Goal: Task Accomplishment & Management: Manage account settings

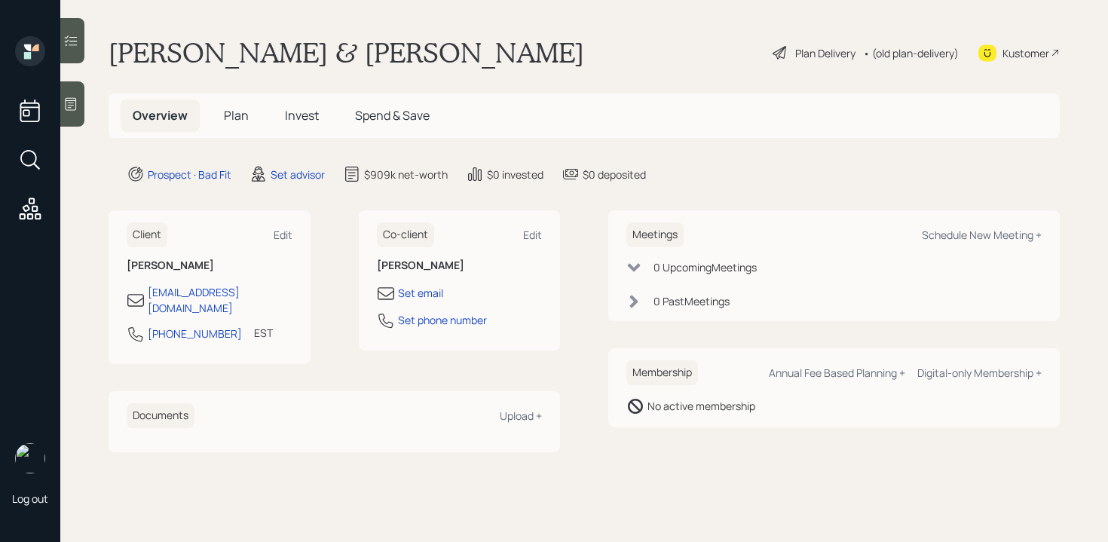
click at [818, 48] on div "Plan Delivery" at bounding box center [825, 53] width 60 height 16
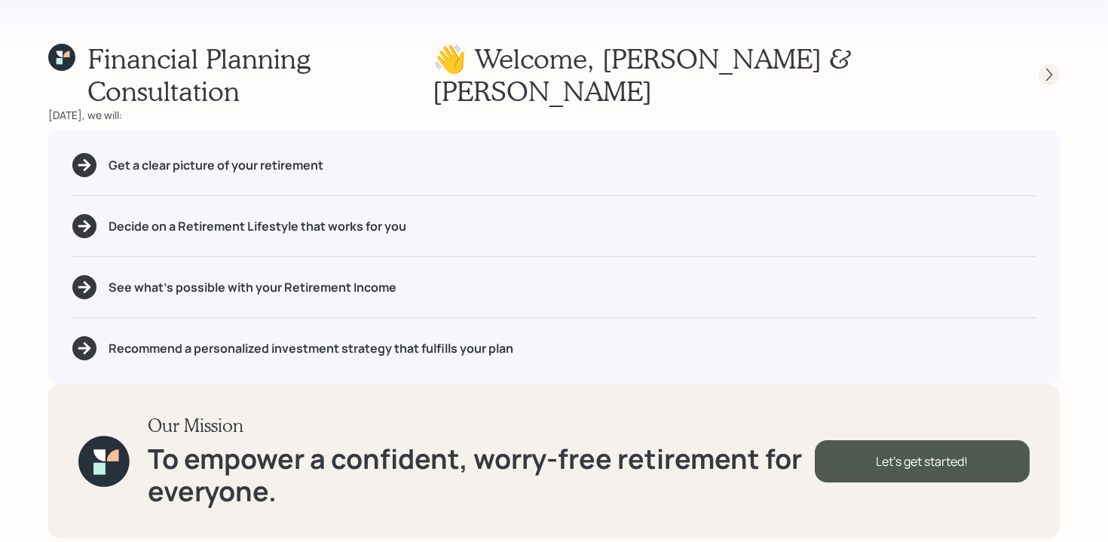
click at [1051, 67] on icon at bounding box center [1049, 74] width 15 height 15
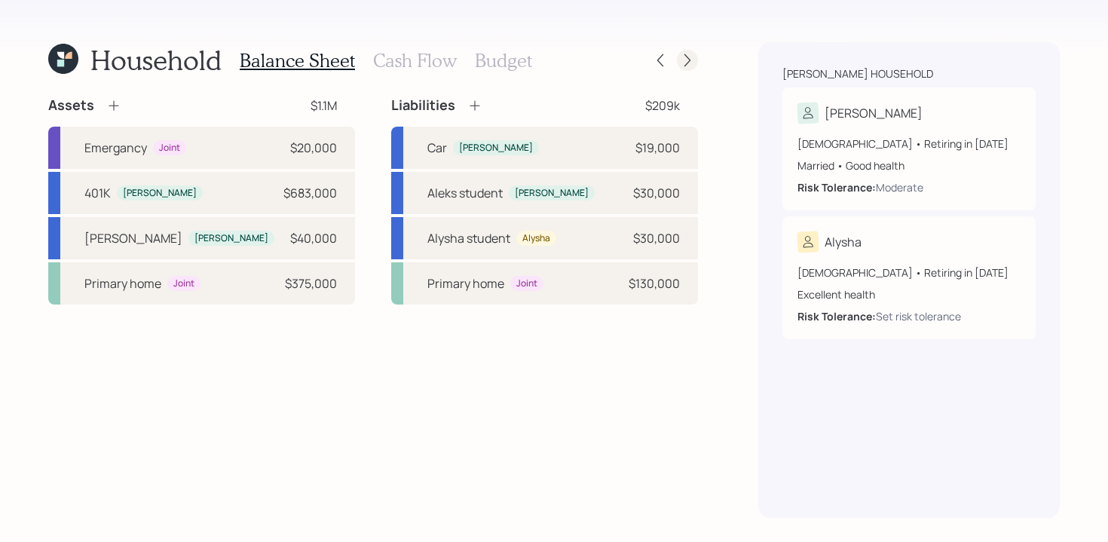
click at [686, 66] on icon at bounding box center [687, 60] width 15 height 15
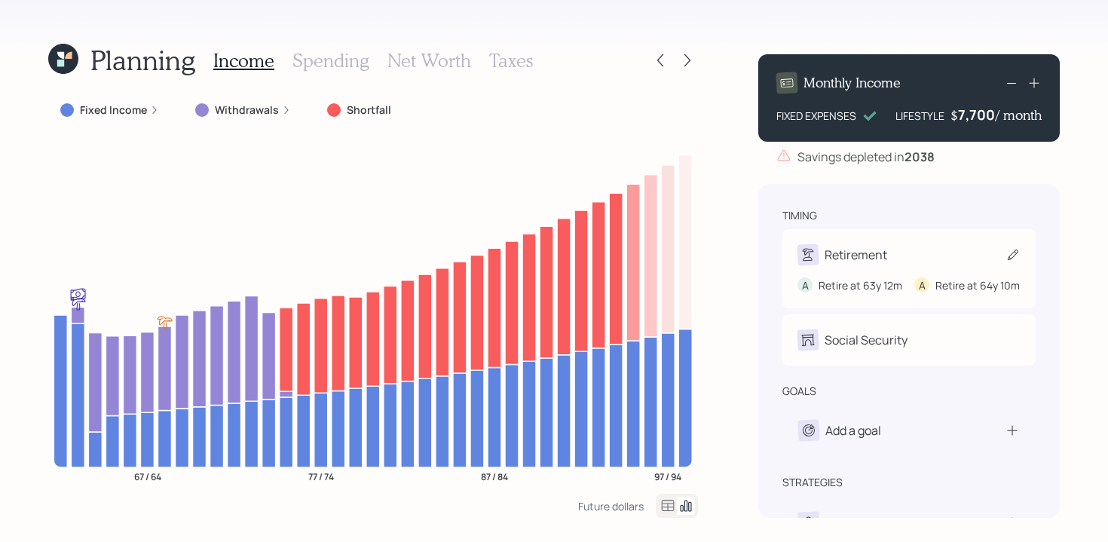
click at [889, 242] on div "Retirement A Retire at 63y 12m A Retire at 64y 10m" at bounding box center [908, 268] width 253 height 79
select select "12"
select select "10"
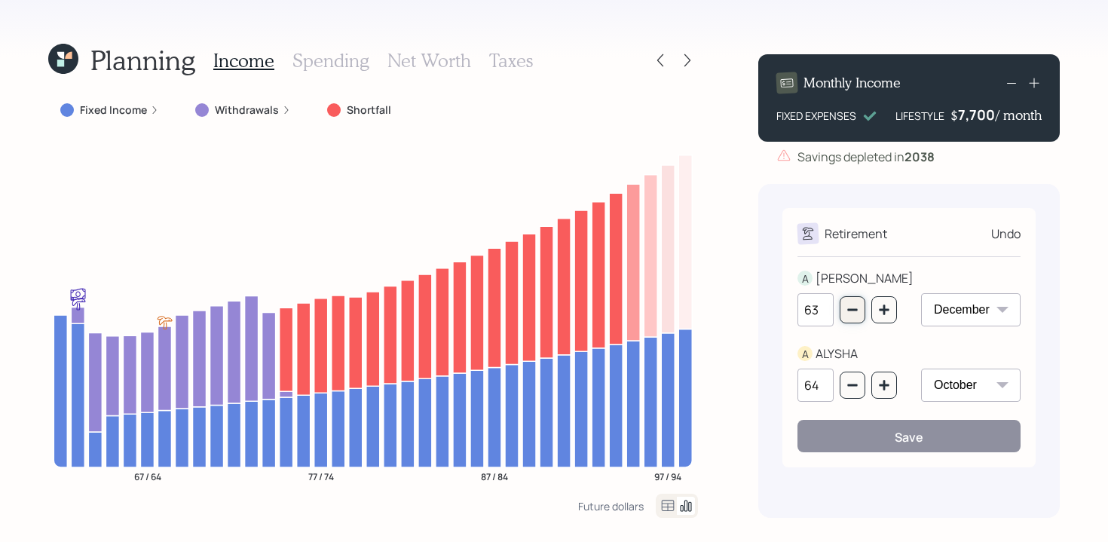
click at [858, 312] on button "button" at bounding box center [853, 309] width 26 height 27
type input "62"
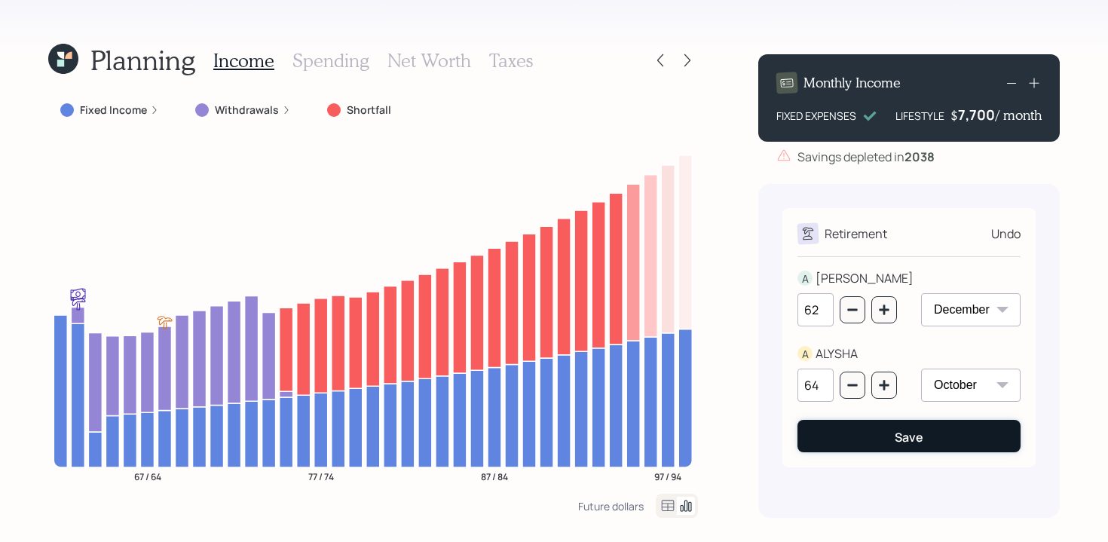
click at [880, 438] on button "Save" at bounding box center [908, 436] width 223 height 32
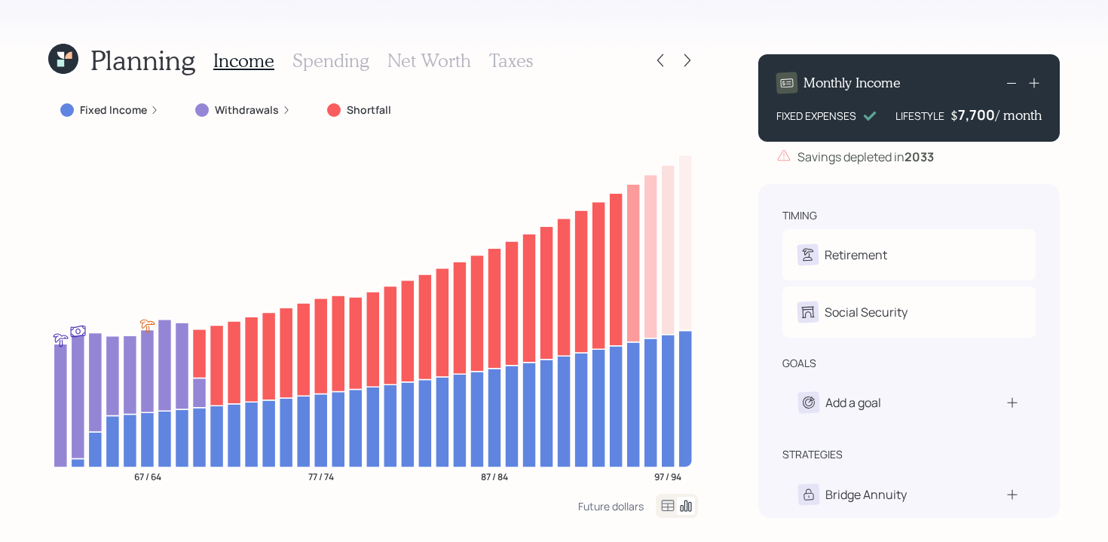
click at [736, 38] on div "Planning Income Spending Net Worth Taxes Fixed Income Withdrawals Shortfall 67 …" at bounding box center [554, 271] width 1108 height 542
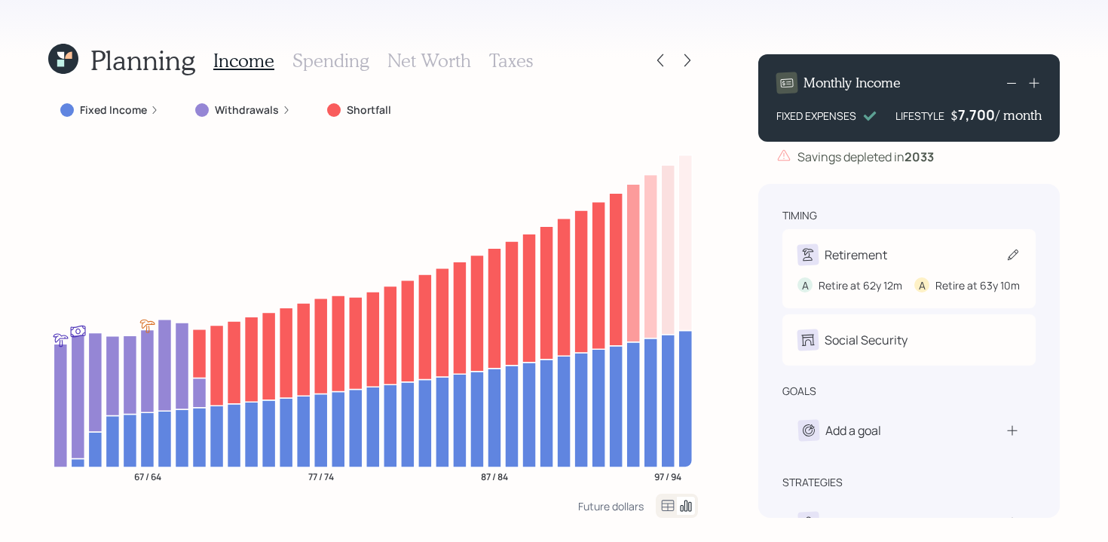
click at [842, 256] on div "Retirement" at bounding box center [856, 255] width 63 height 18
select select "12"
select select "10"
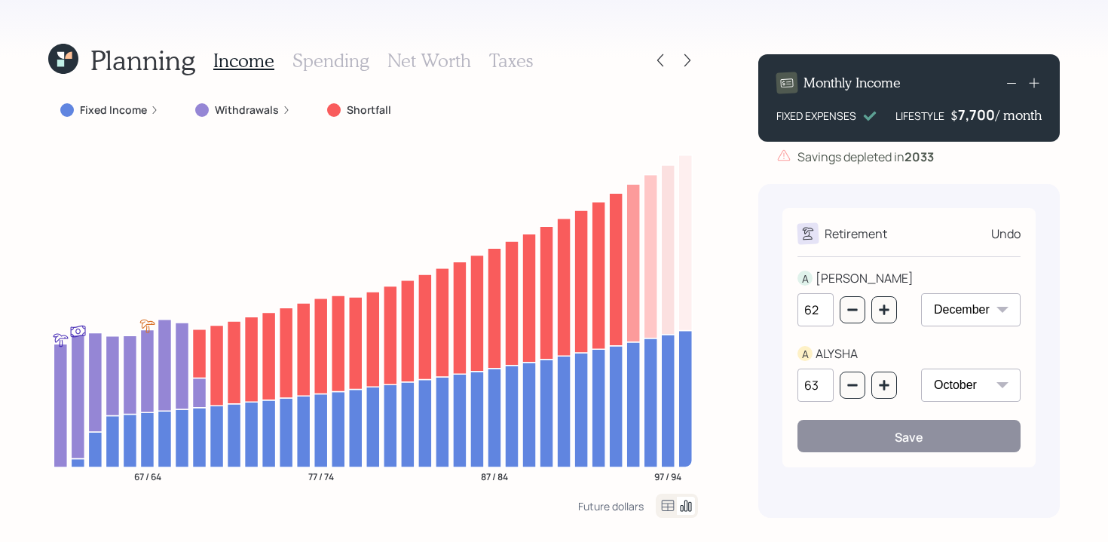
click at [975, 318] on select "January February March April May June July August September October November De…" at bounding box center [970, 309] width 99 height 33
select select "1"
click at [921, 293] on select "January February March April May June July August September October November De…" at bounding box center [970, 309] width 99 height 33
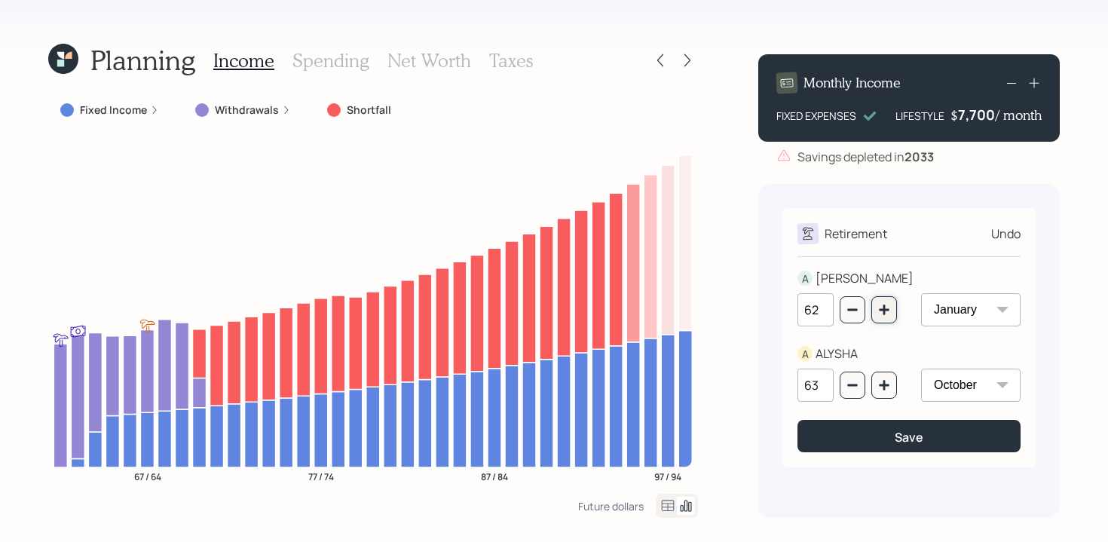
click at [884, 308] on icon "button" at bounding box center [884, 310] width 10 height 10
type input "63"
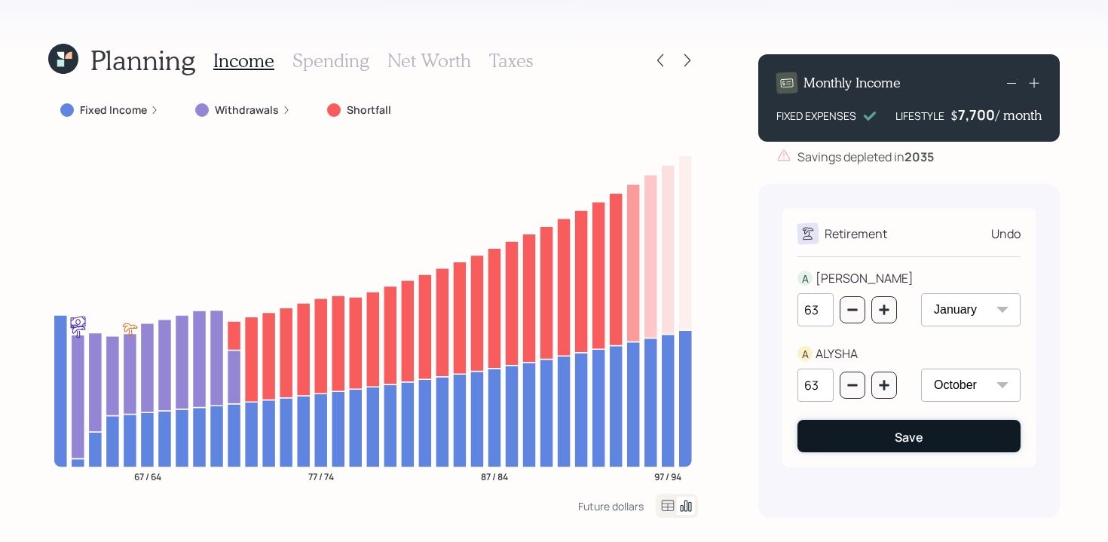
click at [873, 439] on button "Save" at bounding box center [908, 436] width 223 height 32
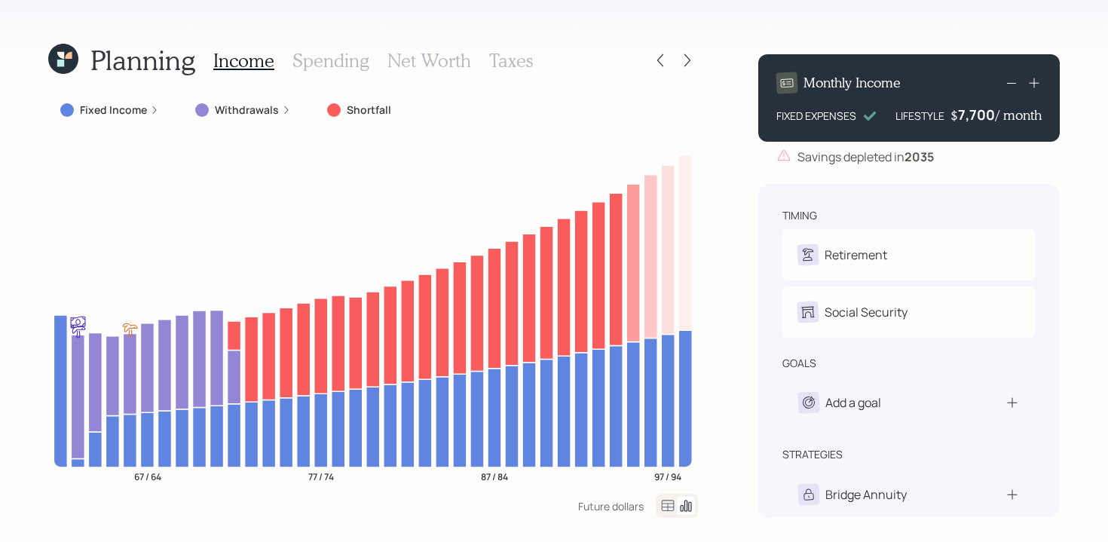
click at [153, 116] on div "Fixed Income" at bounding box center [109, 110] width 99 height 15
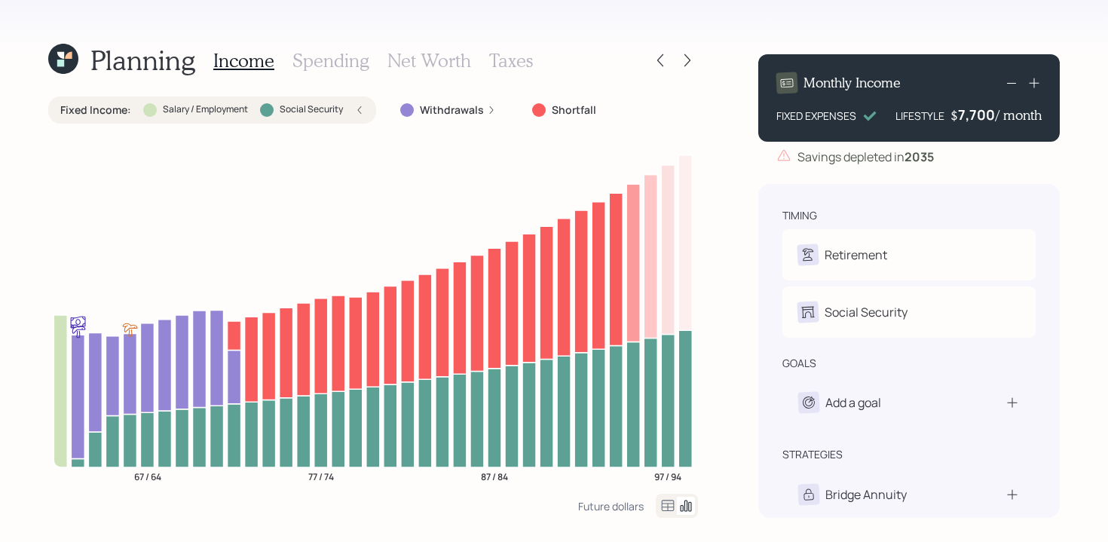
click at [365, 109] on div "Fixed Income : Salary / Employment Social Security" at bounding box center [212, 109] width 328 height 27
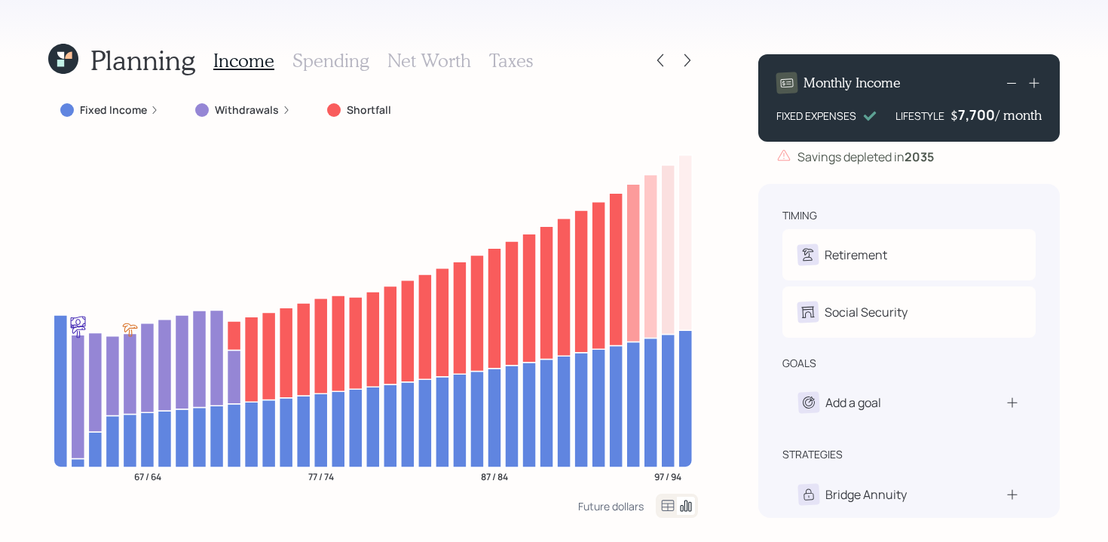
click at [157, 112] on icon at bounding box center [154, 110] width 9 height 9
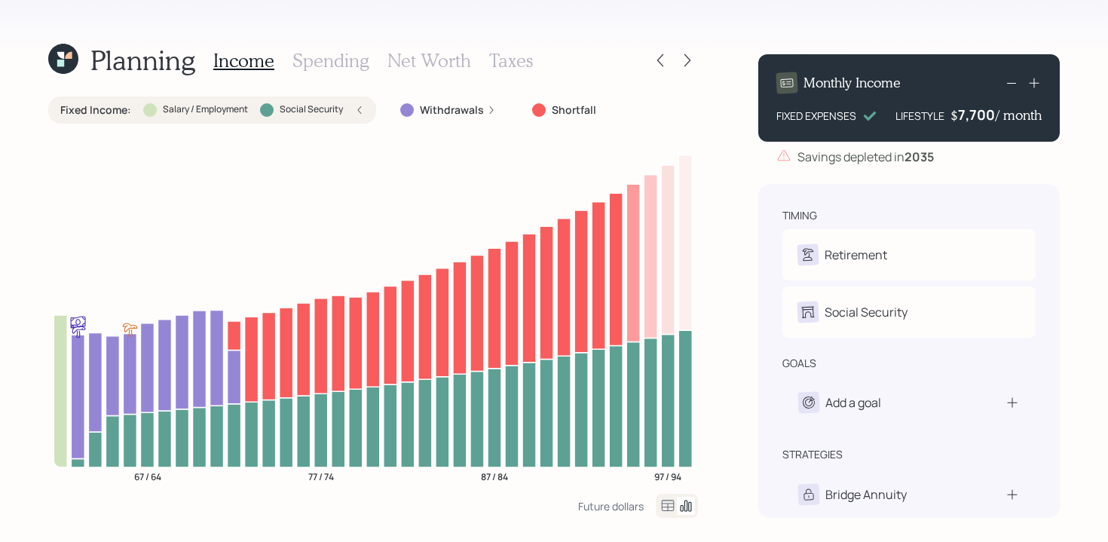
click at [287, 110] on label "Social Security" at bounding box center [311, 109] width 63 height 13
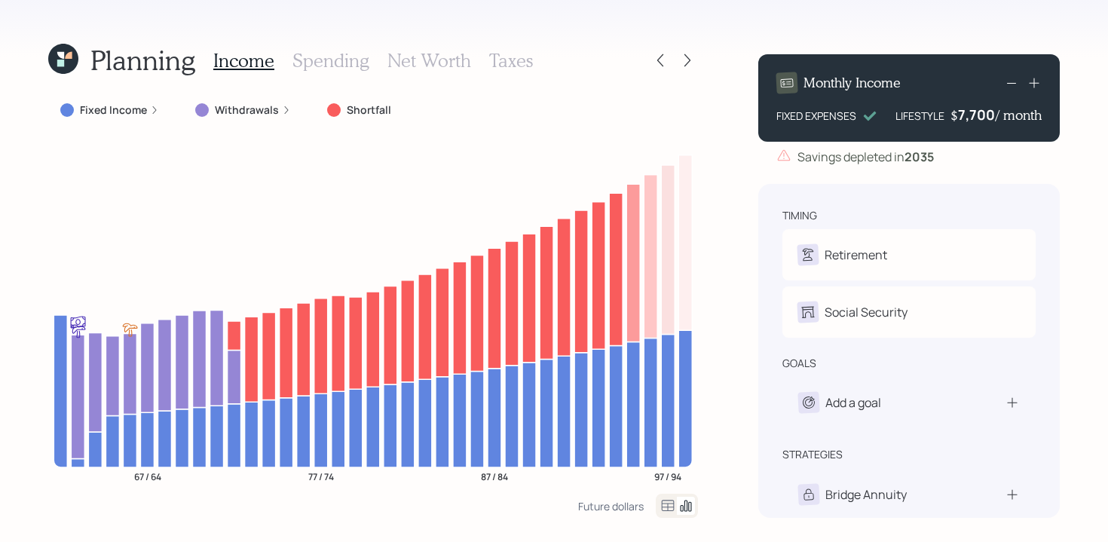
click at [105, 111] on label "Fixed Income" at bounding box center [113, 110] width 67 height 15
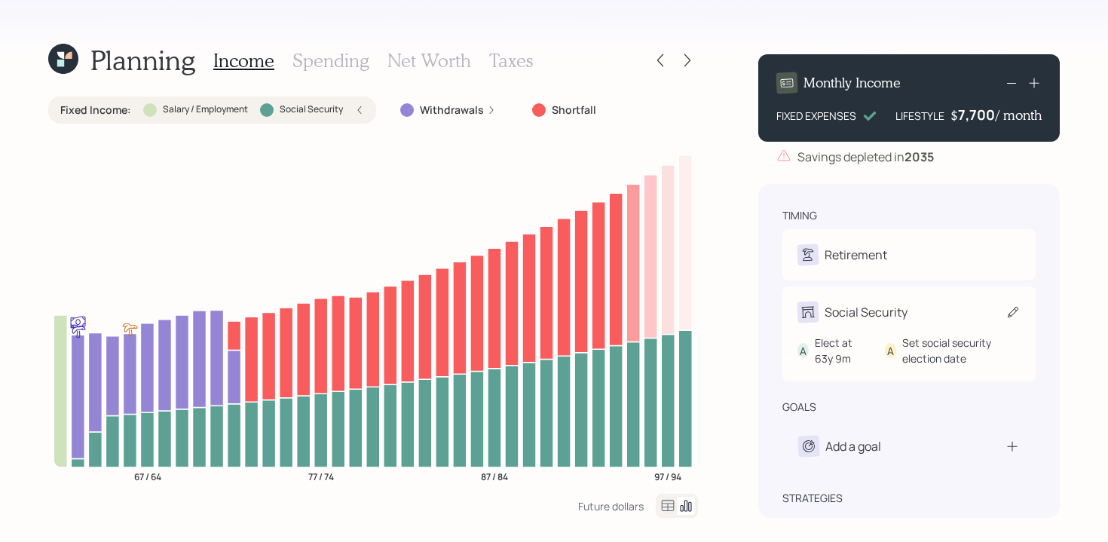
click at [1012, 311] on icon at bounding box center [1012, 312] width 15 height 15
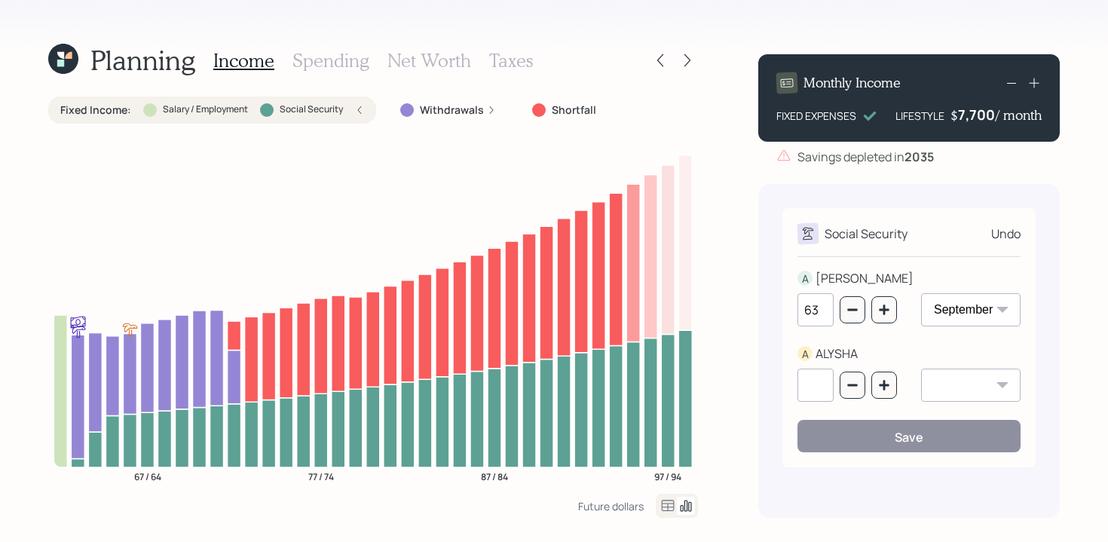
click at [991, 316] on select "January February March April May June July August September October November De…" at bounding box center [970, 309] width 99 height 33
select select "1"
click at [921, 293] on select "January February March April May June July August September October November De…" at bounding box center [970, 309] width 99 height 33
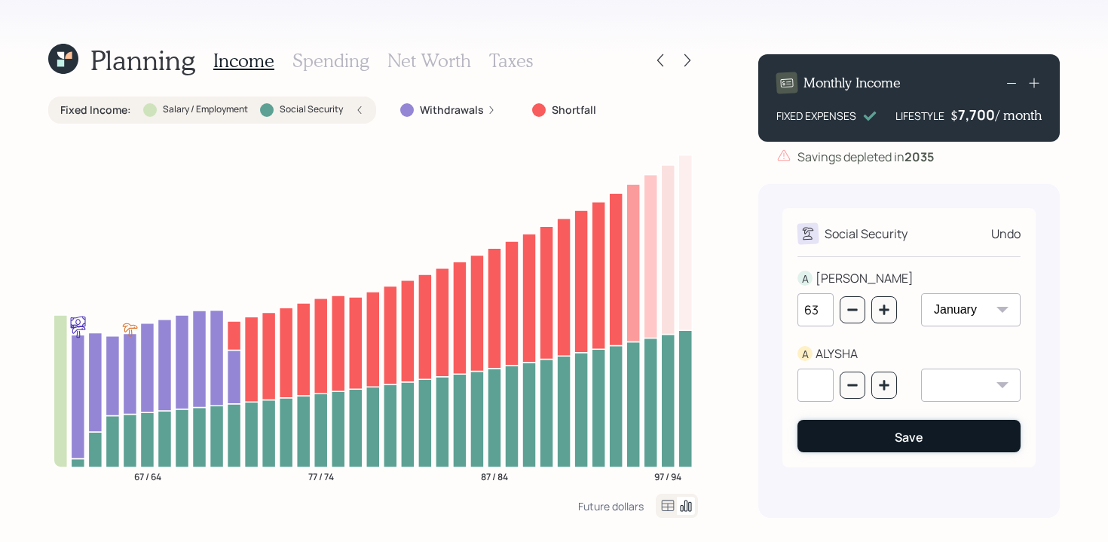
click at [905, 432] on div "Save" at bounding box center [909, 437] width 29 height 17
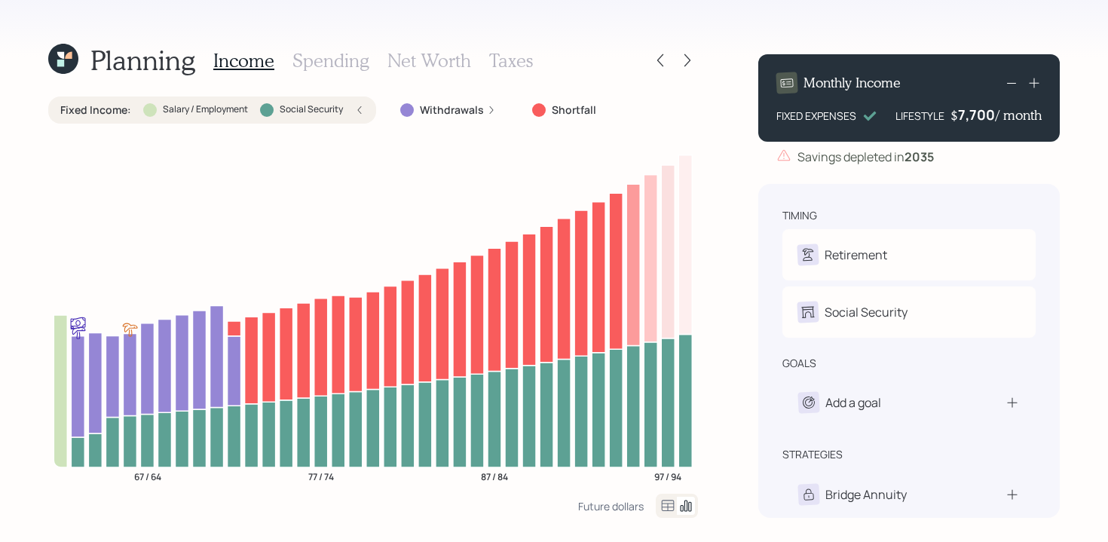
click at [664, 509] on icon at bounding box center [668, 506] width 18 height 18
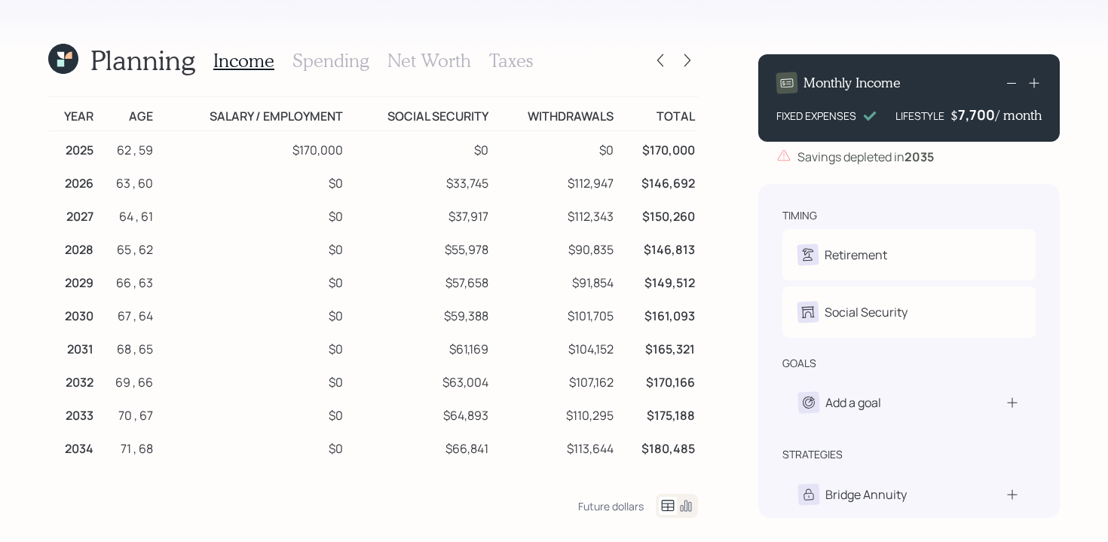
click at [690, 503] on icon at bounding box center [686, 506] width 18 height 18
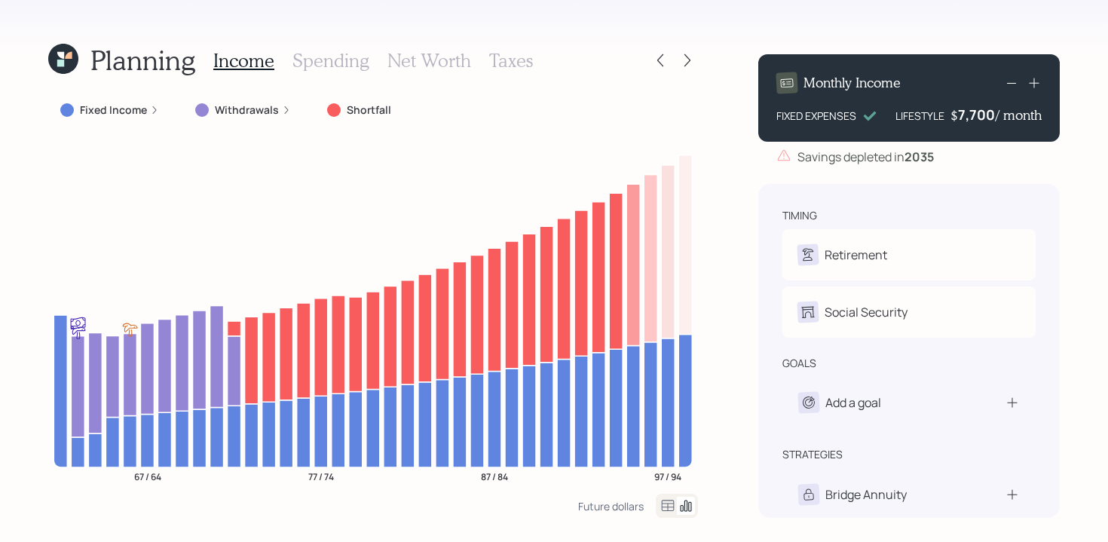
click at [282, 109] on icon at bounding box center [286, 110] width 9 height 9
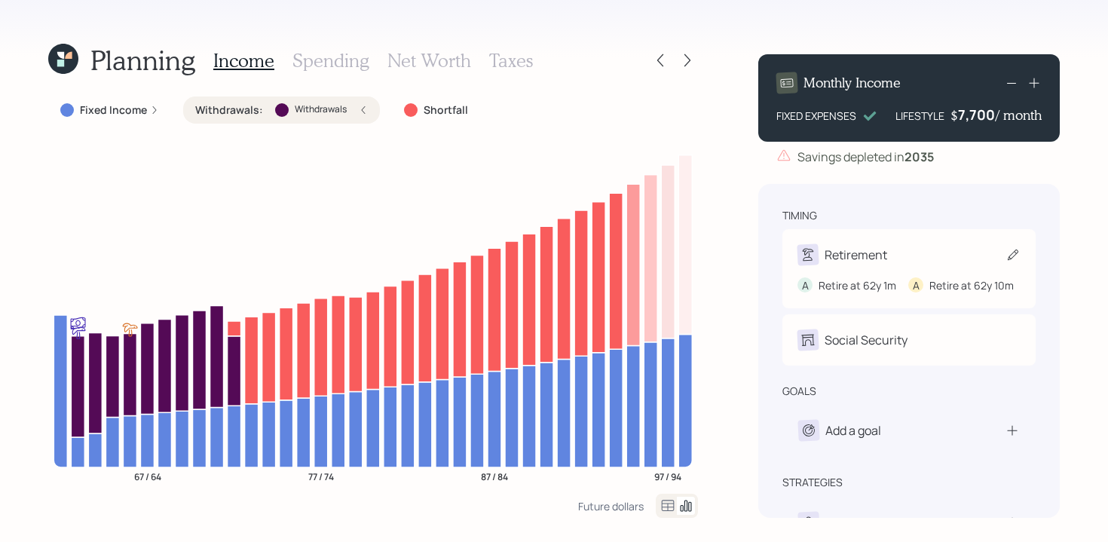
click at [854, 257] on div "Retirement" at bounding box center [856, 255] width 63 height 18
select select "10"
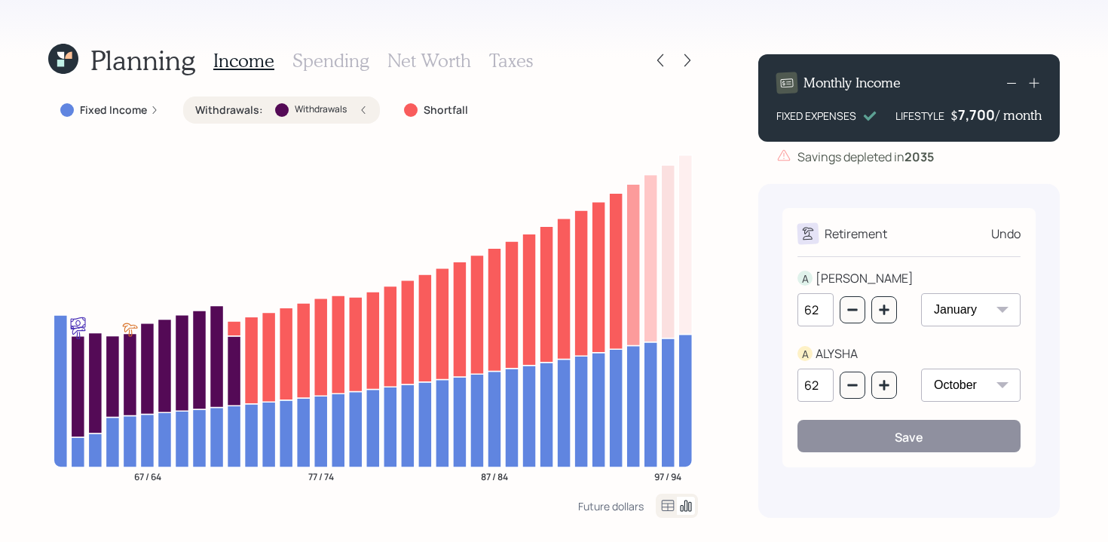
click at [822, 314] on input "62" at bounding box center [815, 309] width 36 height 33
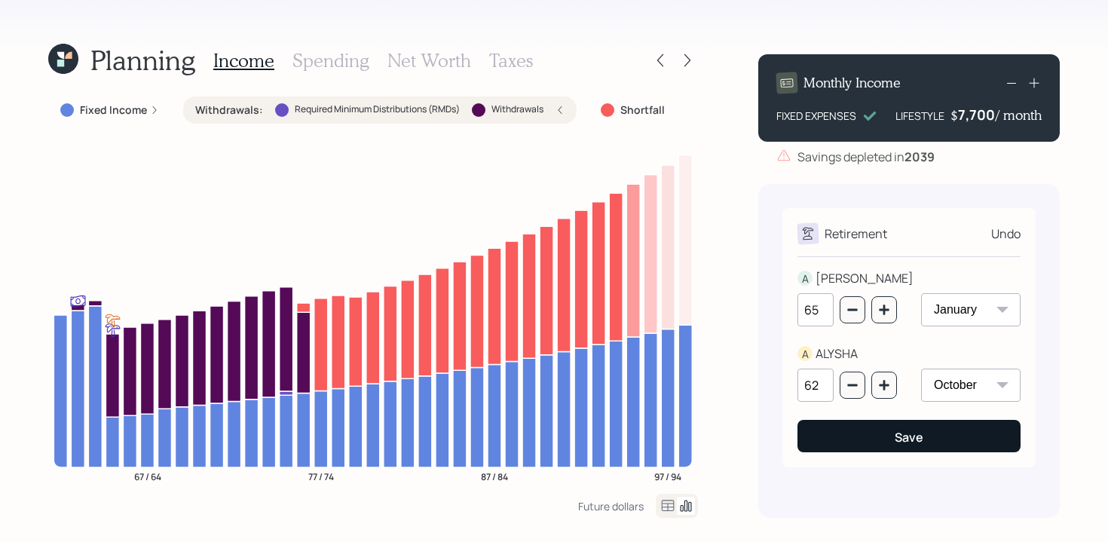
type input "65"
click at [902, 441] on div "Save" at bounding box center [909, 437] width 29 height 17
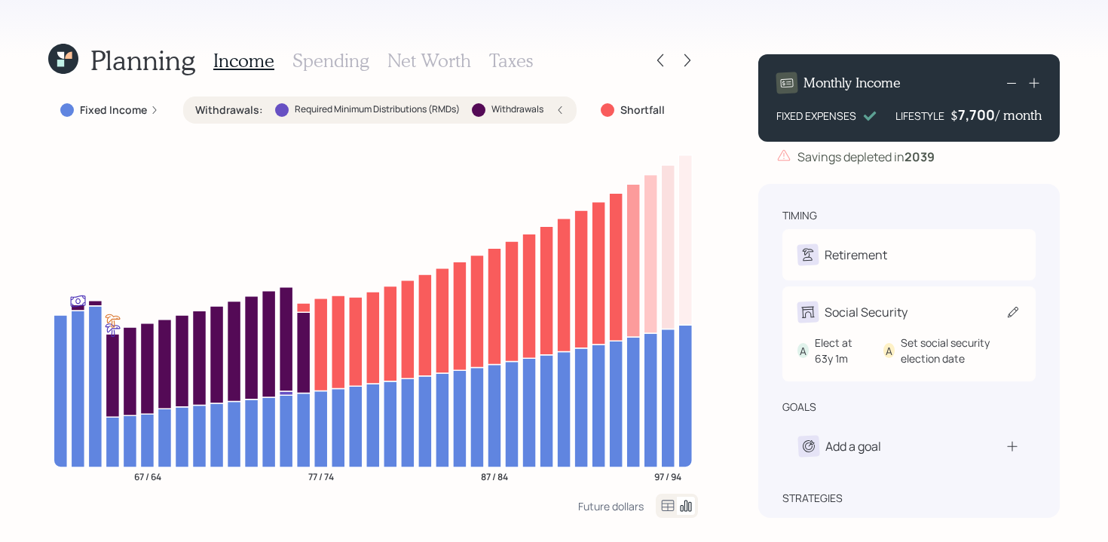
click at [929, 316] on div "Social Security" at bounding box center [908, 311] width 223 height 21
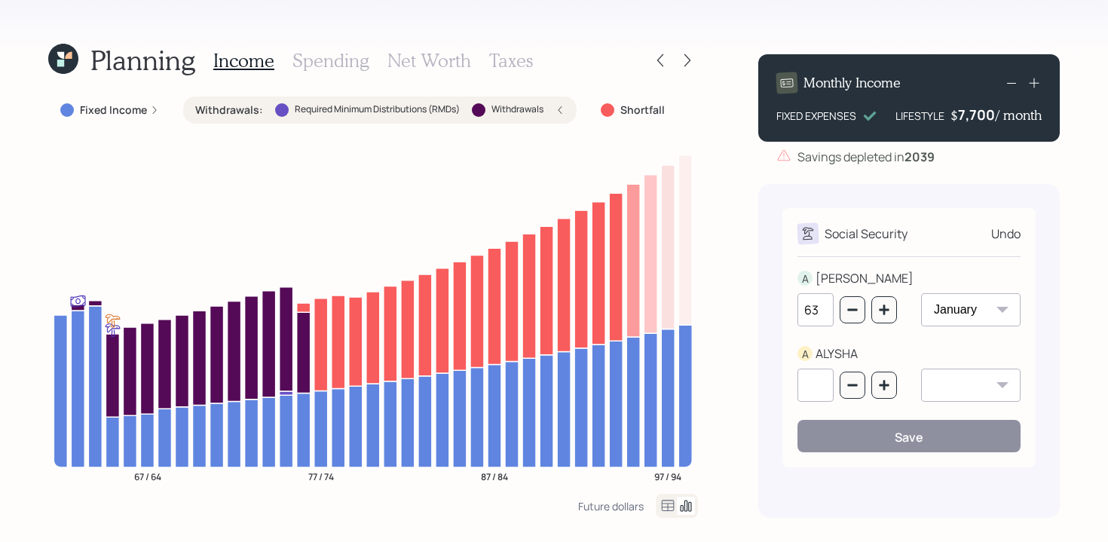
click at [828, 308] on input "63" at bounding box center [815, 309] width 36 height 33
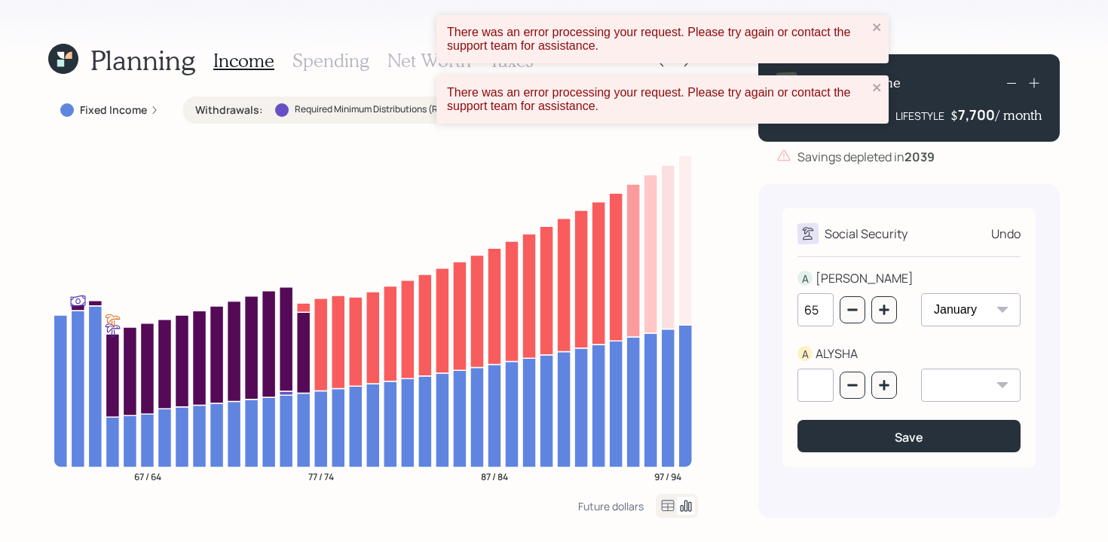
type input "65"
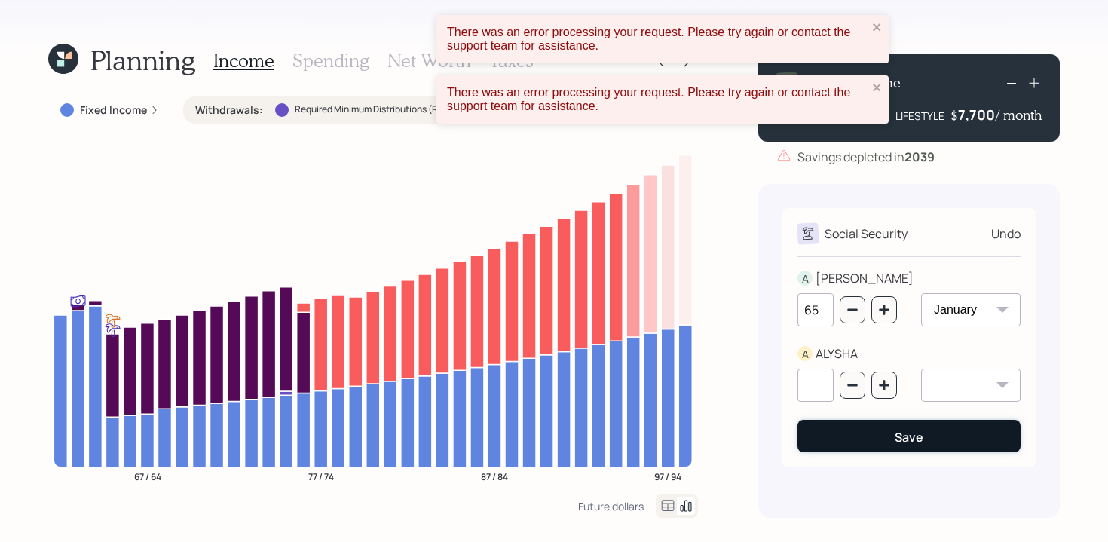
click at [889, 437] on button "Save" at bounding box center [908, 436] width 223 height 32
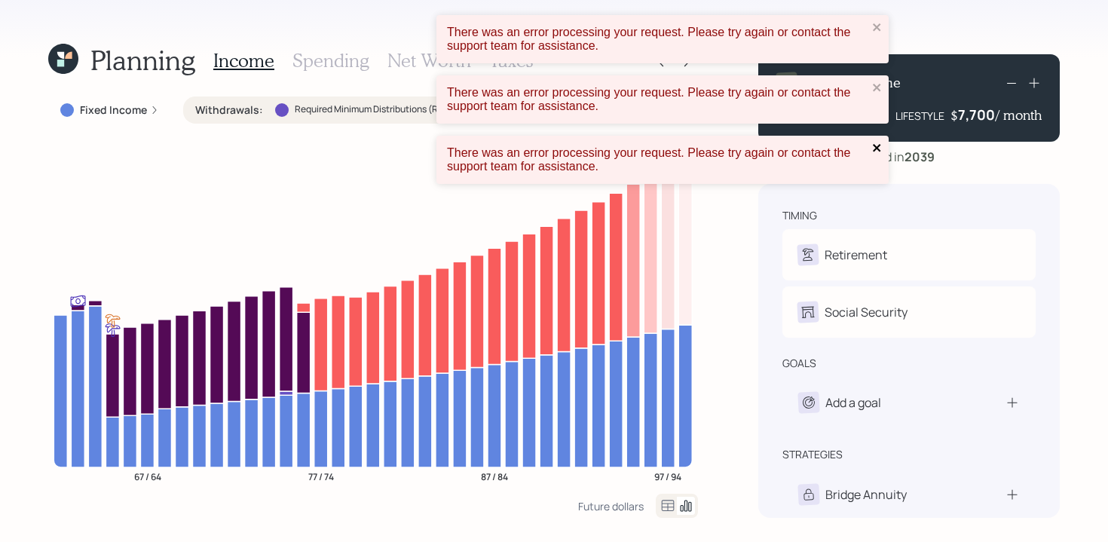
click at [876, 151] on icon "close" at bounding box center [877, 148] width 11 height 12
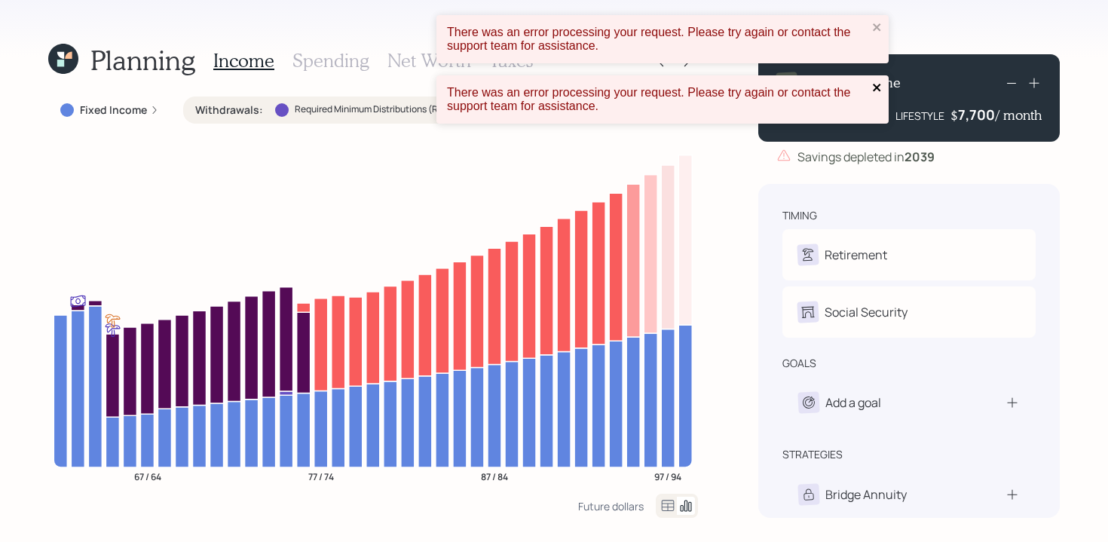
click at [875, 90] on icon "close" at bounding box center [877, 88] width 8 height 8
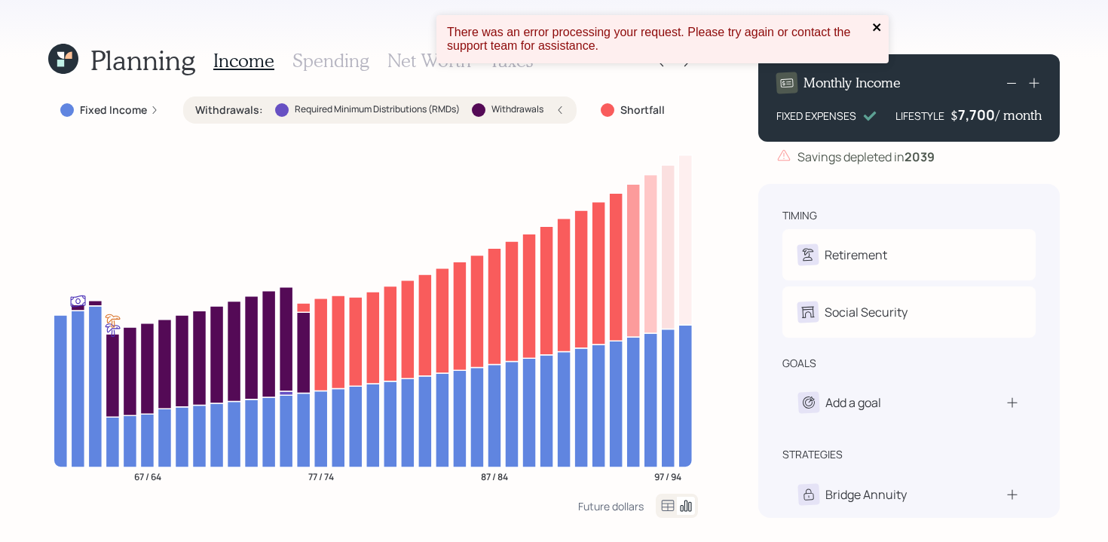
click at [878, 27] on icon "close" at bounding box center [877, 27] width 11 height 12
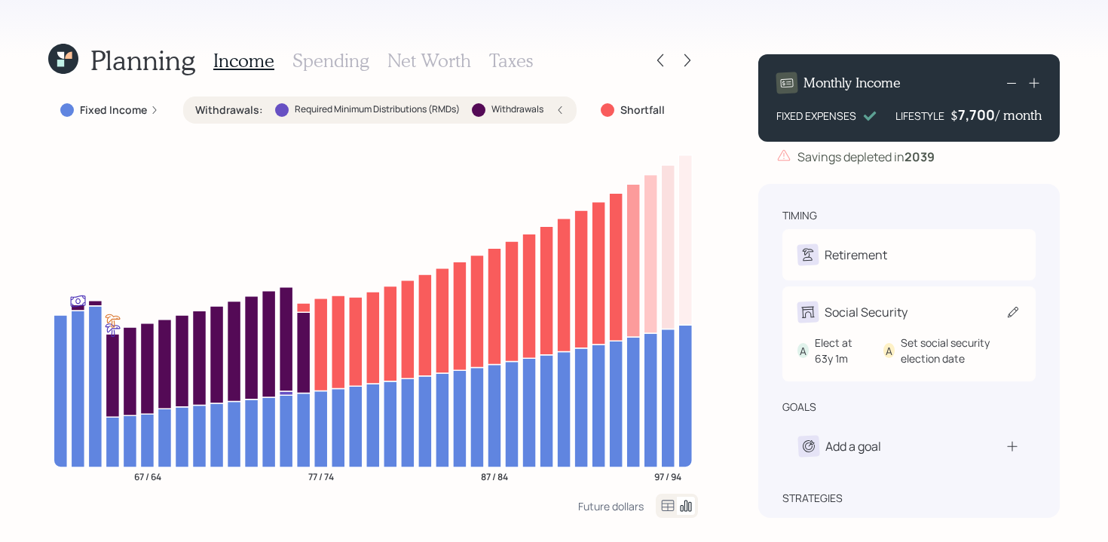
click at [867, 326] on div "A Elect at 63y 1m A Set social security election date" at bounding box center [908, 345] width 223 height 44
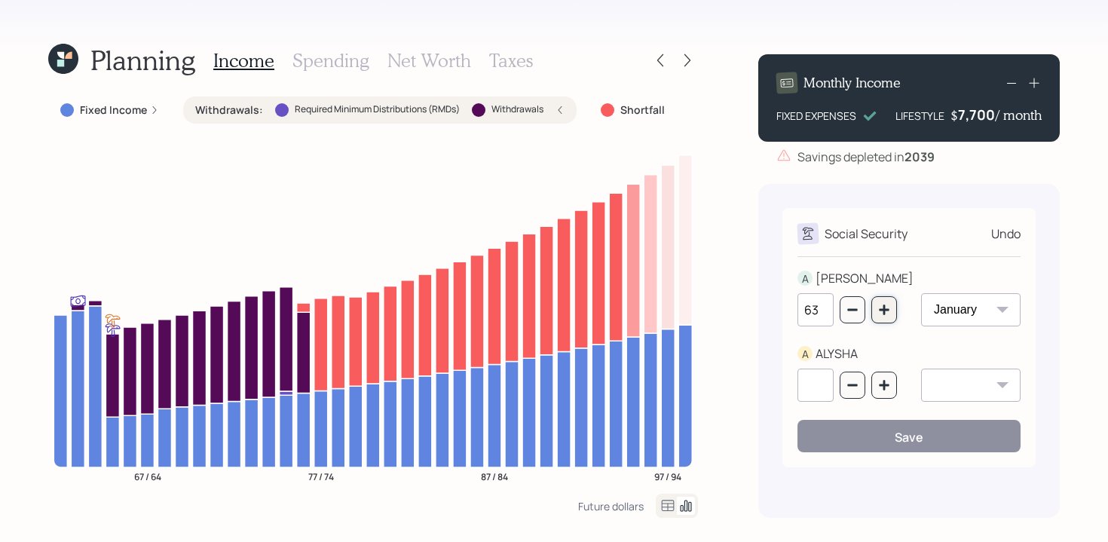
click at [892, 307] on button "button" at bounding box center [884, 309] width 26 height 27
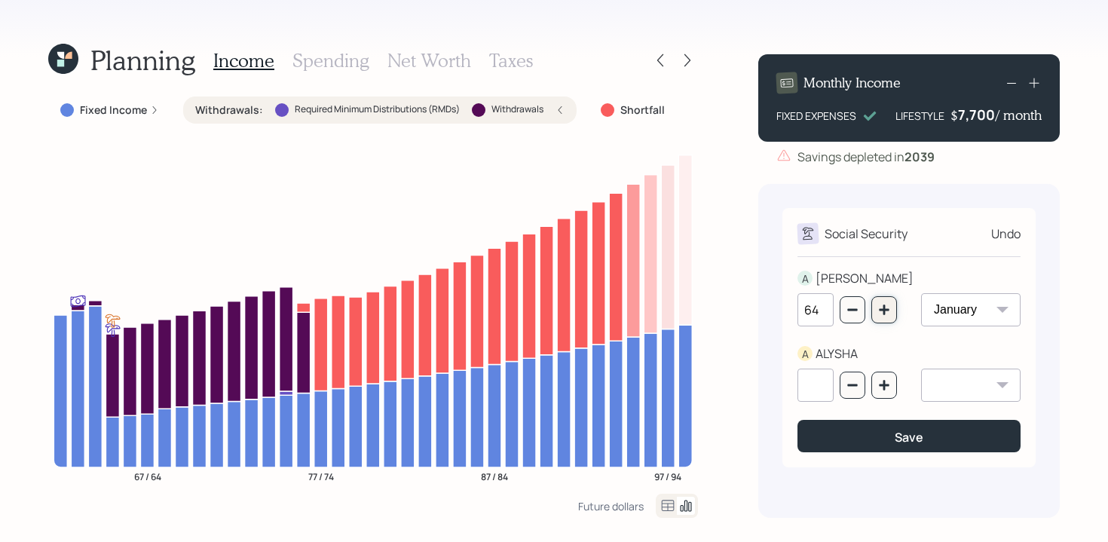
click at [892, 307] on button "button" at bounding box center [884, 309] width 26 height 27
type input "65"
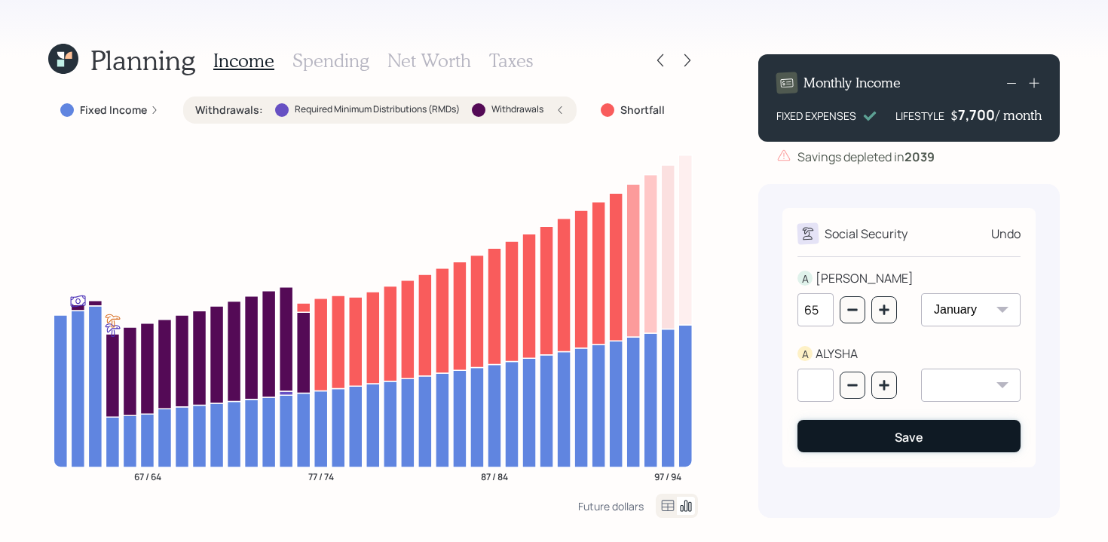
click at [900, 441] on div "Save" at bounding box center [909, 437] width 29 height 17
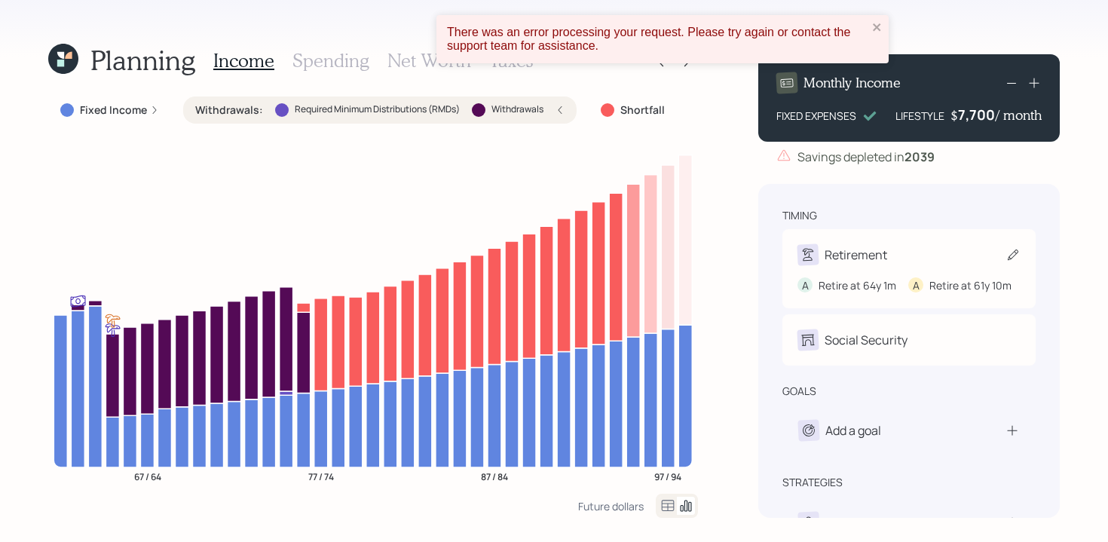
click at [878, 250] on div "Retirement" at bounding box center [856, 255] width 63 height 18
select select "10"
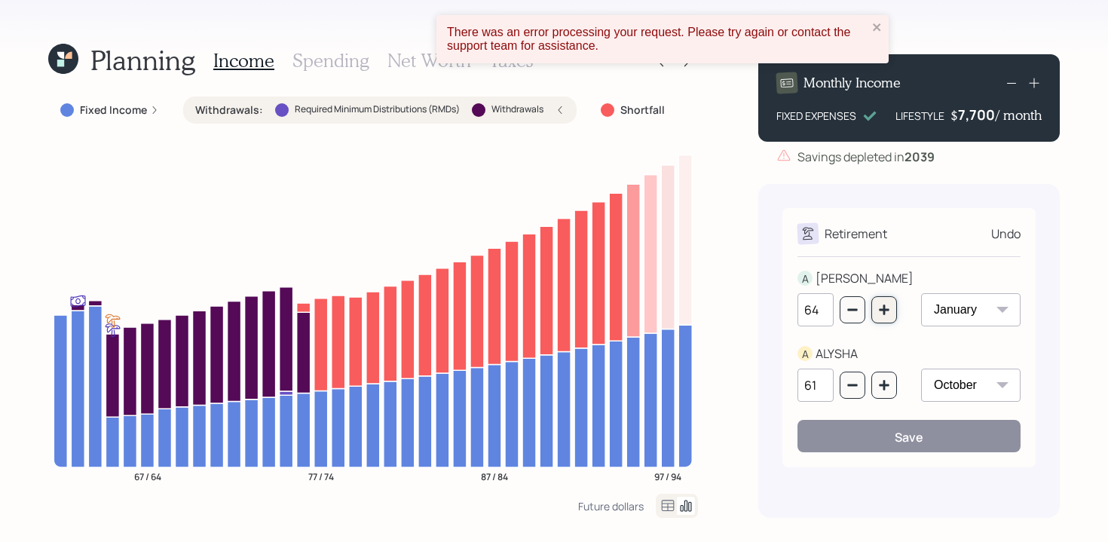
click at [880, 305] on icon "button" at bounding box center [884, 310] width 12 height 12
type input "65"
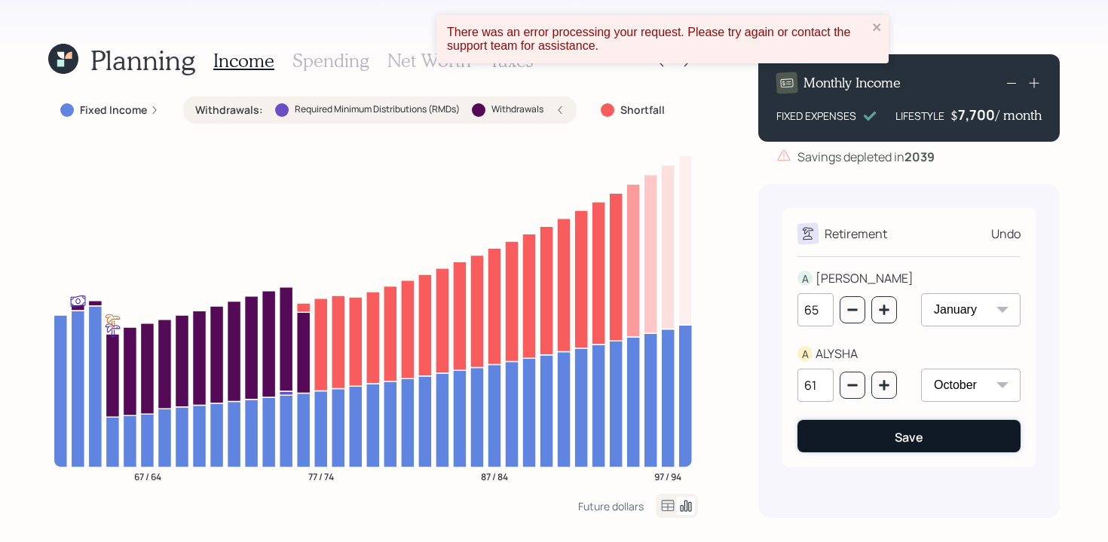
click at [874, 436] on button "Save" at bounding box center [908, 436] width 223 height 32
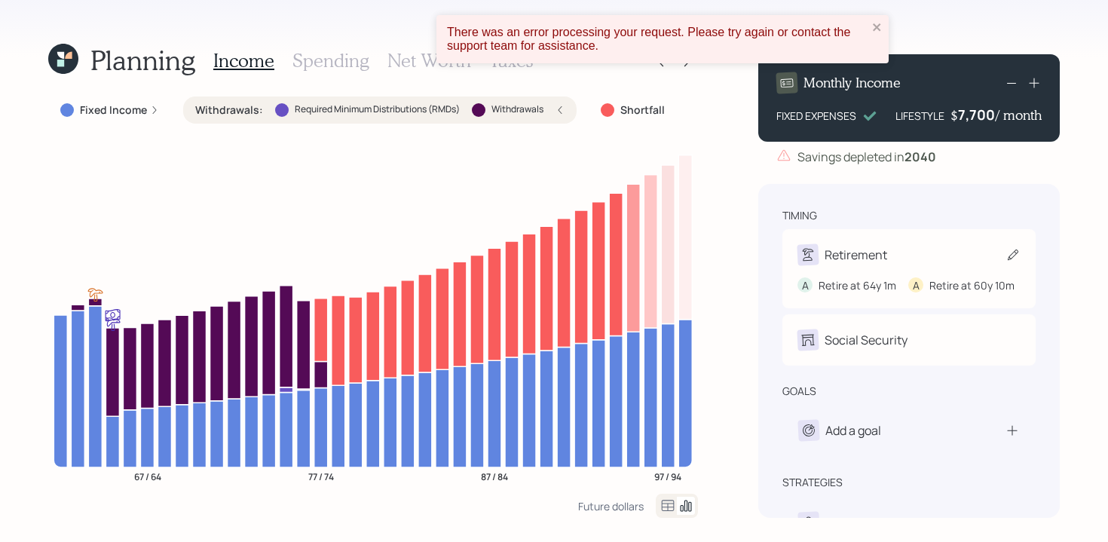
click at [878, 247] on div "Retirement" at bounding box center [856, 255] width 63 height 18
select select "10"
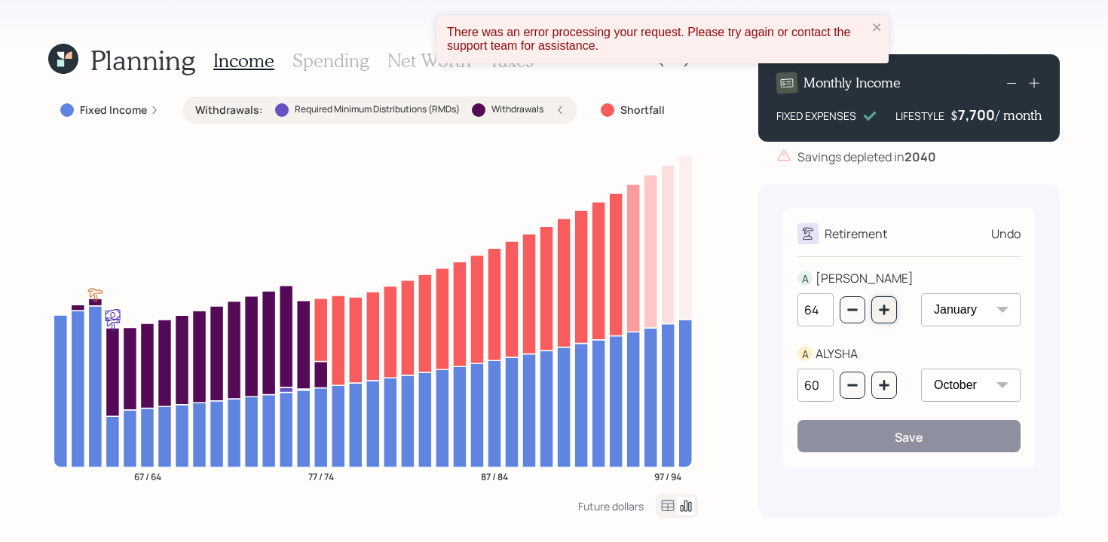
click at [887, 309] on icon "button" at bounding box center [884, 310] width 10 height 10
type input "65"
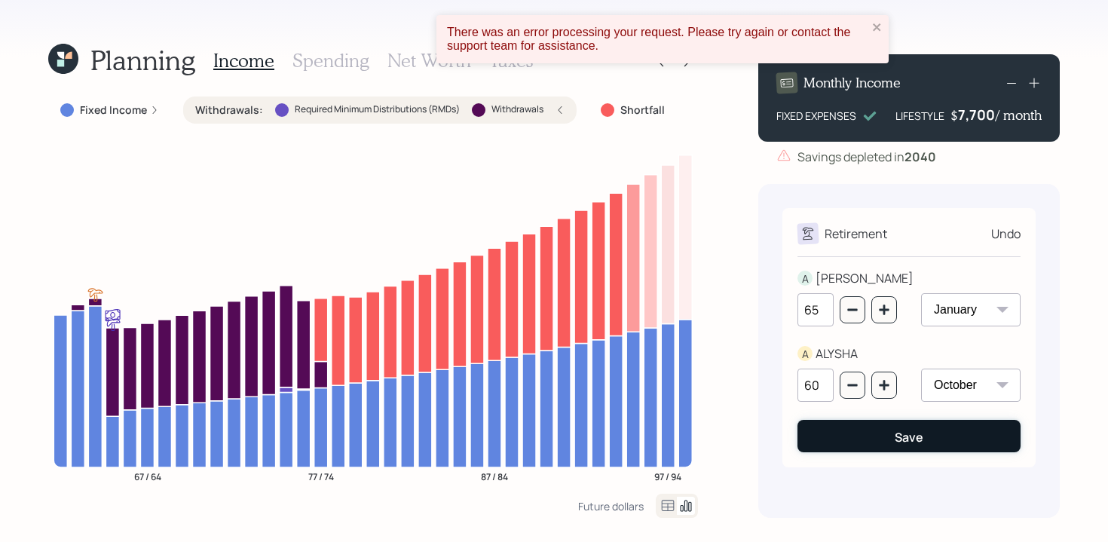
click at [889, 445] on button "Save" at bounding box center [908, 436] width 223 height 32
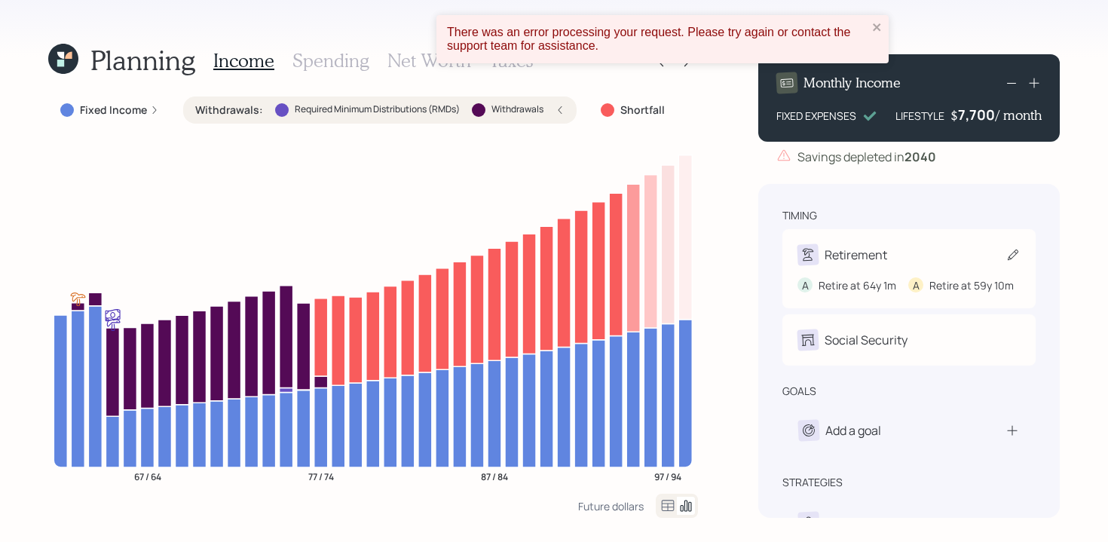
click at [904, 261] on div "Retirement" at bounding box center [908, 254] width 223 height 21
select select "10"
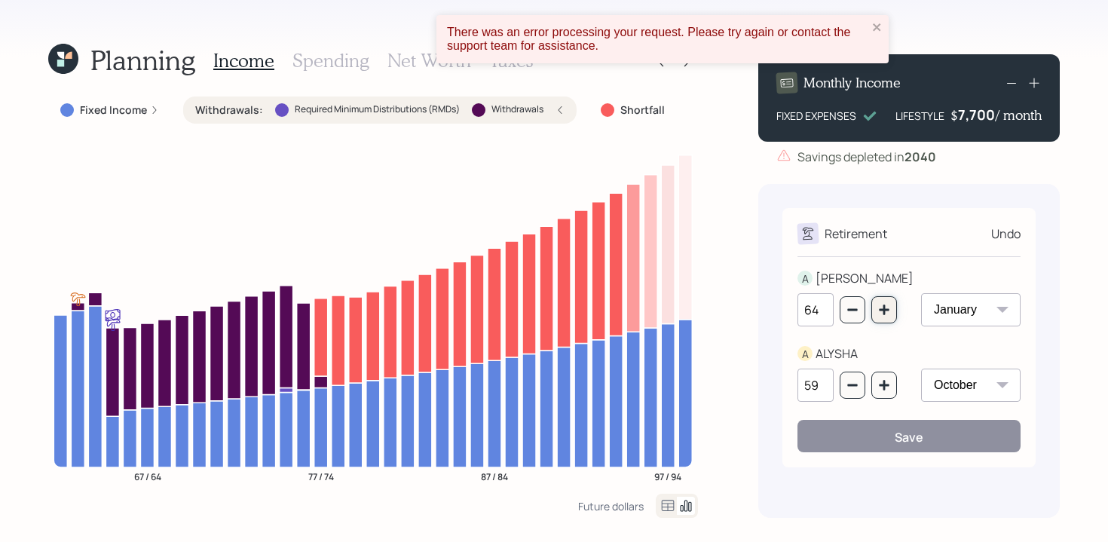
click at [880, 314] on icon "button" at bounding box center [884, 310] width 12 height 12
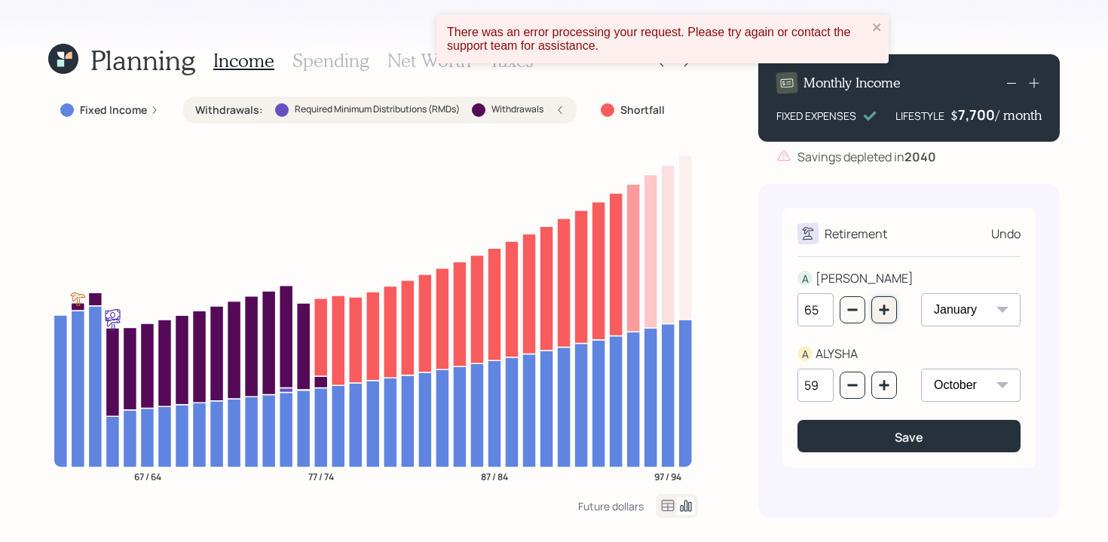
click at [880, 314] on icon "button" at bounding box center [884, 310] width 12 height 12
type input "66"
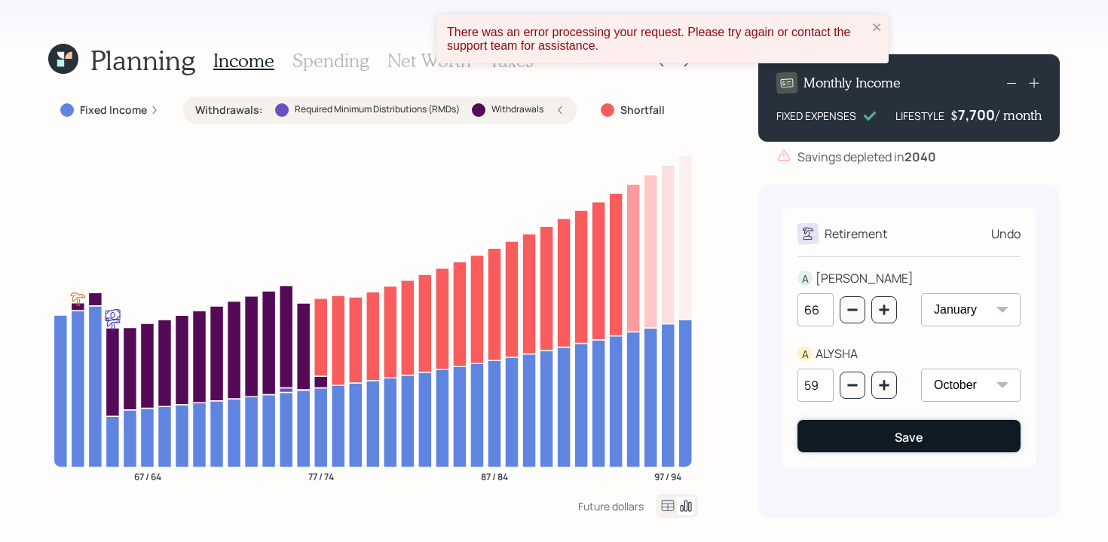
click at [879, 442] on button "Save" at bounding box center [908, 436] width 223 height 32
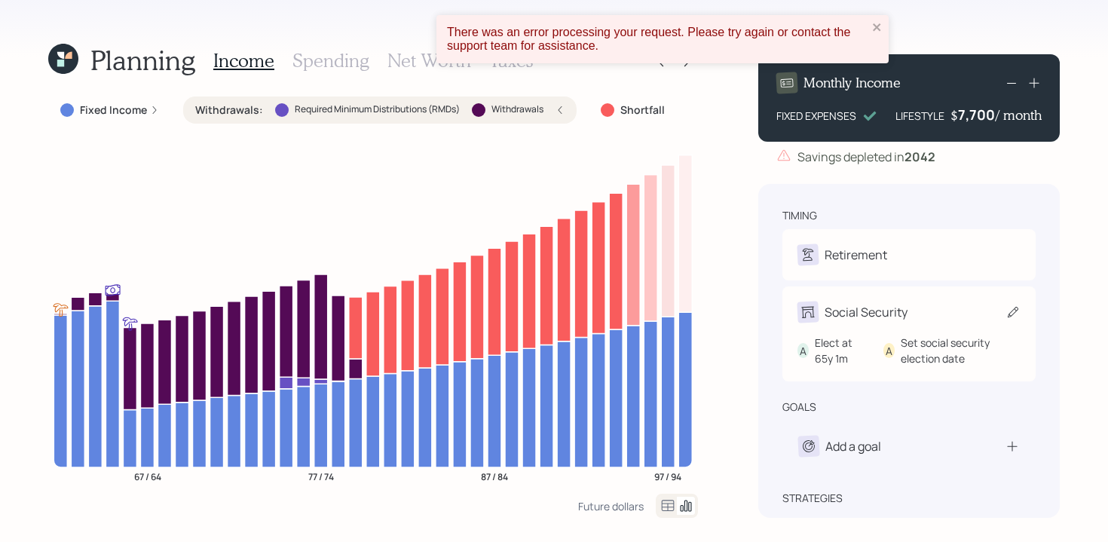
click at [874, 312] on div "Social Security" at bounding box center [866, 312] width 83 height 18
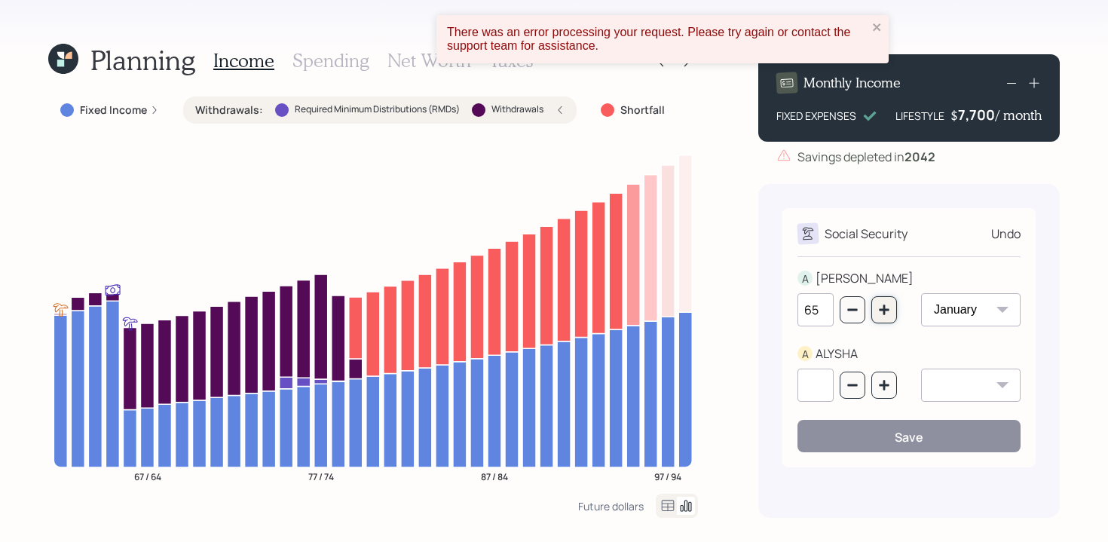
click at [888, 317] on button "button" at bounding box center [884, 309] width 26 height 27
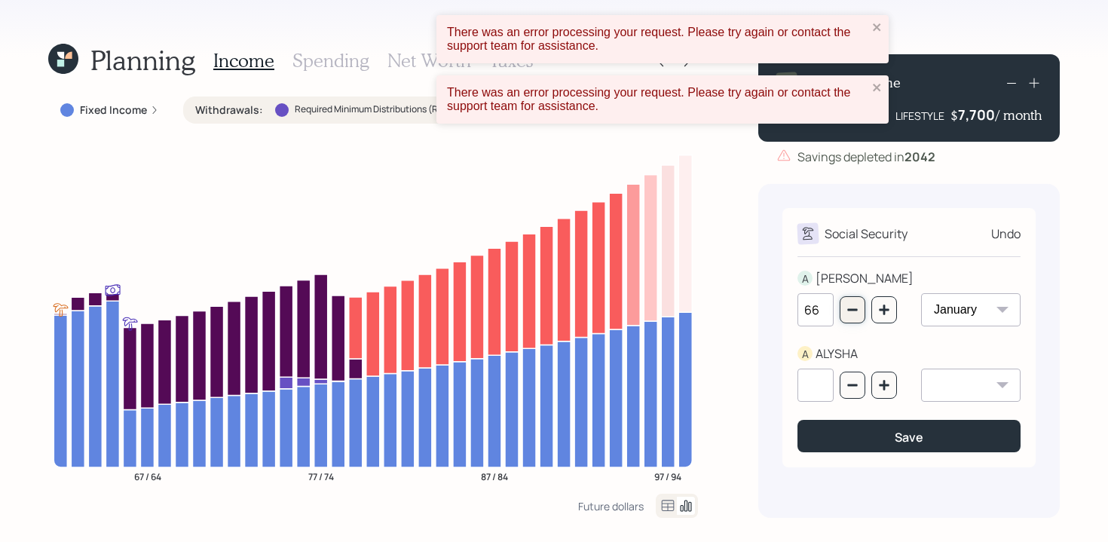
click at [857, 316] on button "button" at bounding box center [853, 309] width 26 height 27
type input "65"
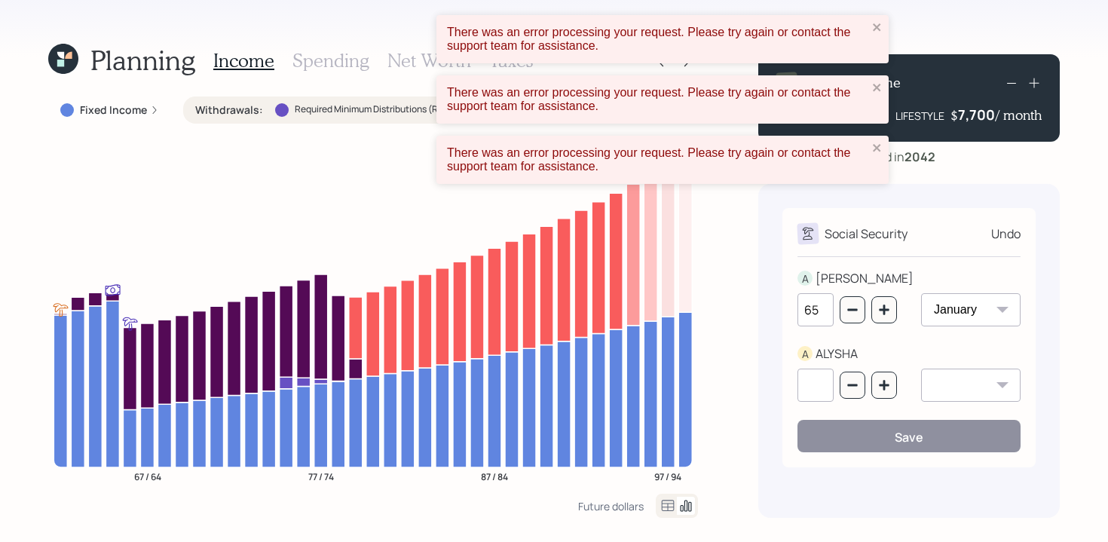
click at [1009, 236] on div "Undo" at bounding box center [1005, 234] width 29 height 18
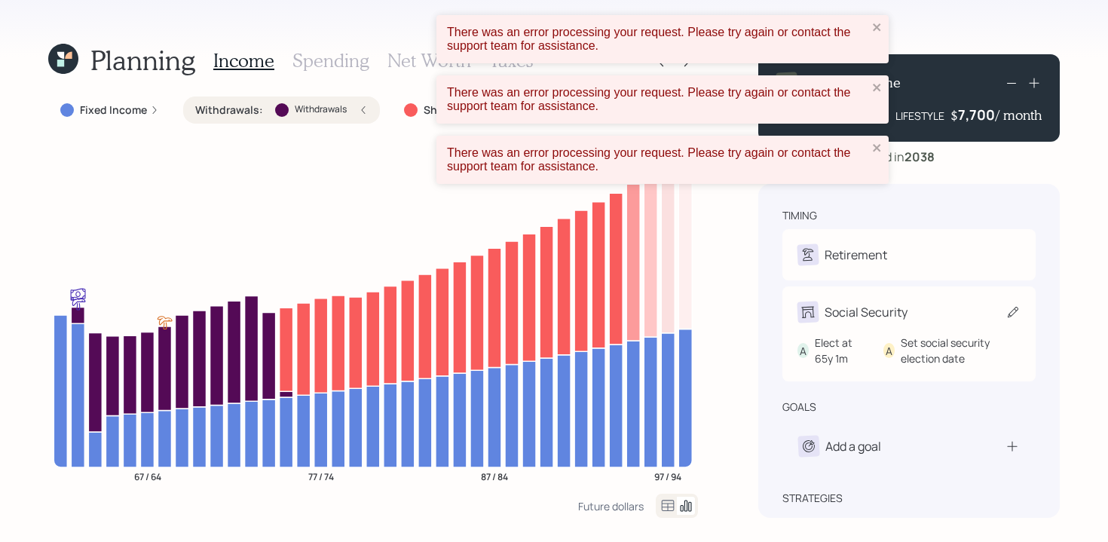
click at [862, 319] on div "Social Security" at bounding box center [866, 312] width 83 height 18
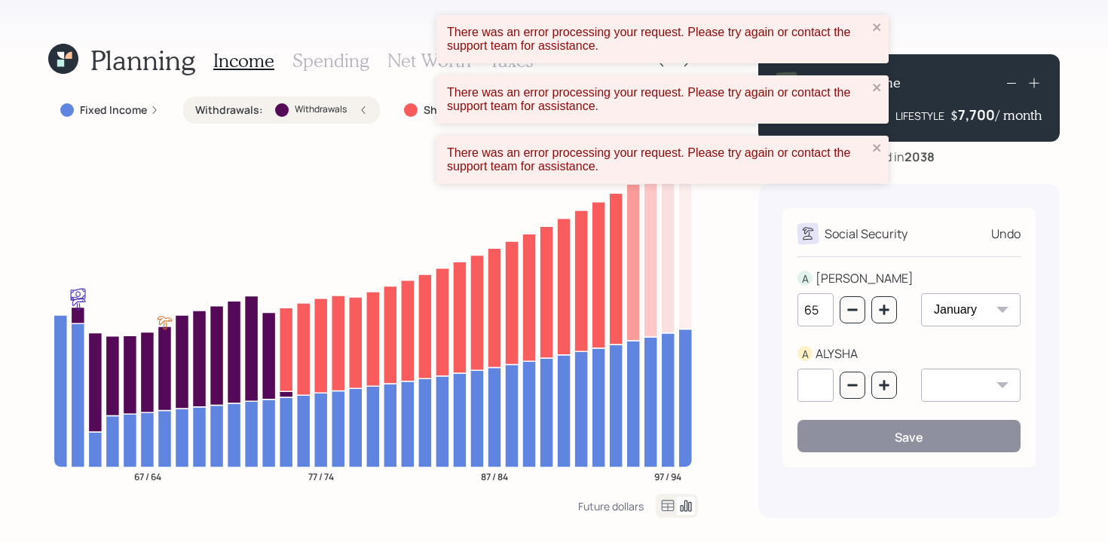
click at [999, 238] on div "Undo" at bounding box center [1005, 234] width 29 height 18
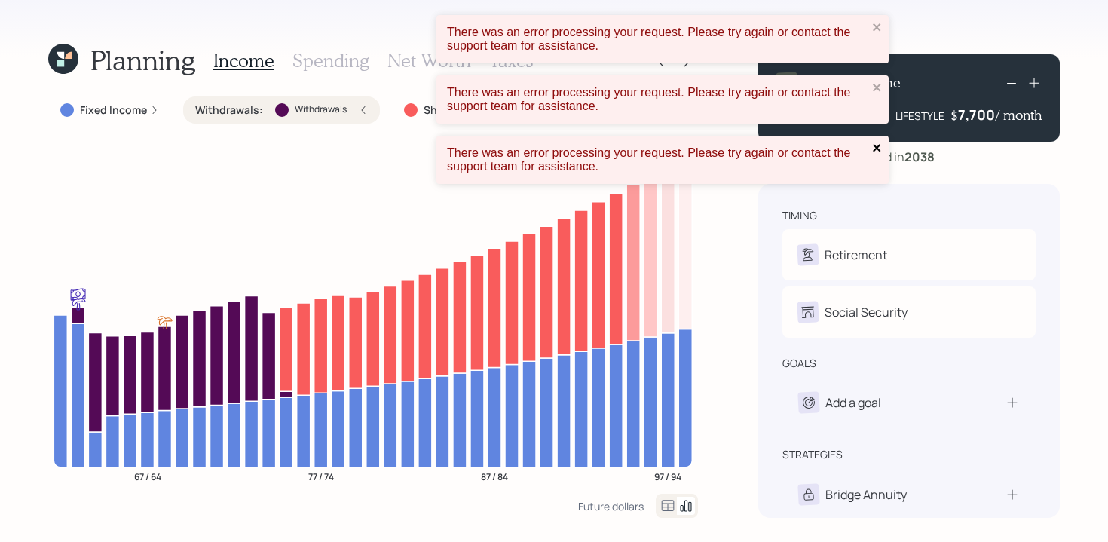
click at [872, 149] on icon "close" at bounding box center [877, 148] width 11 height 12
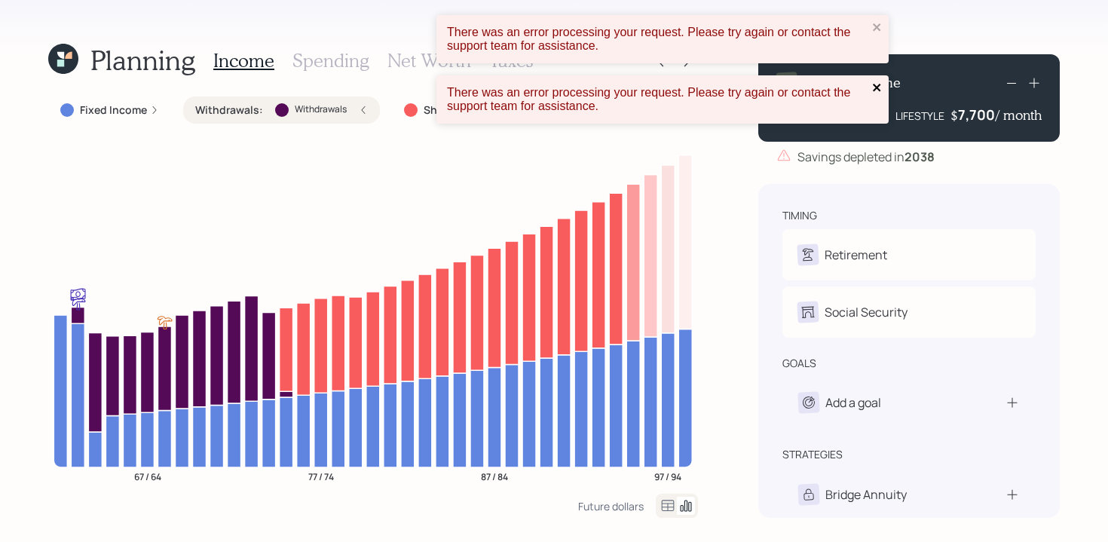
click at [875, 85] on icon "close" at bounding box center [877, 87] width 11 height 12
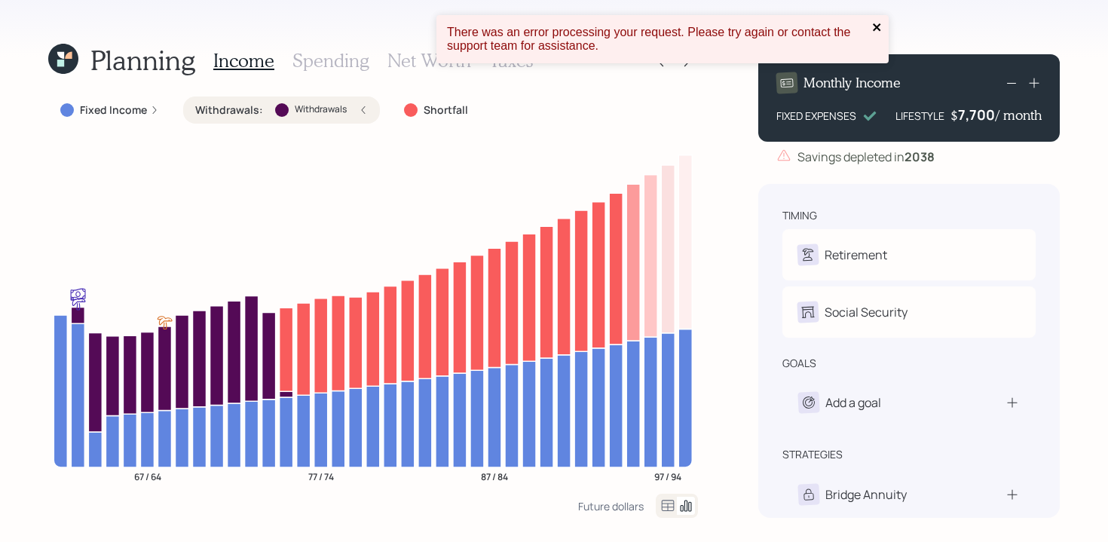
click at [872, 32] on icon "close" at bounding box center [877, 27] width 11 height 12
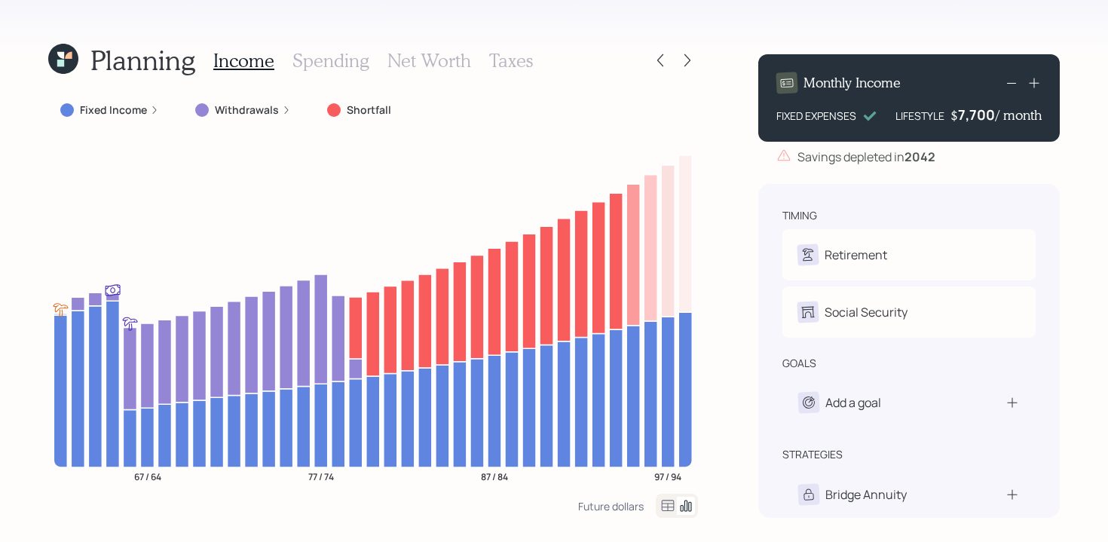
click at [348, 65] on h3 "Spending" at bounding box center [330, 61] width 77 height 22
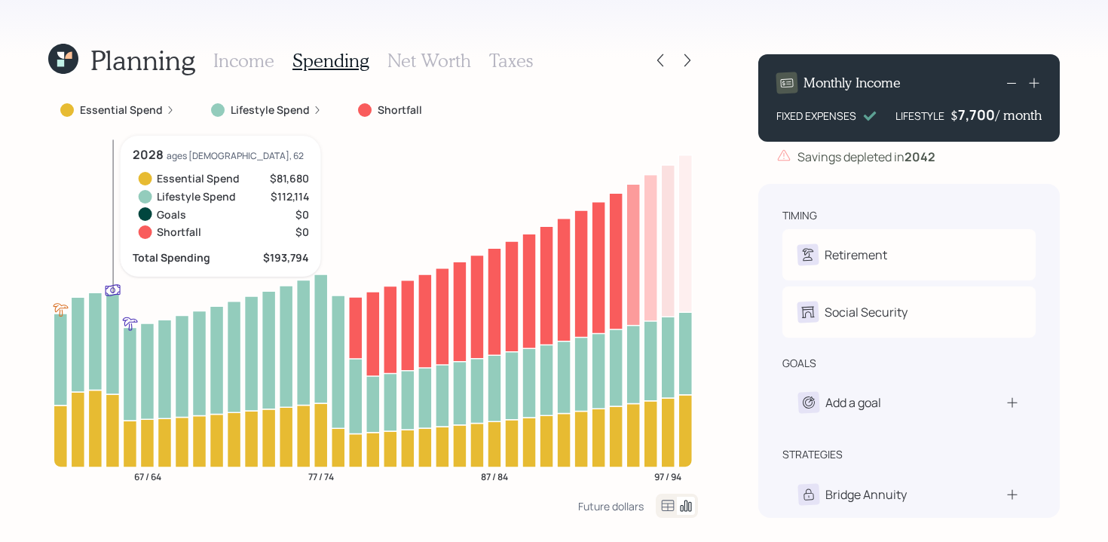
click at [108, 318] on icon at bounding box center [113, 343] width 14 height 100
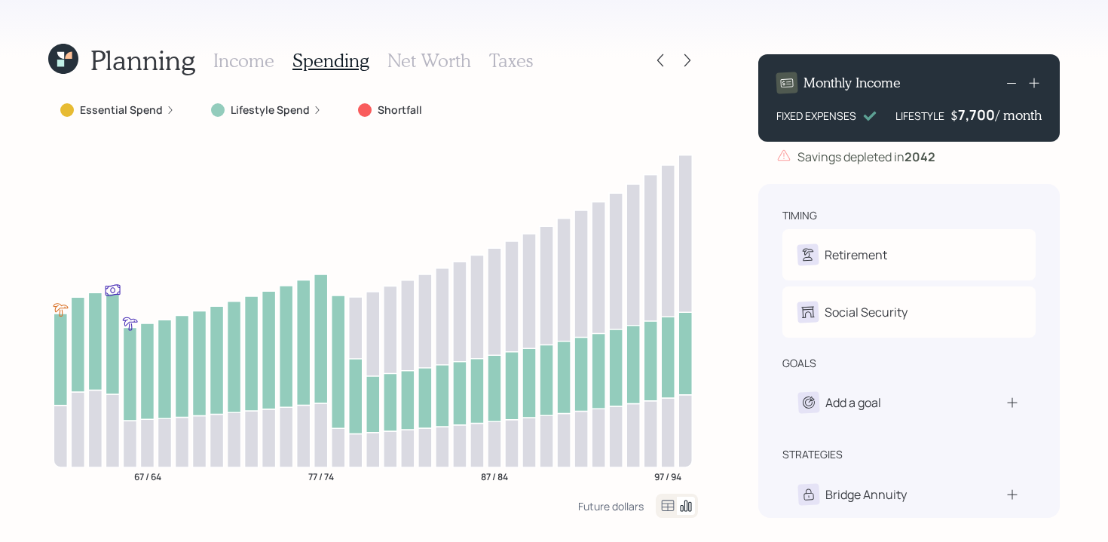
click at [301, 106] on label "Lifestyle Spend" at bounding box center [270, 110] width 79 height 15
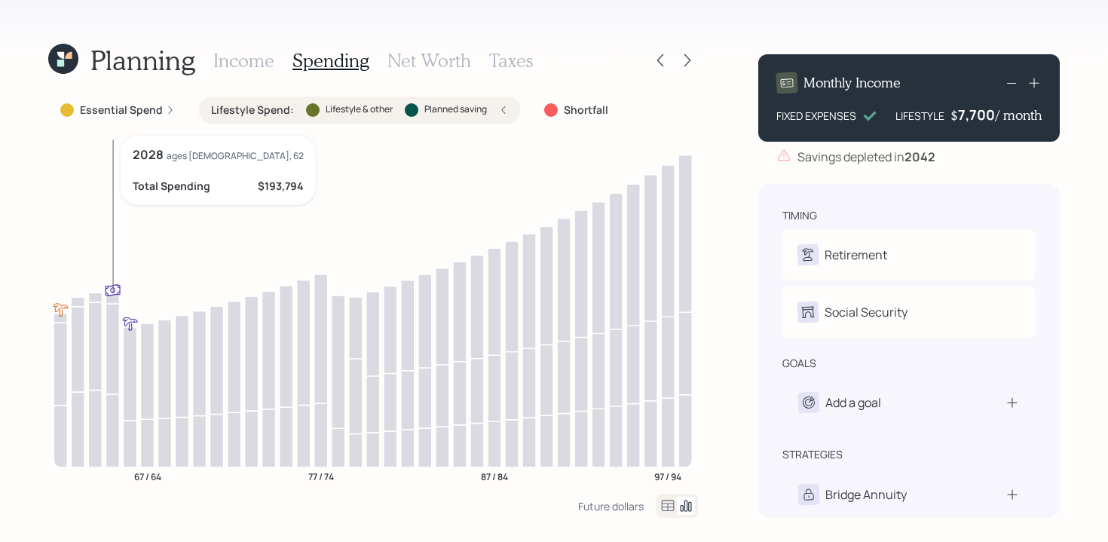
click at [114, 294] on icon at bounding box center [113, 290] width 15 height 12
click at [114, 295] on icon at bounding box center [113, 298] width 14 height 10
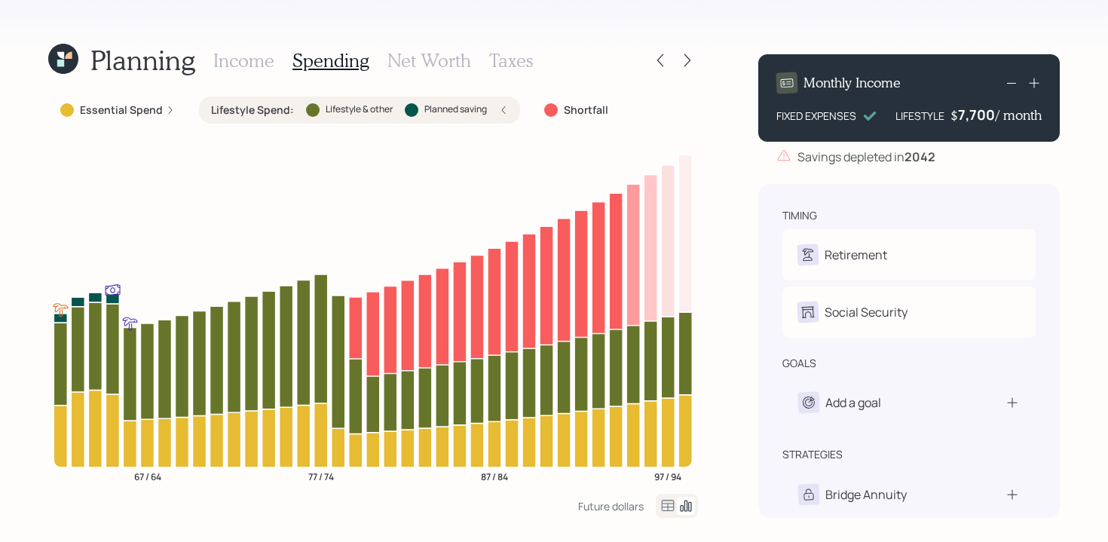
click at [507, 108] on div "Lifestyle Spend : Lifestyle & other Planned saving" at bounding box center [359, 109] width 321 height 27
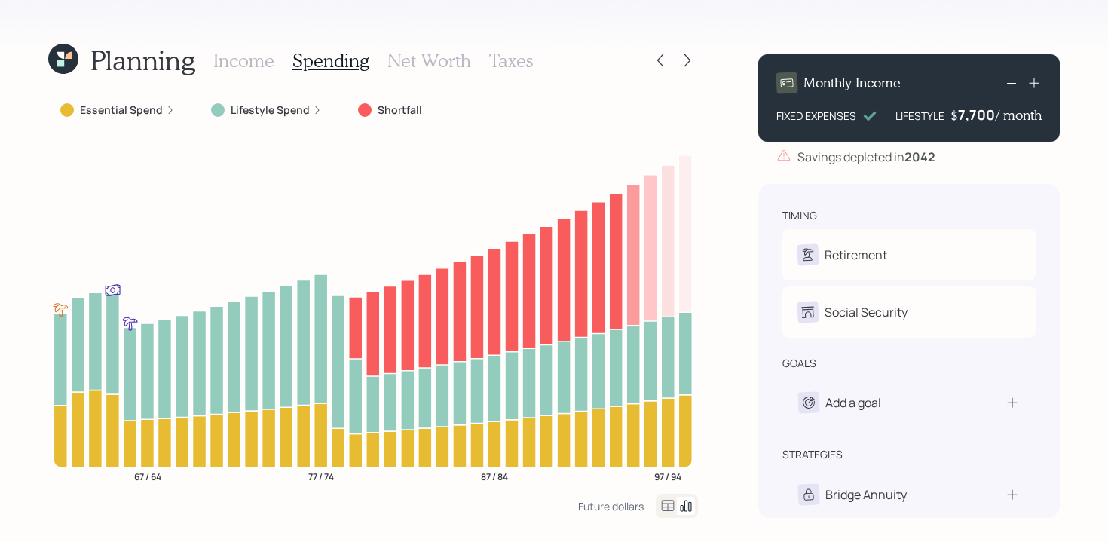
click at [313, 106] on icon at bounding box center [317, 110] width 9 height 9
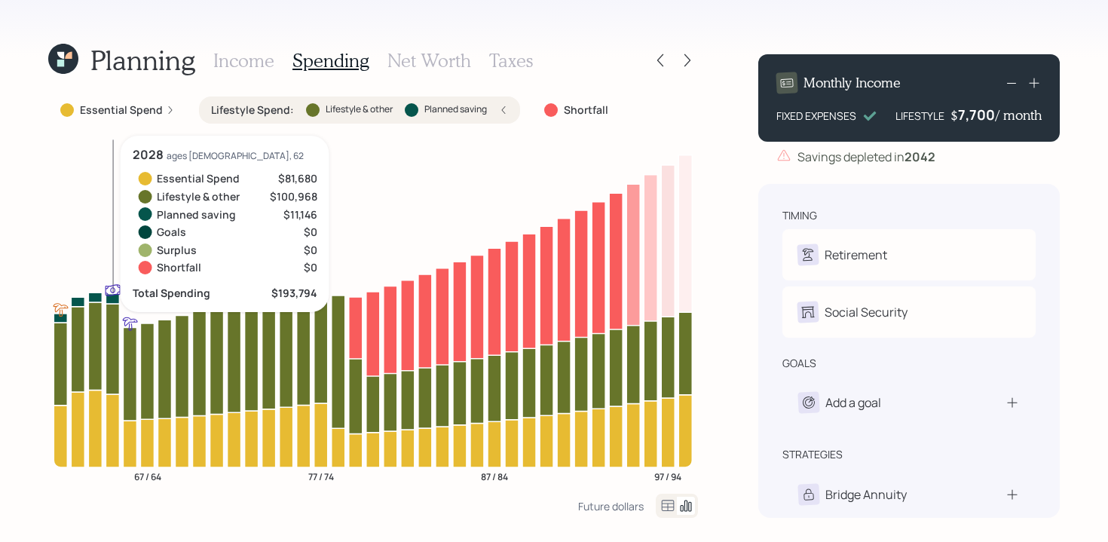
click at [114, 297] on icon at bounding box center [113, 298] width 14 height 10
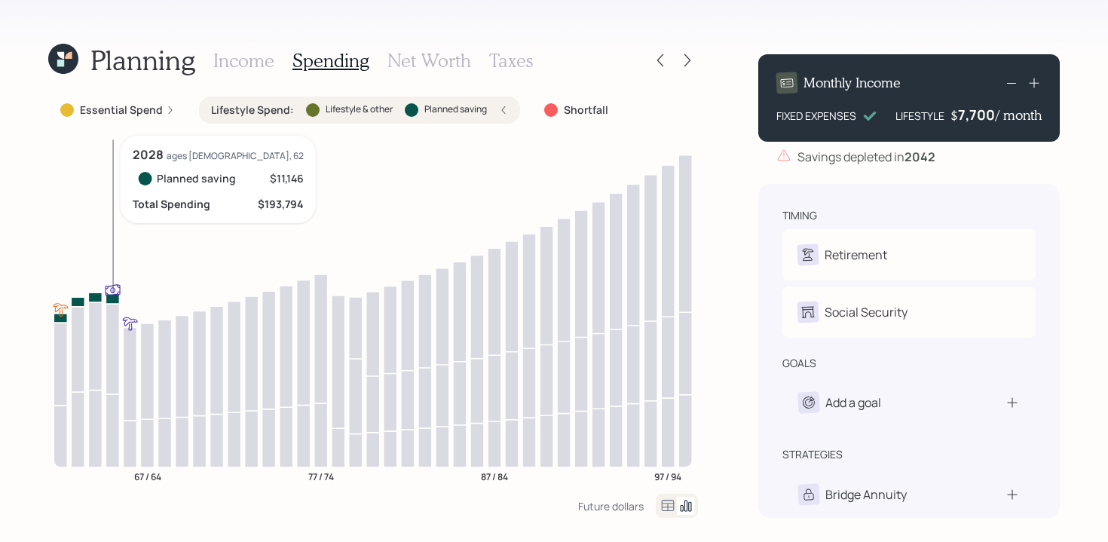
click at [107, 323] on icon at bounding box center [113, 349] width 14 height 90
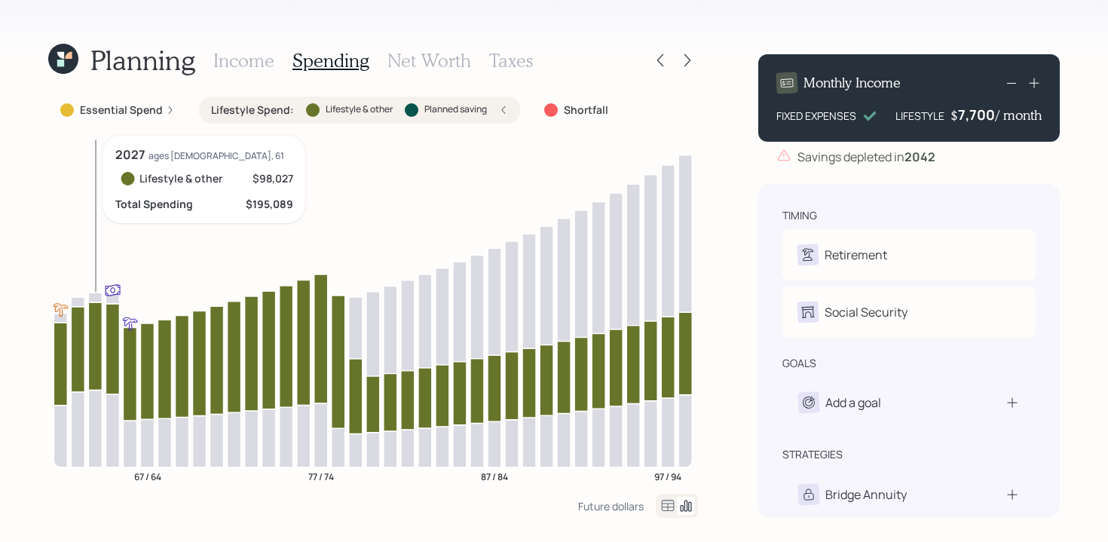
click at [90, 424] on icon at bounding box center [95, 428] width 14 height 77
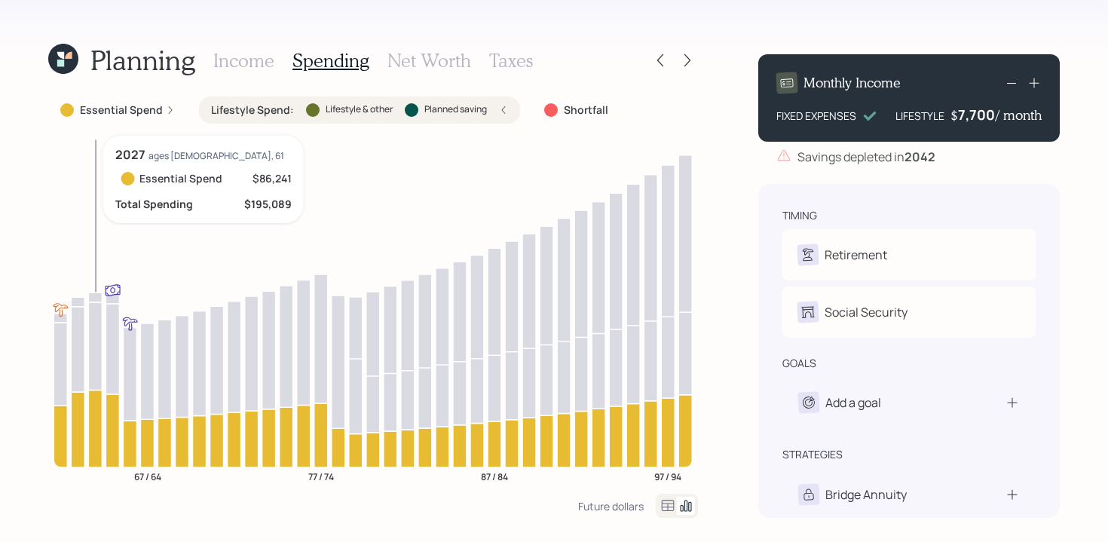
click at [90, 424] on icon at bounding box center [95, 428] width 14 height 77
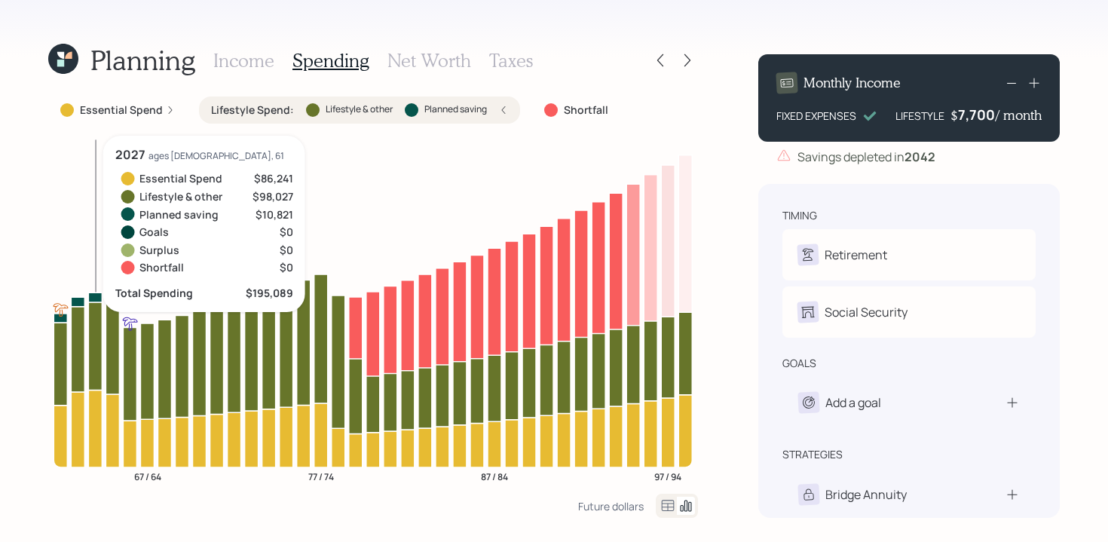
click at [90, 424] on icon at bounding box center [95, 428] width 14 height 77
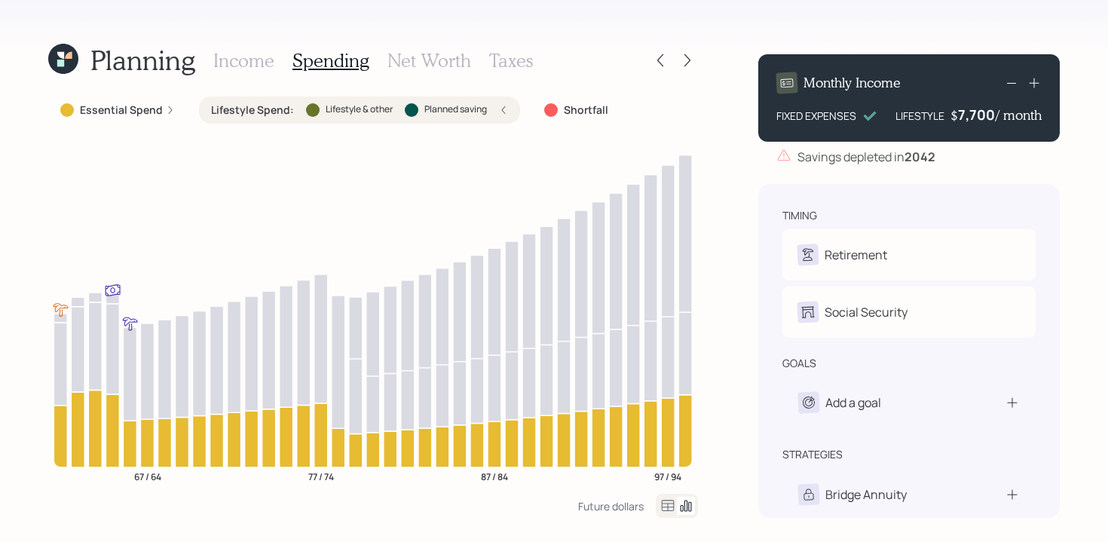
click at [122, 112] on label "Essential Spend" at bounding box center [121, 110] width 83 height 15
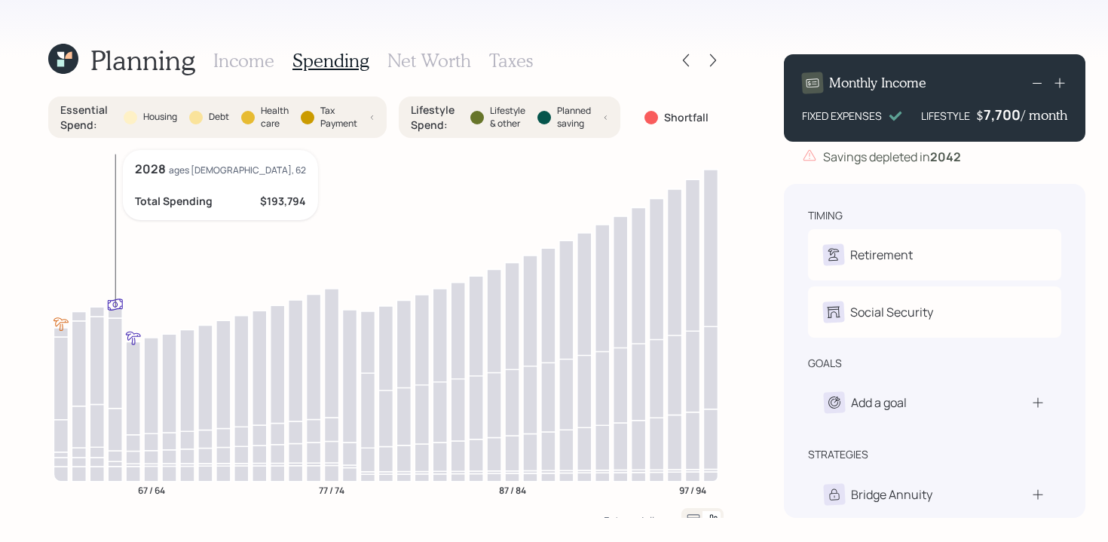
click at [111, 351] on icon at bounding box center [115, 363] width 14 height 90
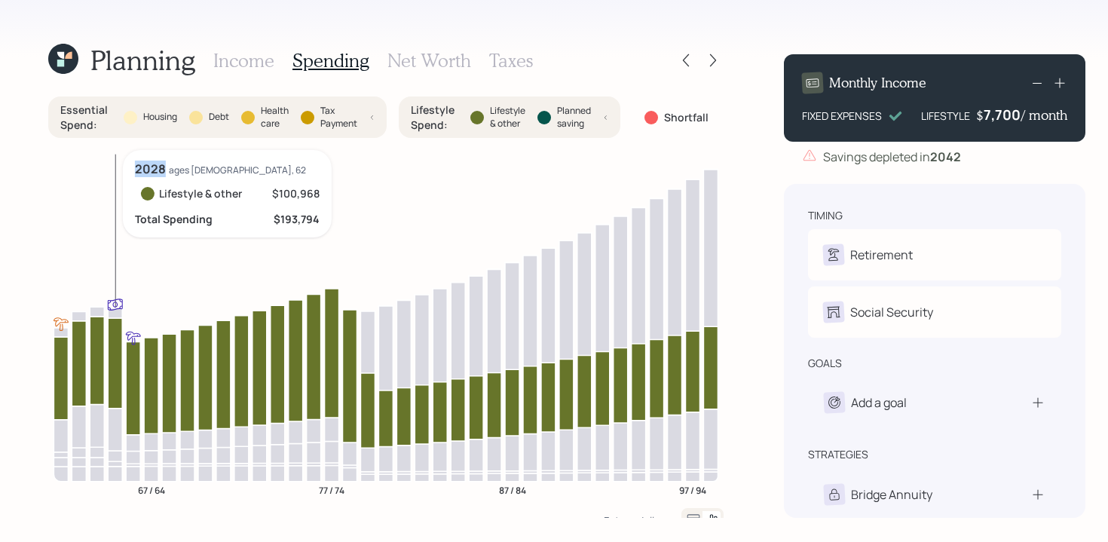
click at [111, 351] on icon at bounding box center [115, 363] width 14 height 90
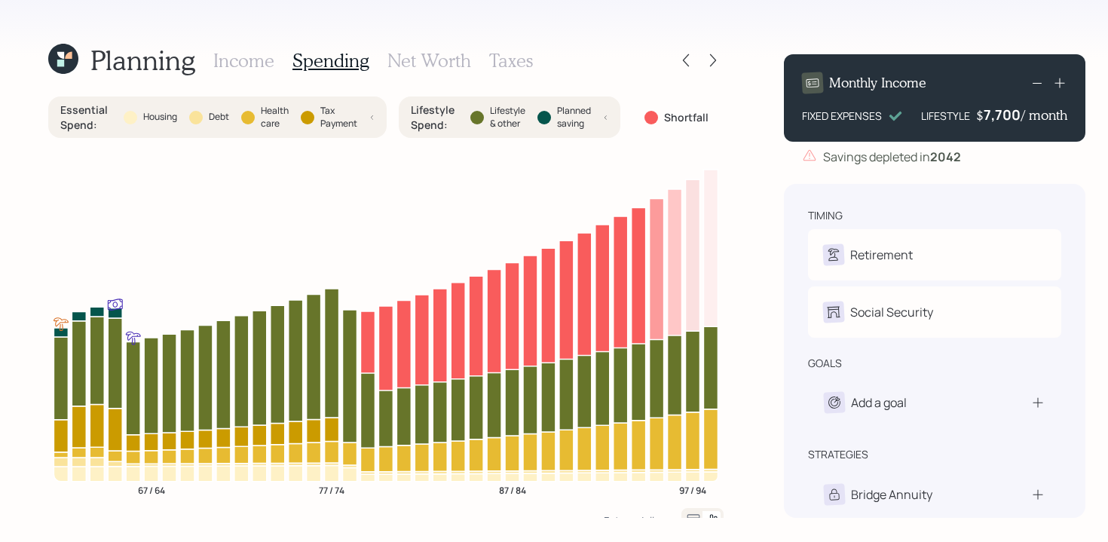
click at [225, 72] on div "Income Spending Net Worth Taxes" at bounding box center [373, 60] width 320 height 36
click at [235, 70] on h3 "Income" at bounding box center [243, 61] width 61 height 22
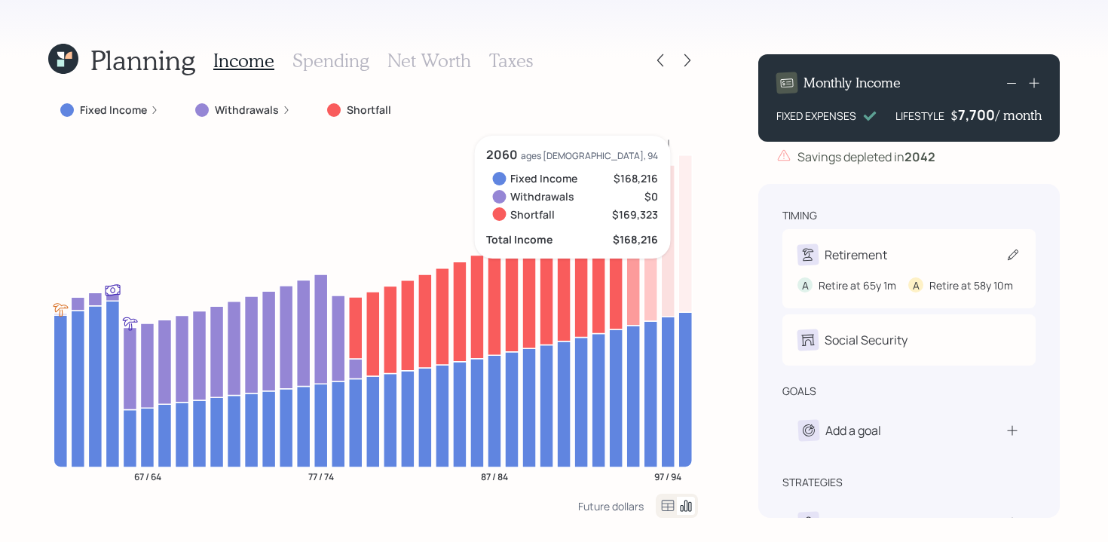
click at [888, 251] on div "Retirement" at bounding box center [908, 254] width 223 height 21
select select "10"
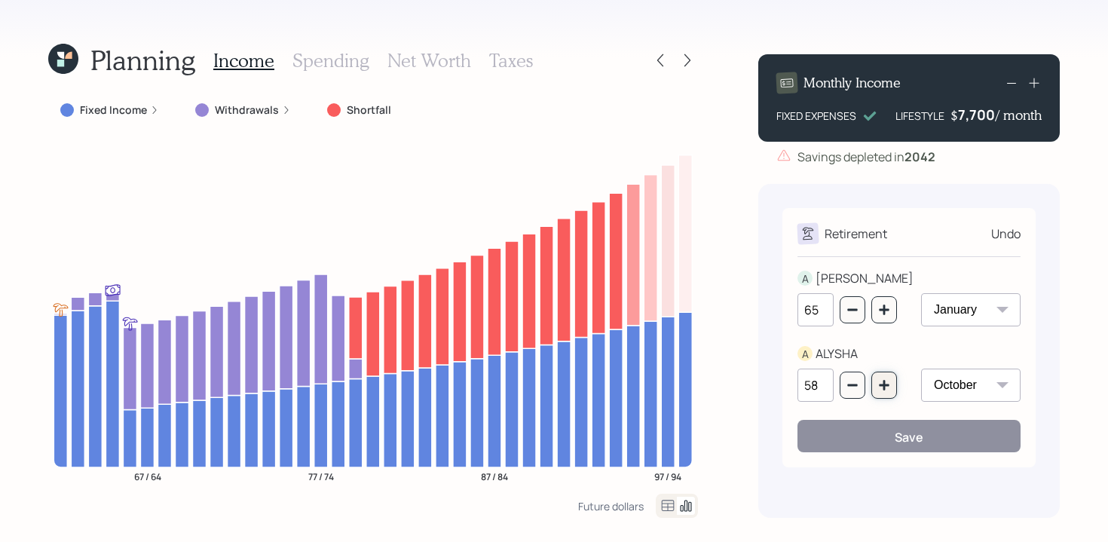
click at [886, 382] on icon "button" at bounding box center [884, 385] width 12 height 12
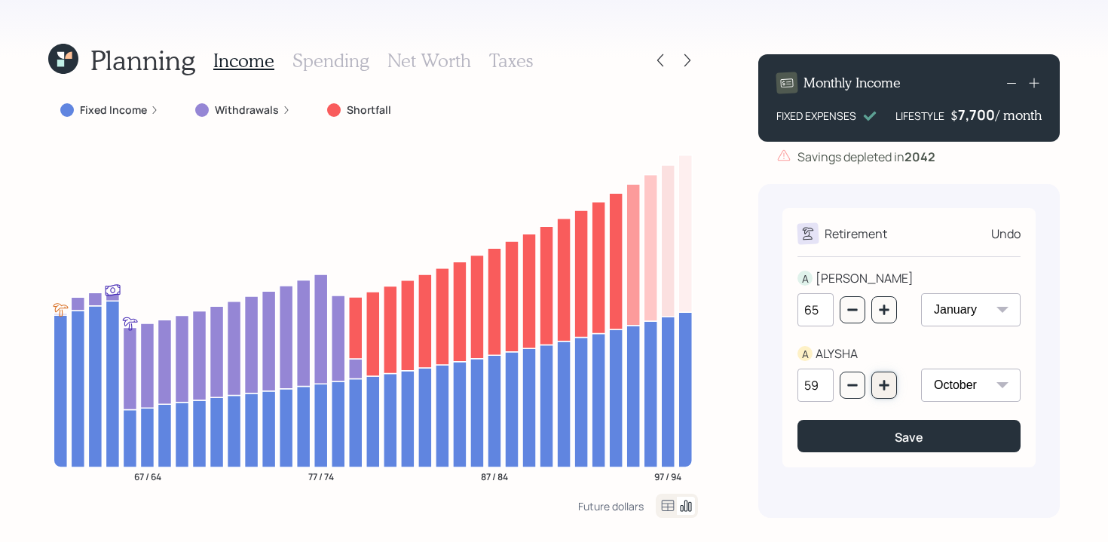
click at [886, 382] on icon "button" at bounding box center [884, 385] width 12 height 12
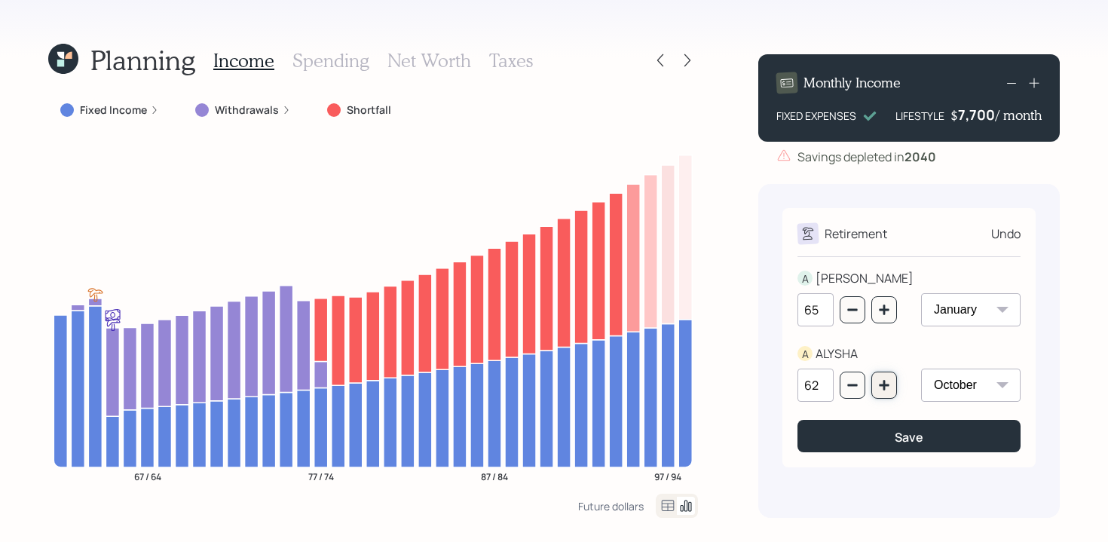
click at [886, 382] on icon "button" at bounding box center [884, 385] width 12 height 12
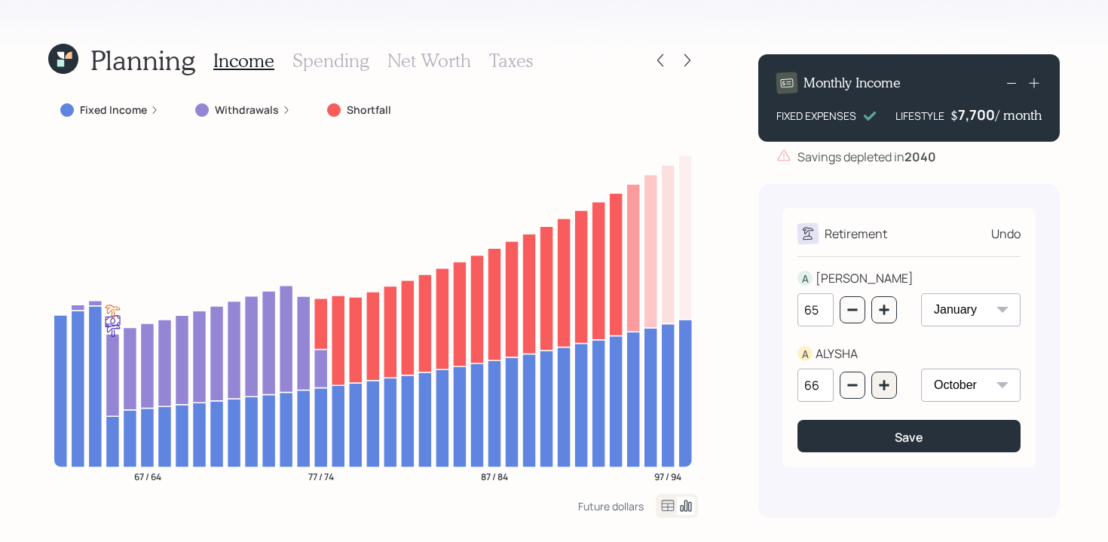
type input "67"
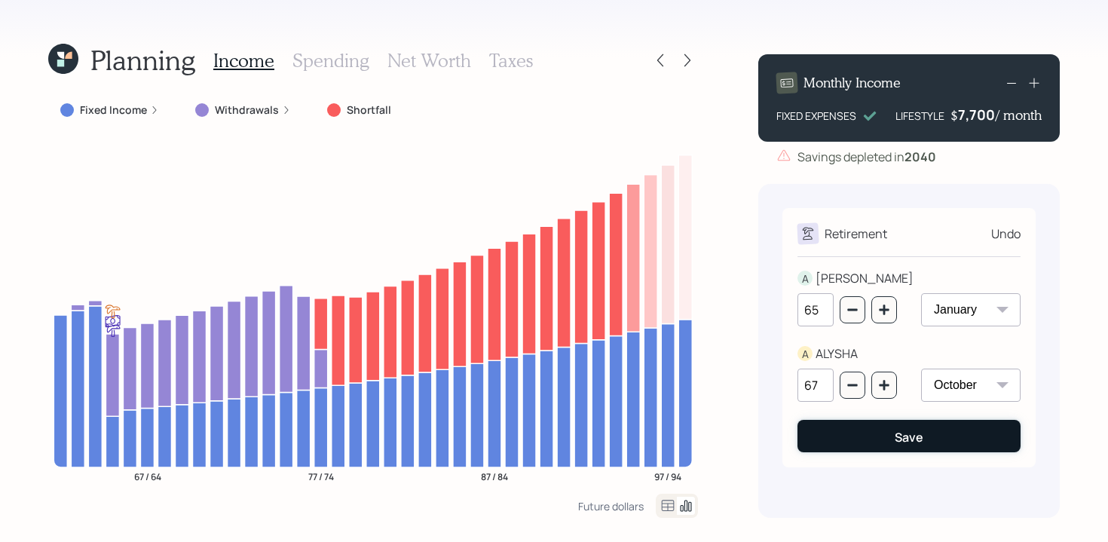
click at [901, 443] on div "Save" at bounding box center [909, 437] width 29 height 17
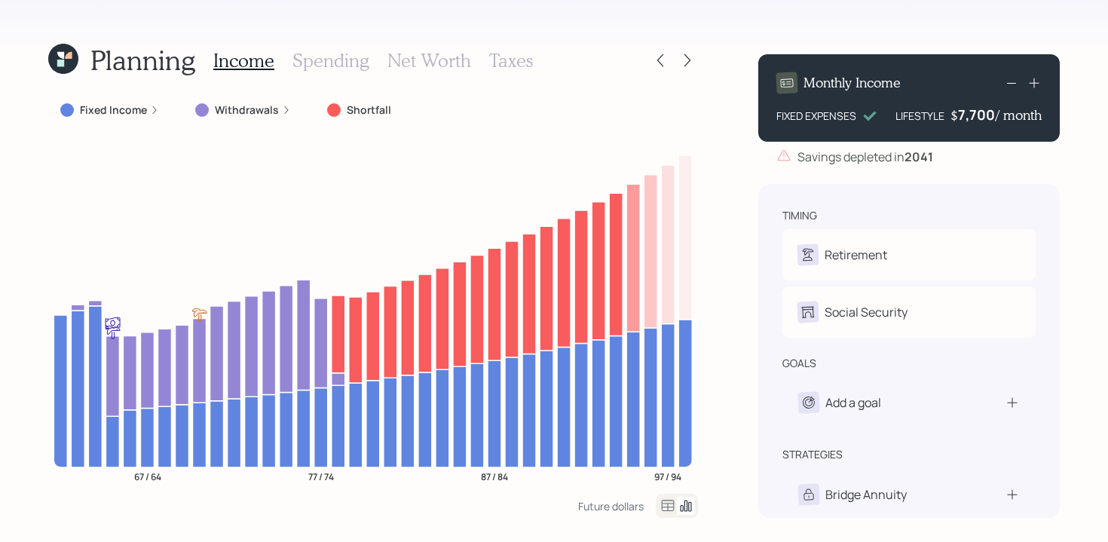
click at [671, 504] on icon at bounding box center [668, 506] width 18 height 18
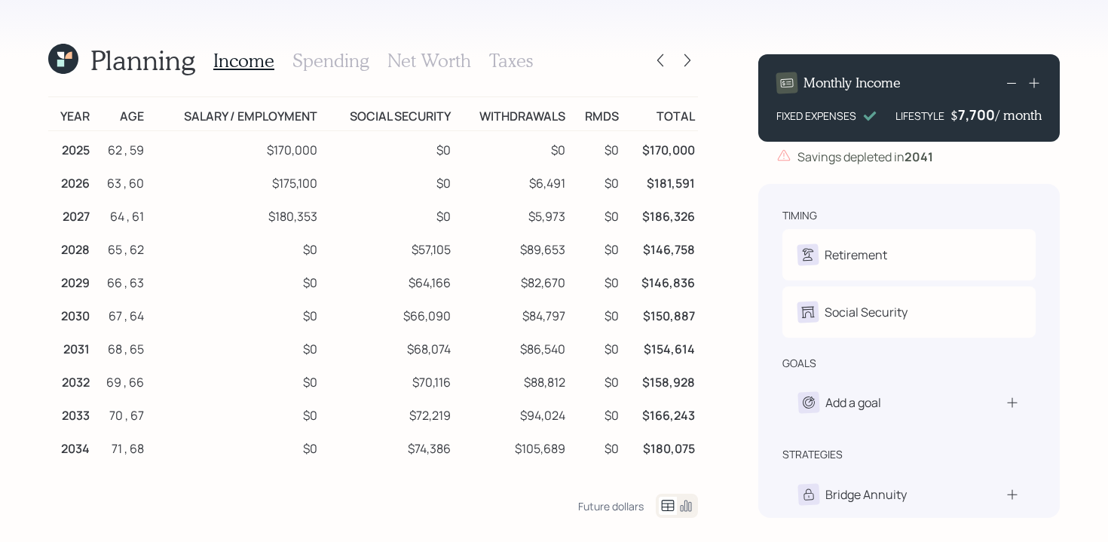
click at [699, 506] on div "Planning Income Spending Net Worth Taxes Year Age Salary / Employment Social Se…" at bounding box center [554, 271] width 1108 height 542
click at [689, 504] on icon at bounding box center [686, 505] width 11 height 11
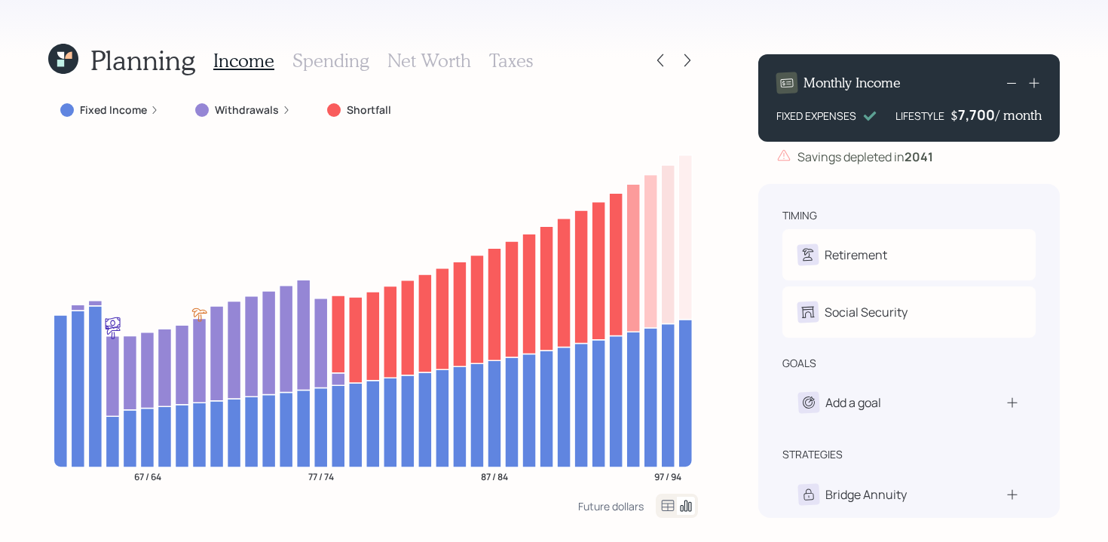
click at [348, 53] on h3 "Spending" at bounding box center [330, 61] width 77 height 22
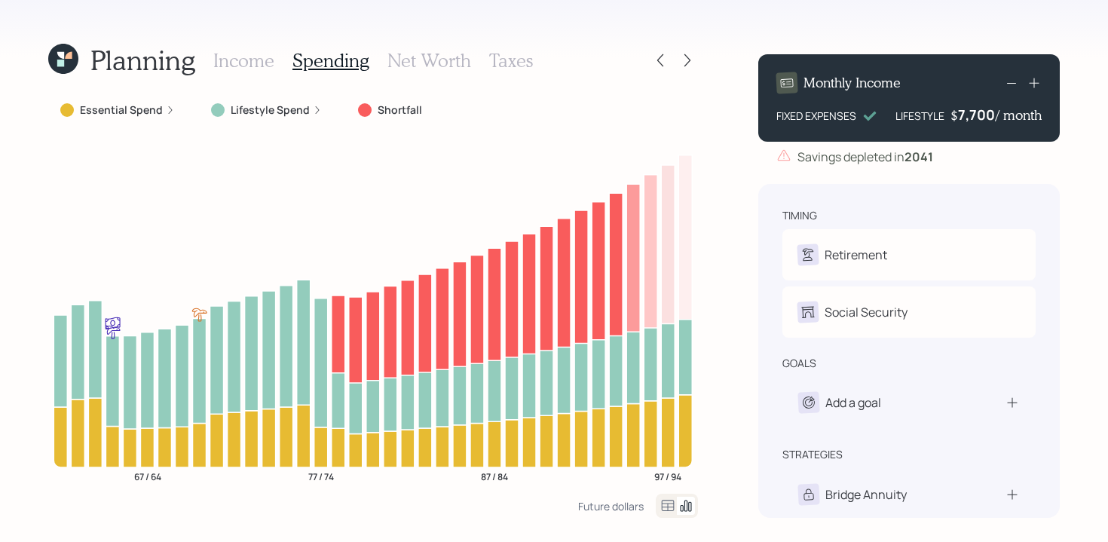
click at [674, 507] on icon at bounding box center [668, 505] width 13 height 11
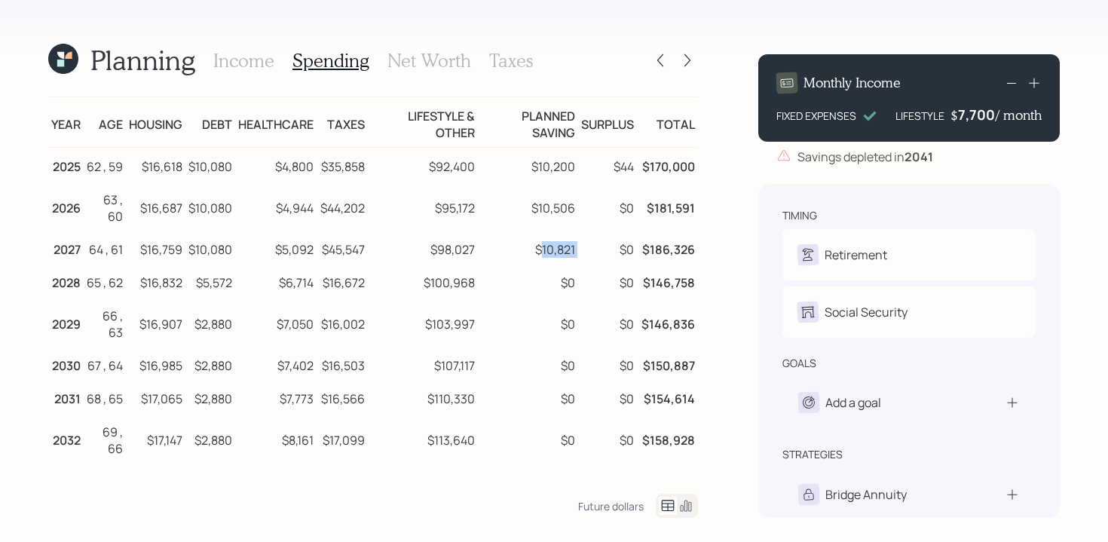
drag, startPoint x: 541, startPoint y: 266, endPoint x: 583, endPoint y: 264, distance: 41.5
click at [583, 264] on tr "2027 64 , 61 $16,759 $10,080 $5,092 $45,547 $98,027 $10,821 $0 $186,326" at bounding box center [373, 247] width 650 height 33
click at [586, 264] on td "$0" at bounding box center [607, 247] width 59 height 33
click at [660, 64] on icon at bounding box center [660, 60] width 15 height 15
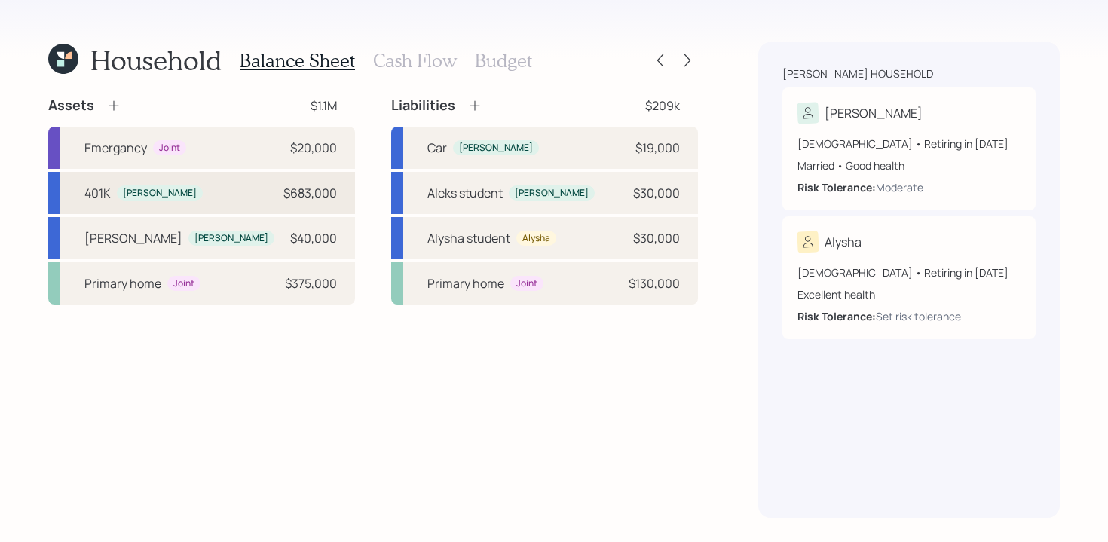
click at [245, 194] on div "401K Aleksandra $683,000" at bounding box center [201, 193] width 307 height 42
select select "company_sponsored"
select select "balanced"
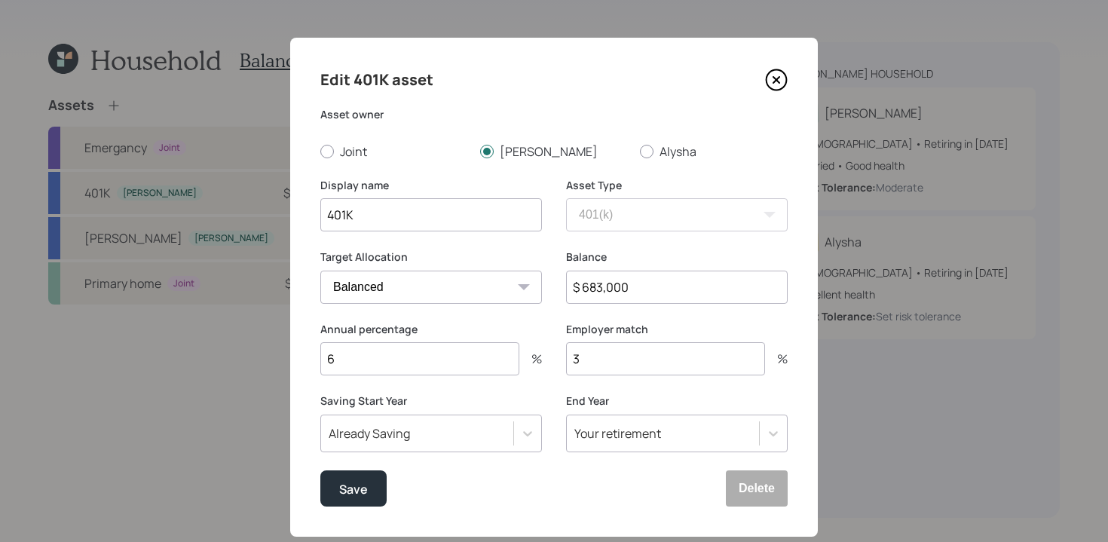
click at [784, 78] on icon at bounding box center [776, 80] width 23 height 23
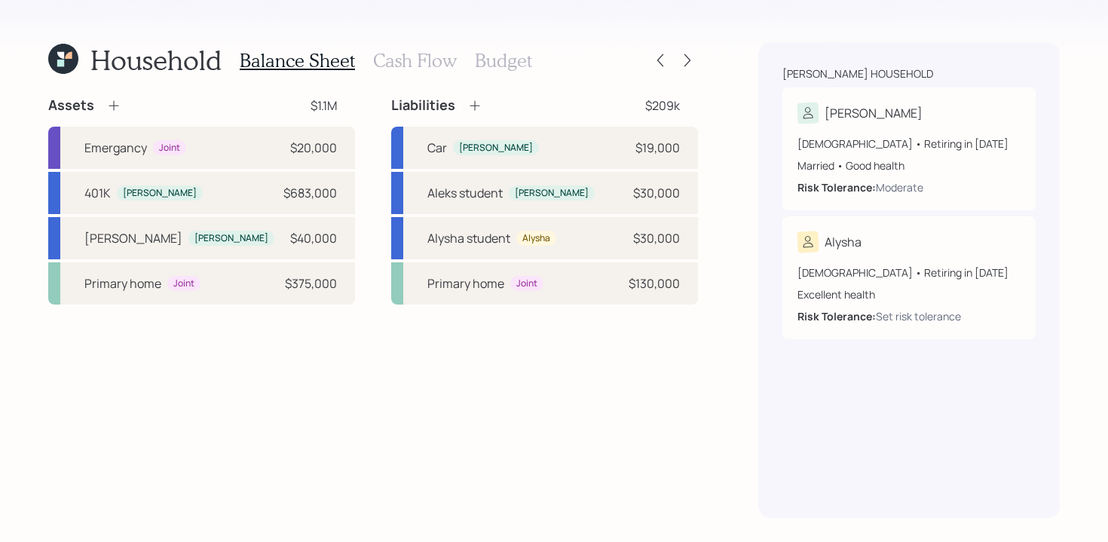
click at [497, 60] on h3 "Budget" at bounding box center [503, 61] width 57 height 22
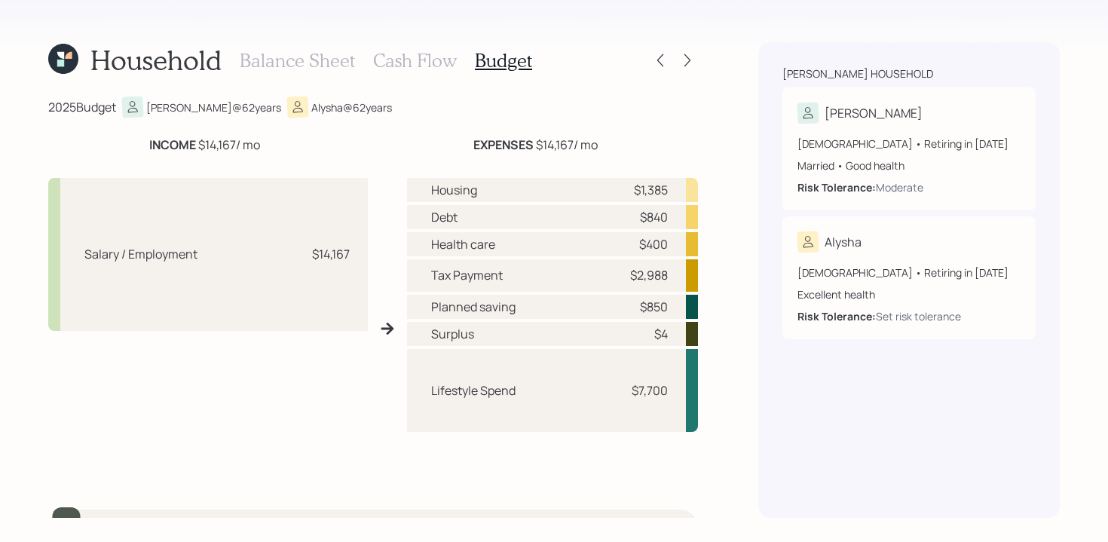
click at [306, 66] on h3 "Balance Sheet" at bounding box center [297, 61] width 115 height 22
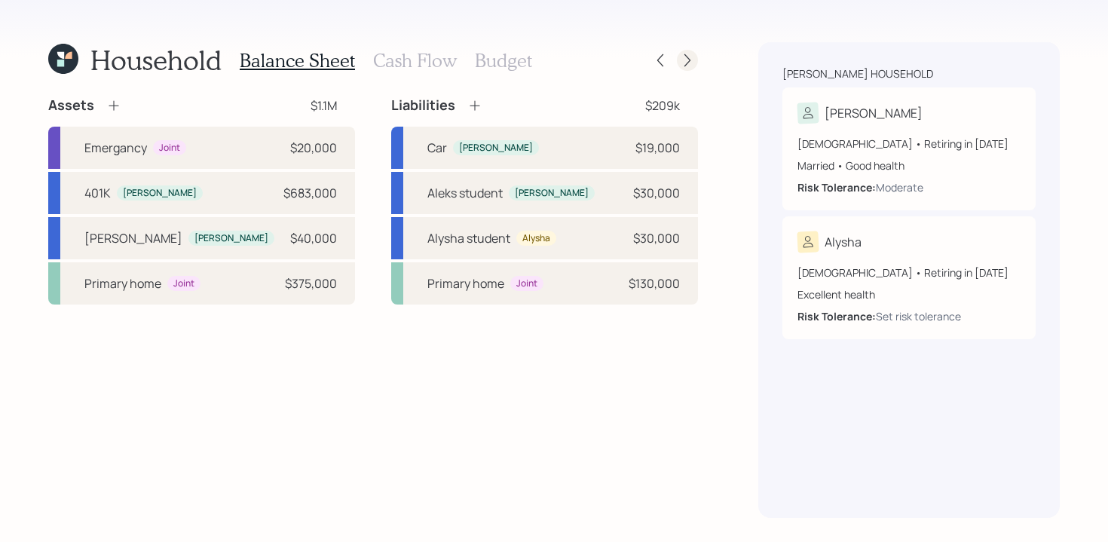
click at [689, 55] on icon at bounding box center [687, 60] width 15 height 15
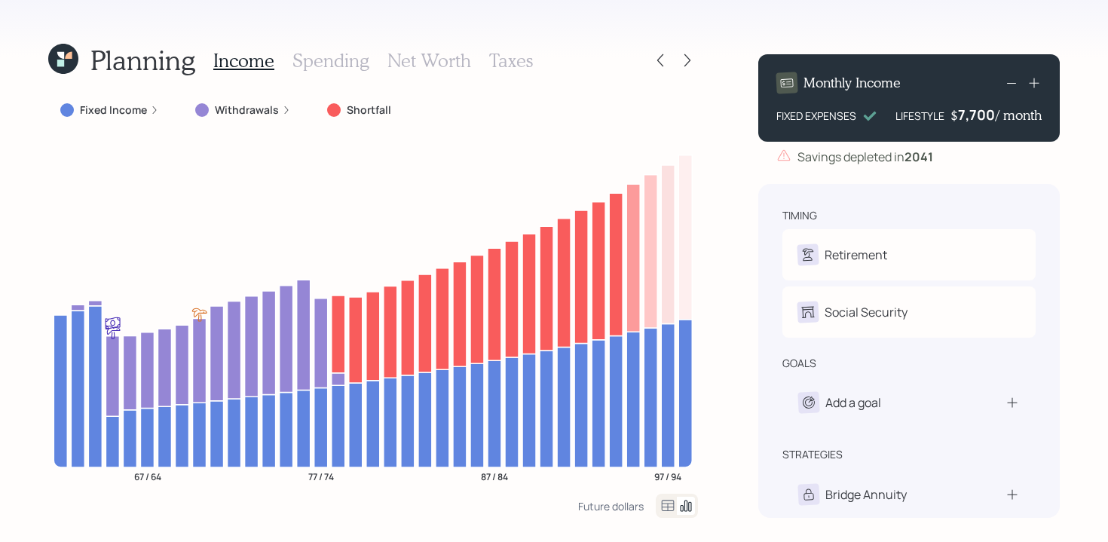
click at [978, 118] on div "7,700" at bounding box center [977, 115] width 38 height 18
click at [973, 117] on div "7700" at bounding box center [977, 115] width 38 height 18
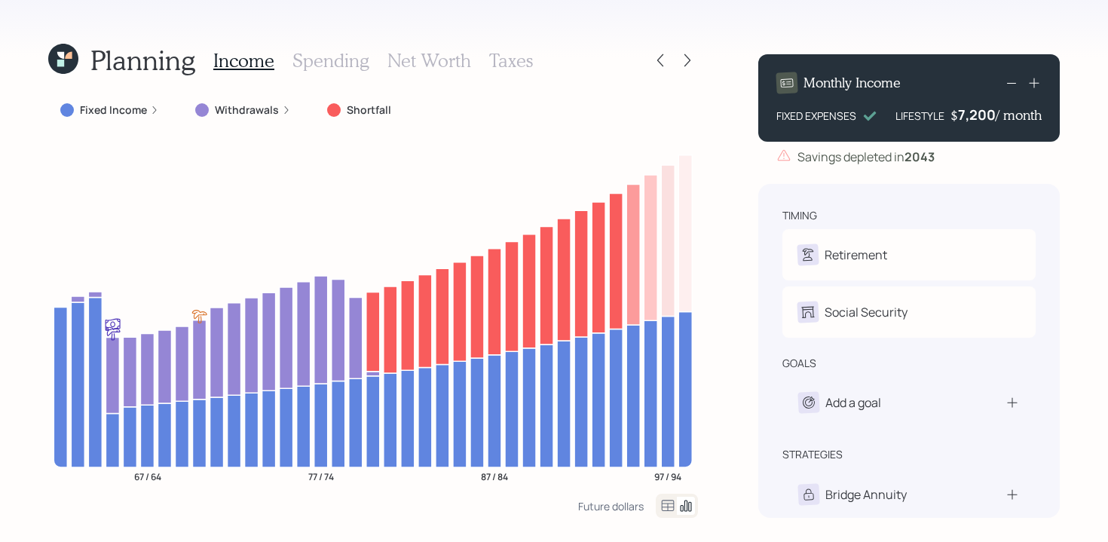
click at [1024, 189] on div "timing Retirement A Retire at 64y 1m A Retire at 66y 10m Social Security A Elec…" at bounding box center [908, 351] width 301 height 334
click at [976, 117] on div "7200" at bounding box center [977, 115] width 38 height 18
click at [916, 23] on div "Planning Income Spending Net Worth Taxes Fixed Income Withdrawals Shortfall 67 …" at bounding box center [554, 271] width 1108 height 542
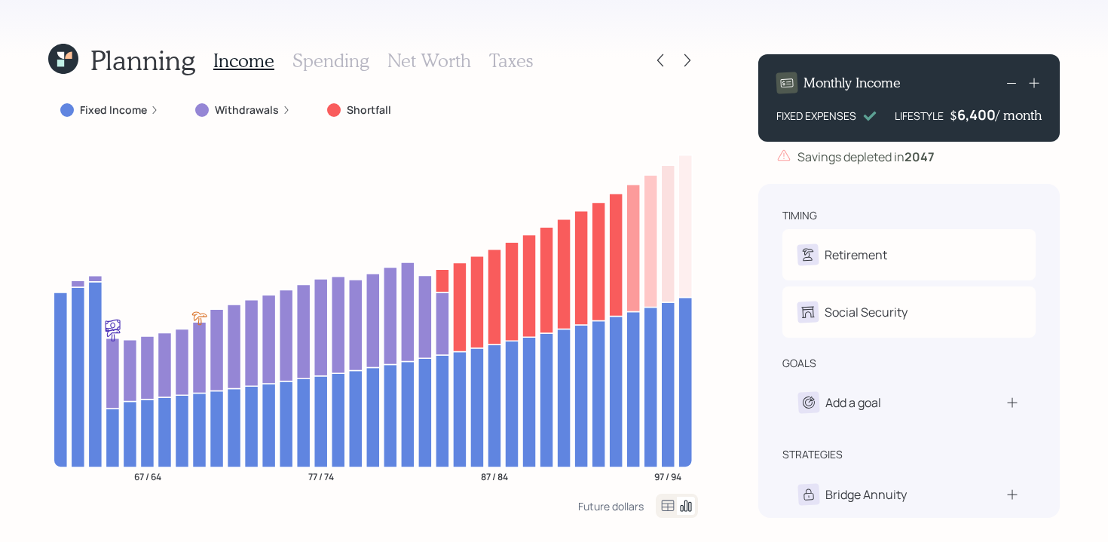
click at [966, 66] on div "Monthly Income FIXED EXPENSES LIFESTYLE $ 6,400 / month" at bounding box center [908, 97] width 301 height 87
click at [1015, 83] on rect at bounding box center [1011, 83] width 9 height 1
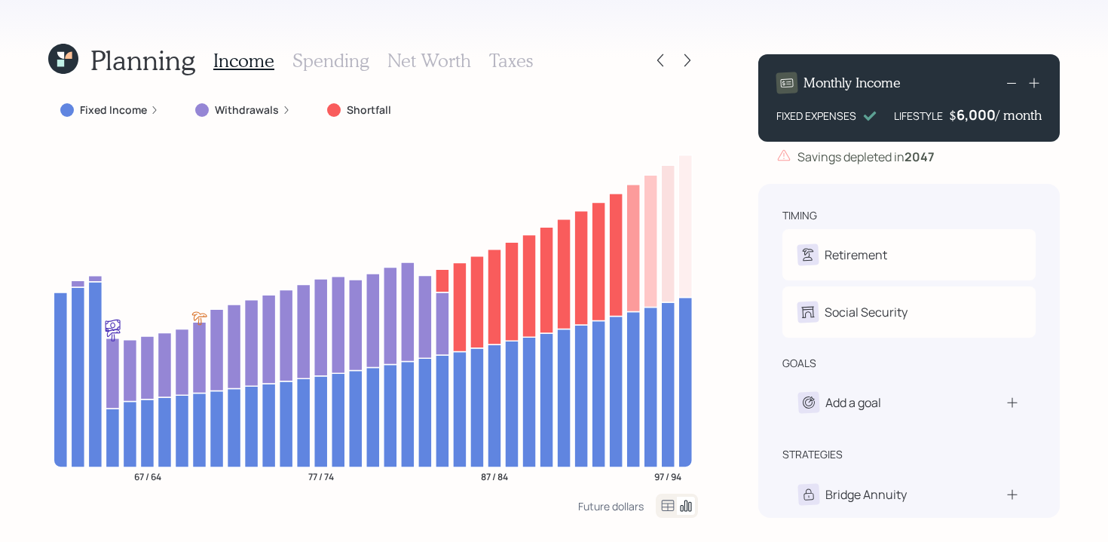
click at [917, 18] on div "Planning Income Spending Net Worth Taxes Fixed Income Withdrawals Shortfall 67 …" at bounding box center [554, 271] width 1108 height 542
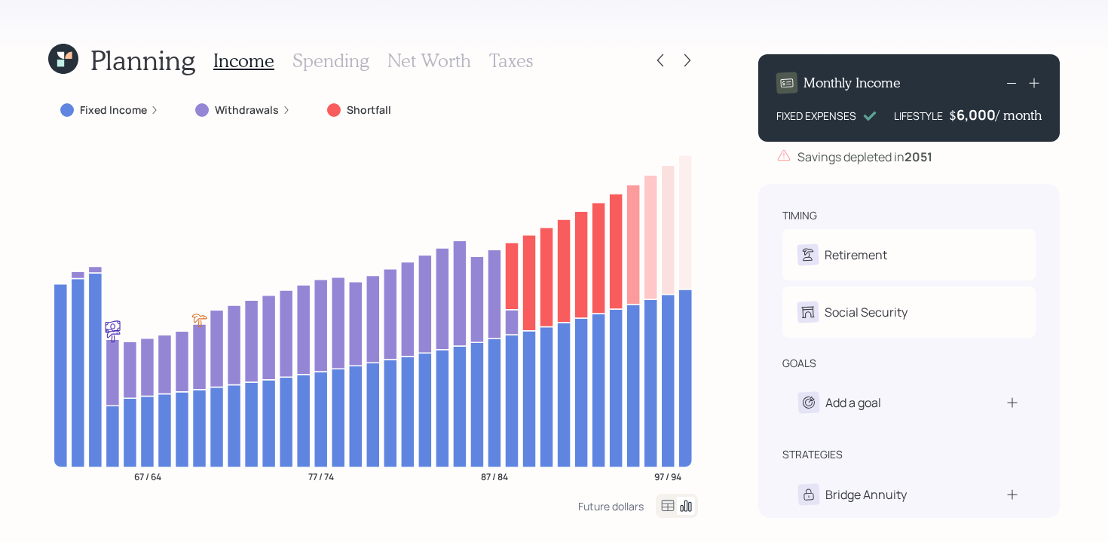
click at [1014, 83] on rect at bounding box center [1011, 83] width 9 height 1
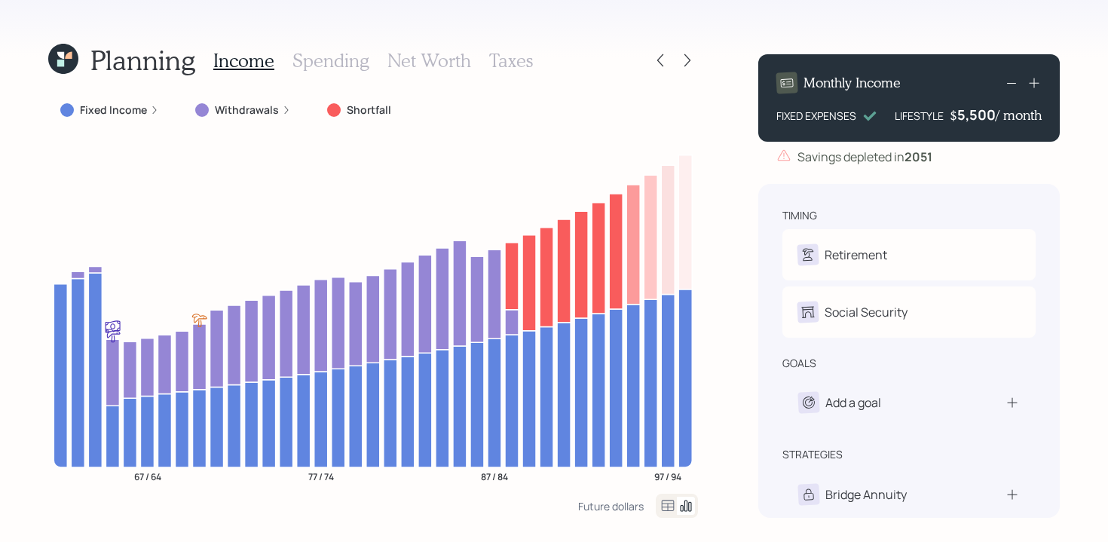
click at [1014, 82] on icon at bounding box center [1011, 83] width 18 height 18
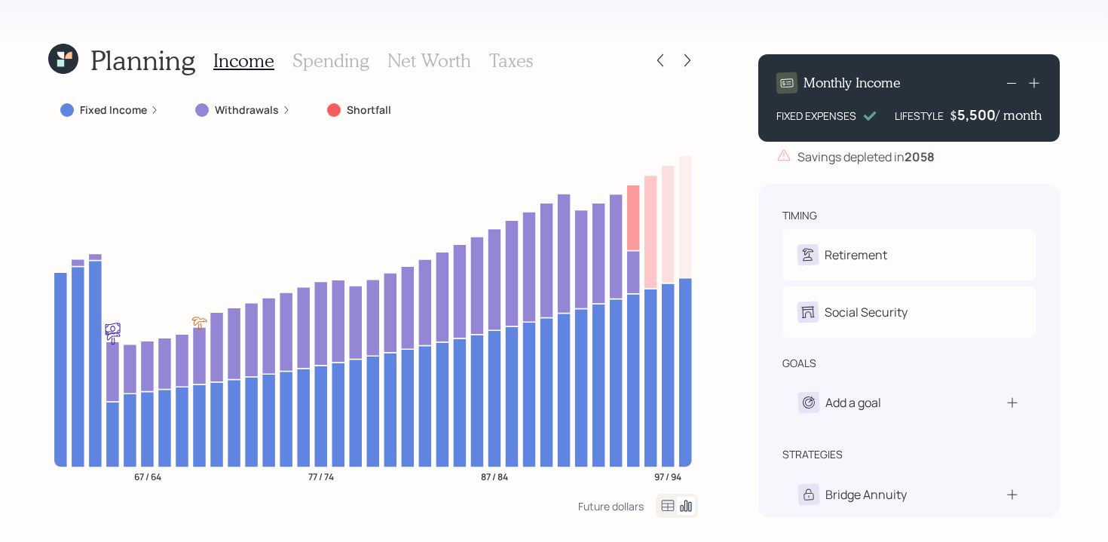
click at [1014, 82] on icon at bounding box center [1011, 83] width 18 height 18
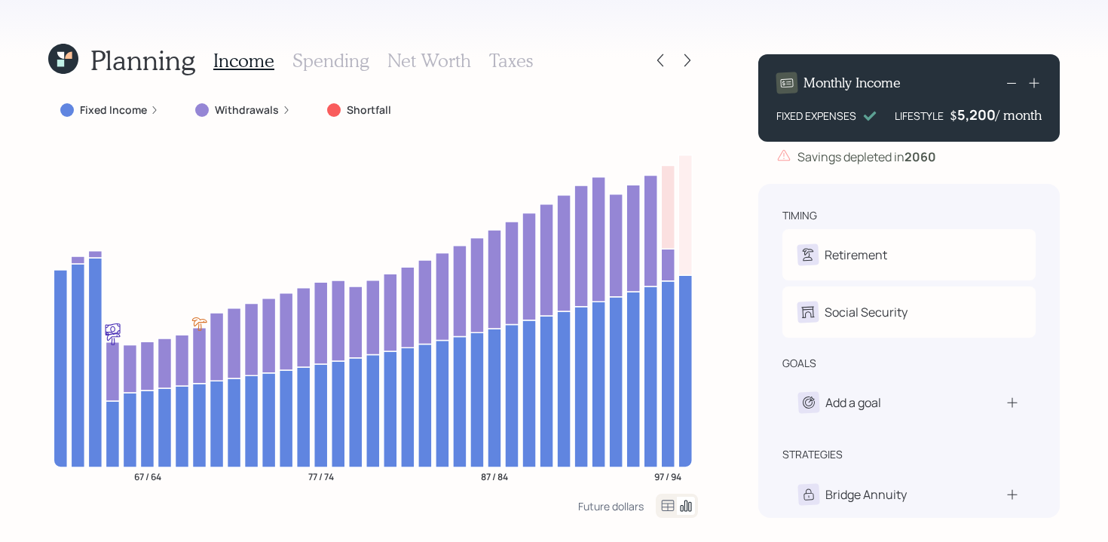
click at [1014, 82] on icon at bounding box center [1011, 83] width 18 height 18
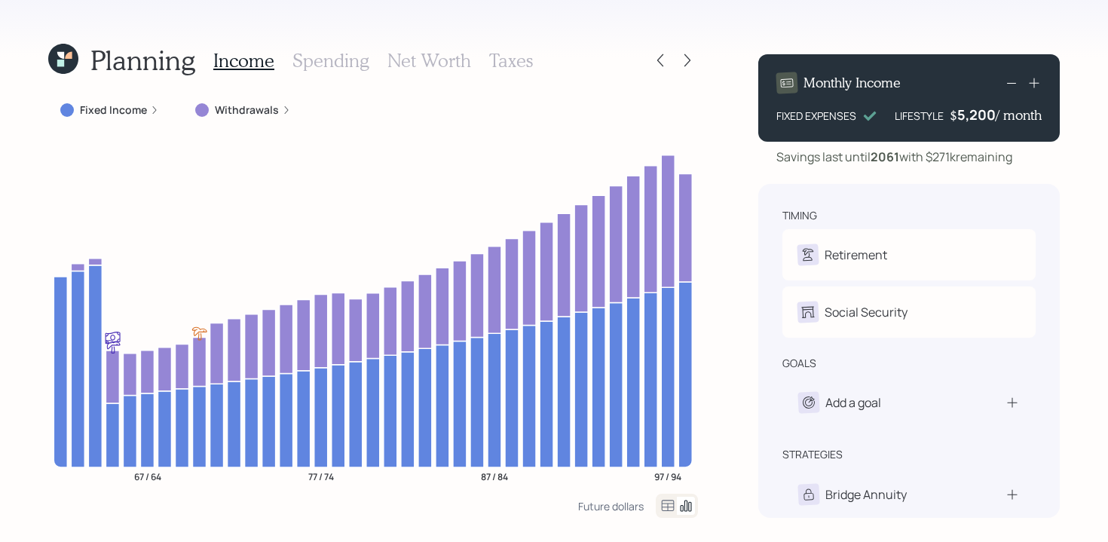
click at [1013, 78] on icon at bounding box center [1011, 83] width 18 height 18
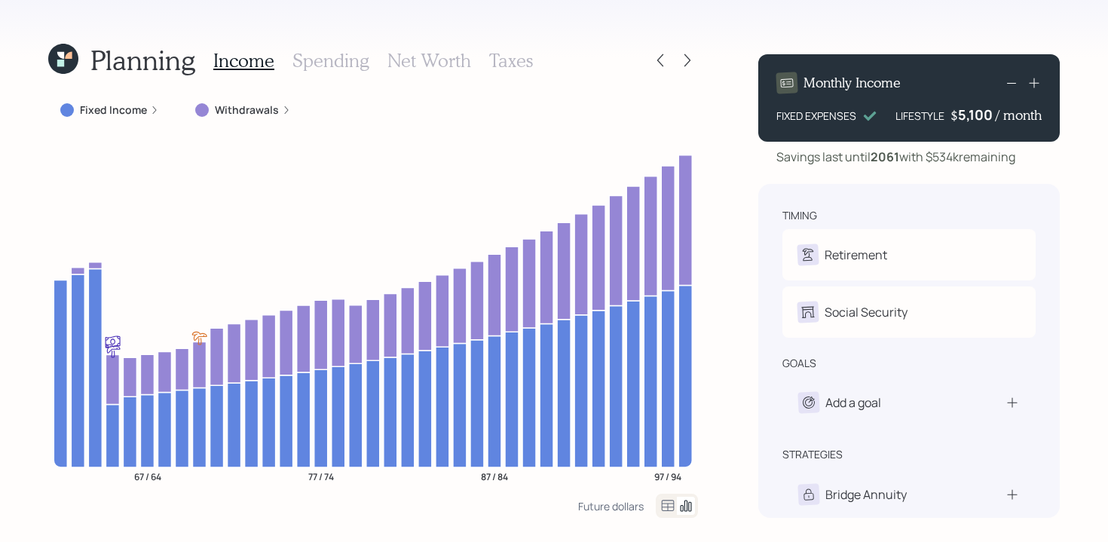
click at [1036, 83] on icon at bounding box center [1034, 82] width 15 height 15
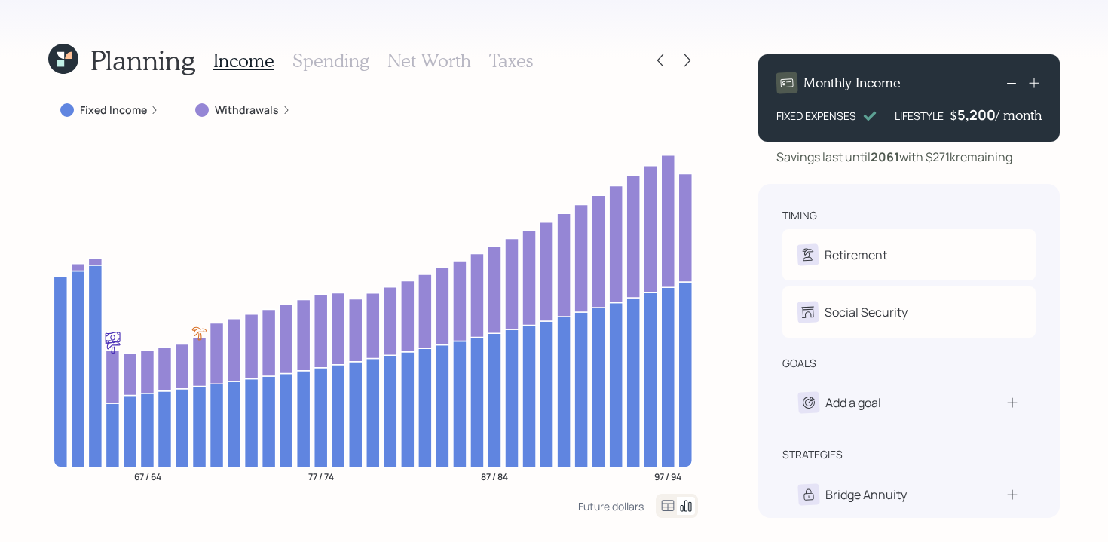
click at [1036, 84] on icon at bounding box center [1034, 82] width 15 height 15
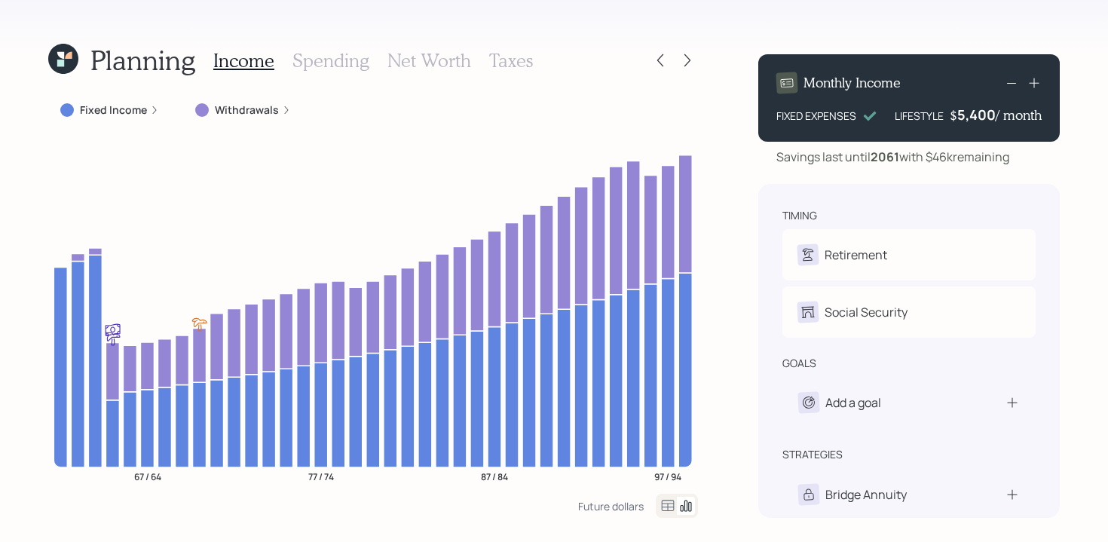
click at [1034, 84] on icon at bounding box center [1034, 82] width 15 height 15
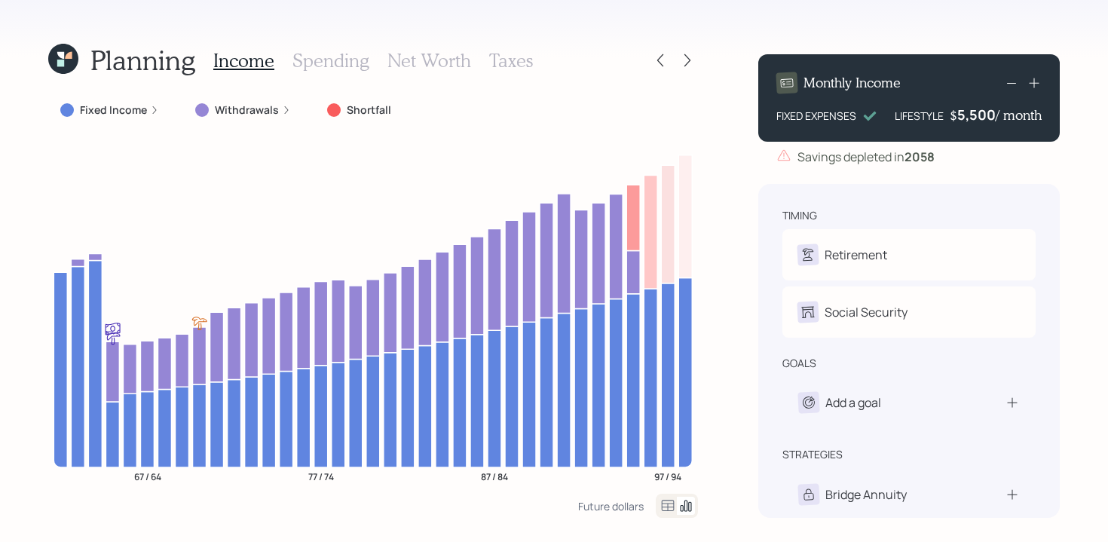
click at [555, 47] on div "Planning Income Spending Net Worth Taxes" at bounding box center [373, 60] width 650 height 36
click at [349, 59] on h3 "Spending" at bounding box center [330, 61] width 77 height 22
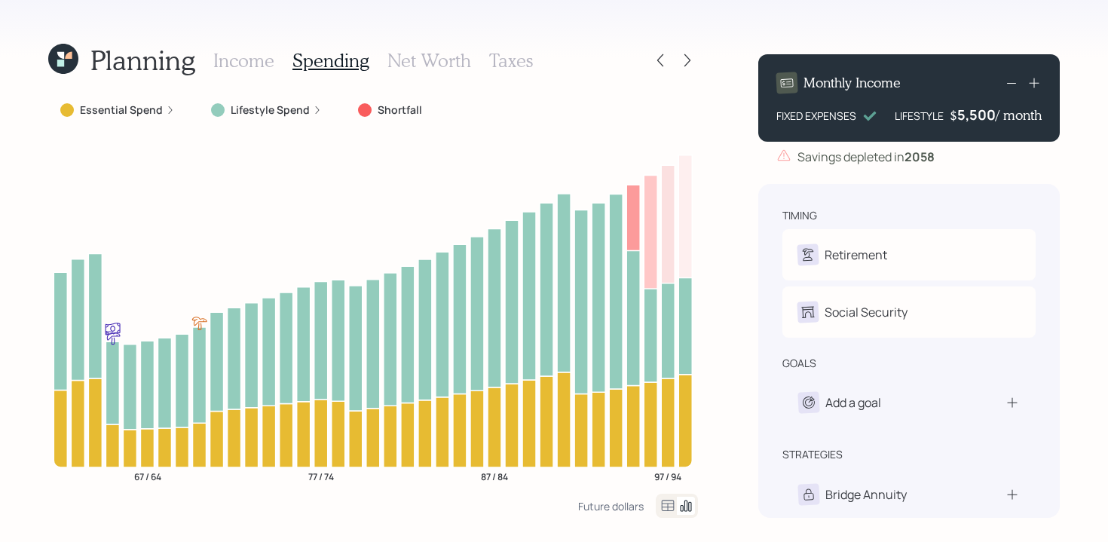
click at [162, 109] on div "Essential Spend" at bounding box center [117, 110] width 115 height 15
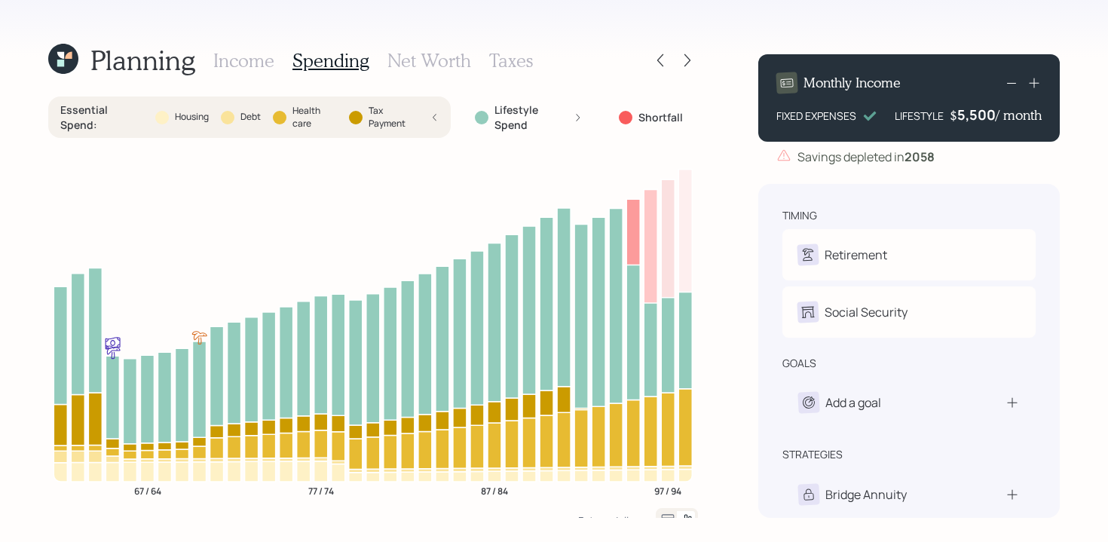
click at [442, 115] on div "Essential Spend : Housing Debt Health care Tax Payment" at bounding box center [249, 116] width 402 height 41
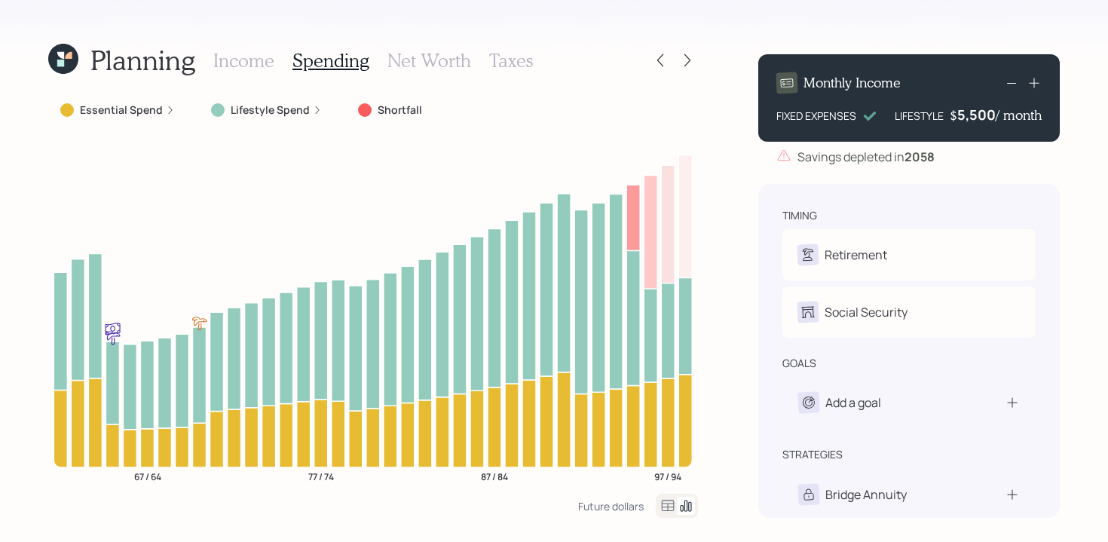
click at [425, 63] on h3 "Net Worth" at bounding box center [429, 61] width 84 height 22
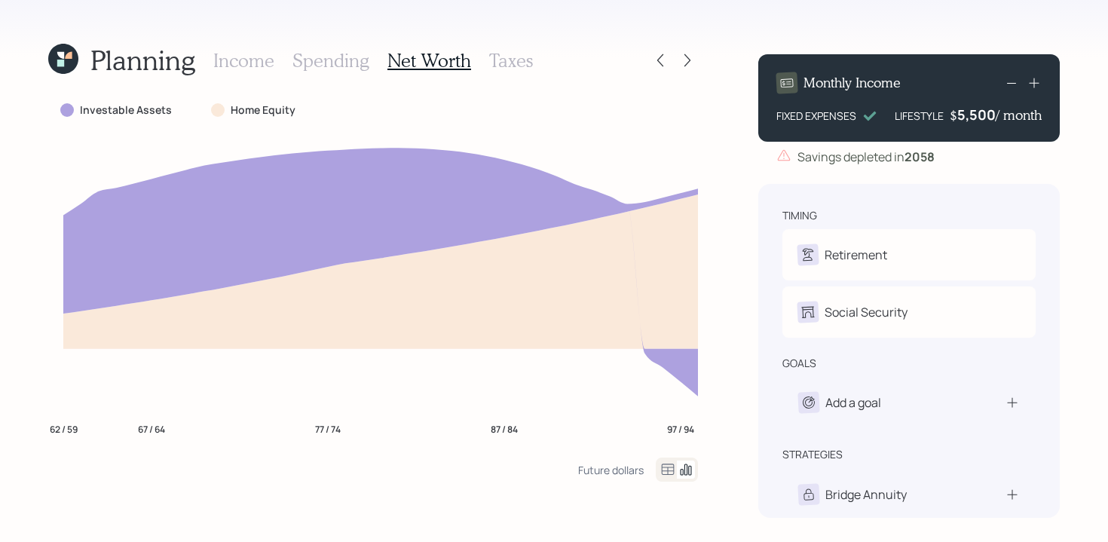
click at [501, 68] on h3 "Taxes" at bounding box center [511, 61] width 44 height 22
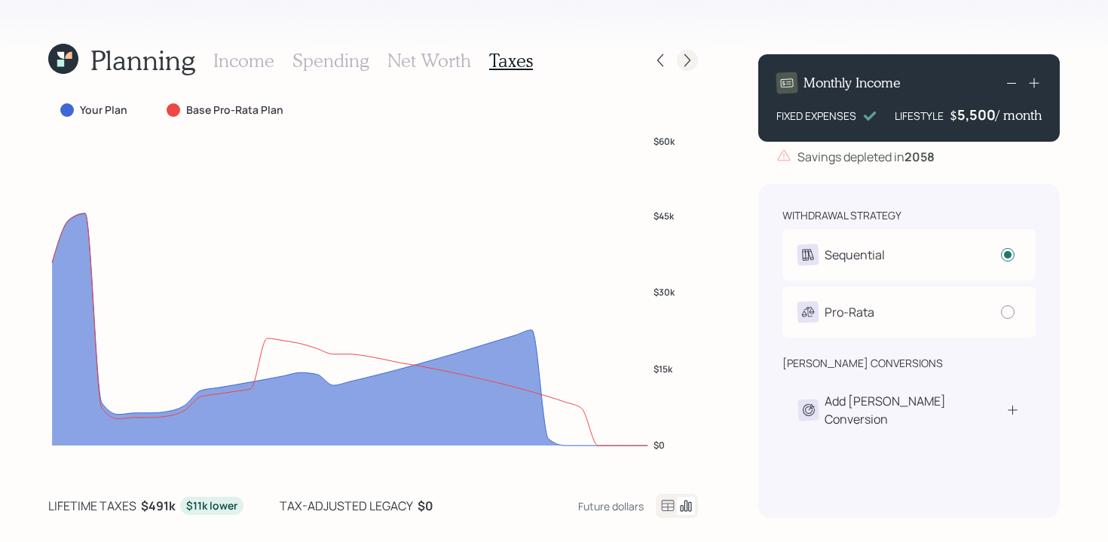
click at [693, 57] on icon at bounding box center [687, 60] width 15 height 15
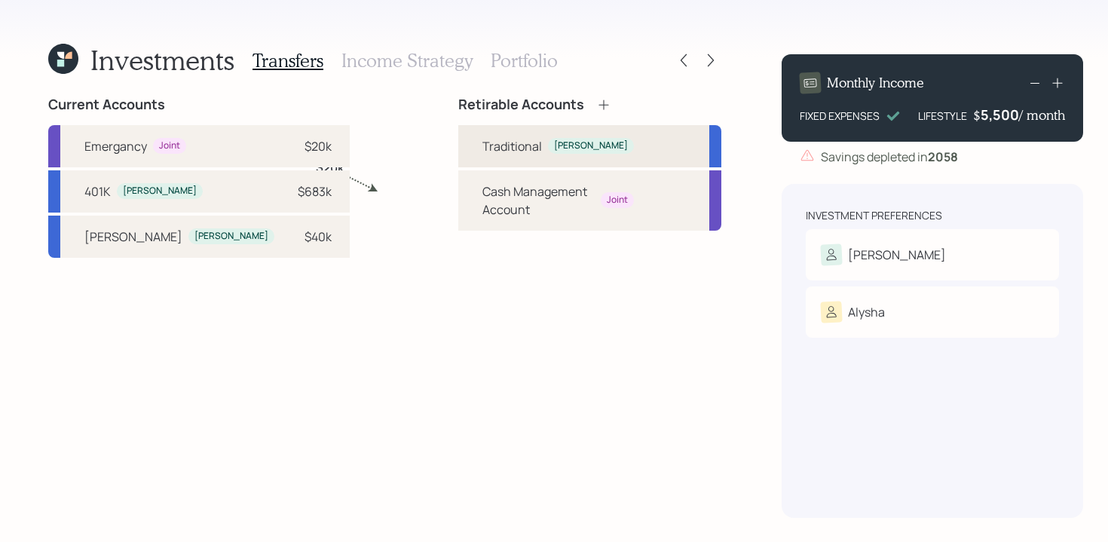
click at [482, 150] on div "Traditional" at bounding box center [512, 146] width 60 height 18
select select "traditional"
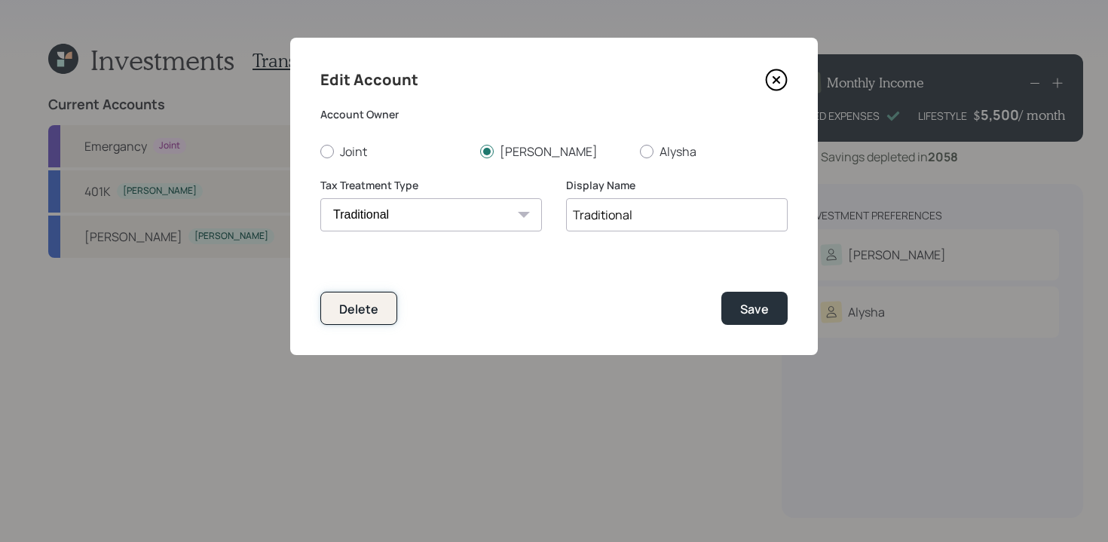
click at [372, 304] on div "Delete" at bounding box center [358, 309] width 39 height 17
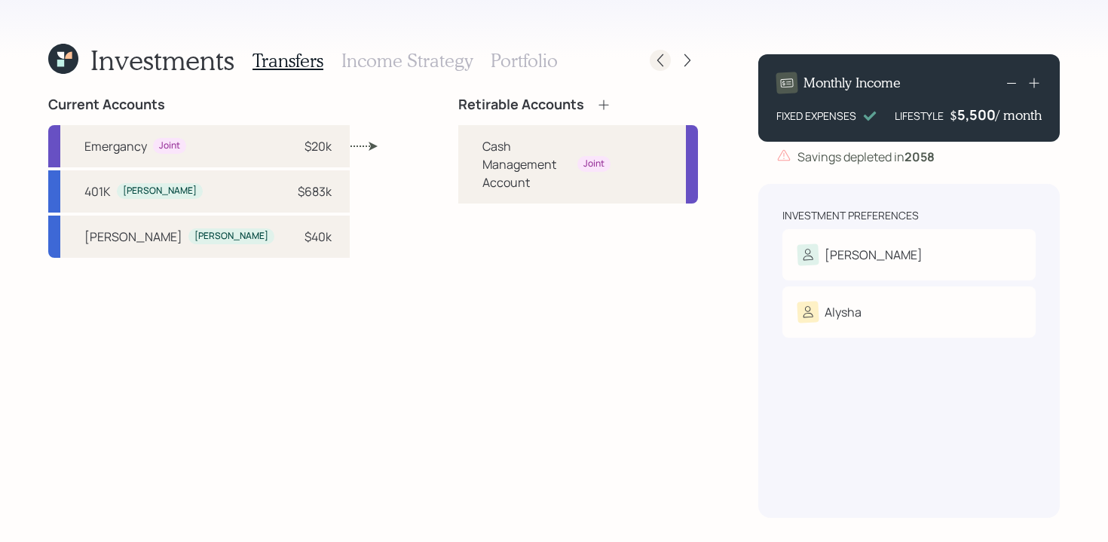
click at [661, 66] on icon at bounding box center [660, 60] width 15 height 15
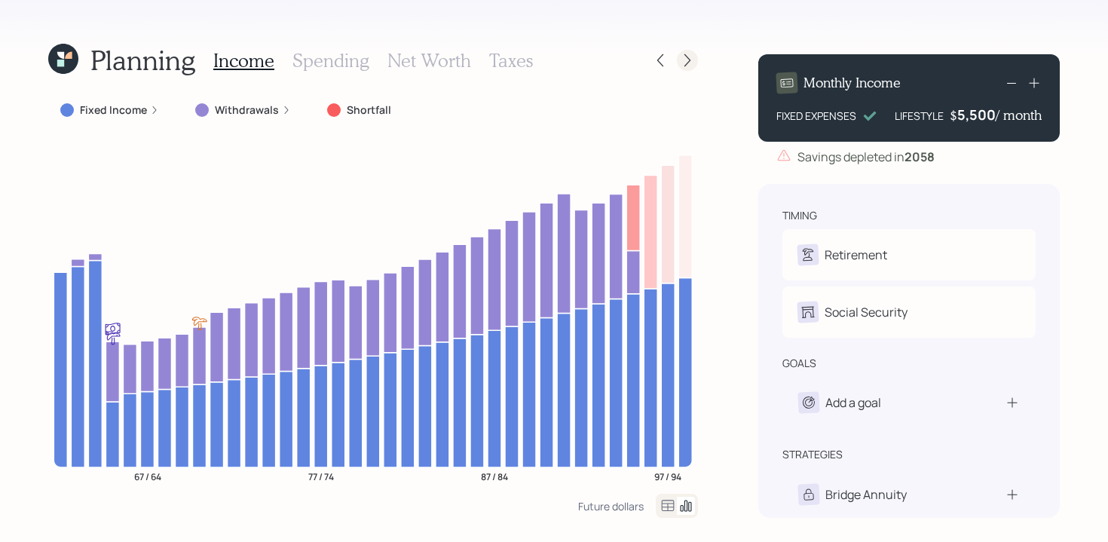
click at [690, 54] on icon at bounding box center [687, 60] width 15 height 15
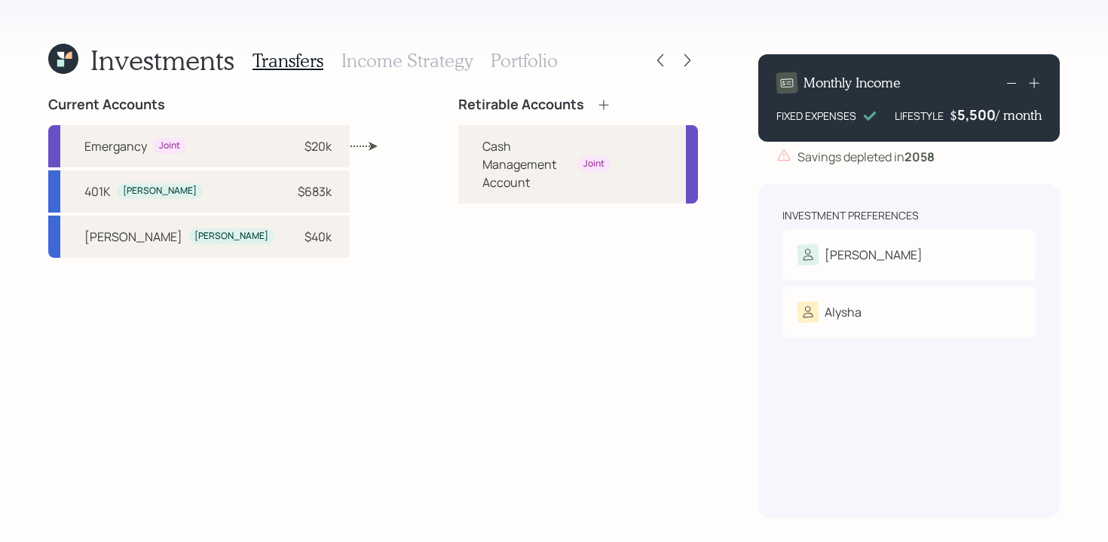
click at [596, 99] on icon at bounding box center [603, 104] width 15 height 15
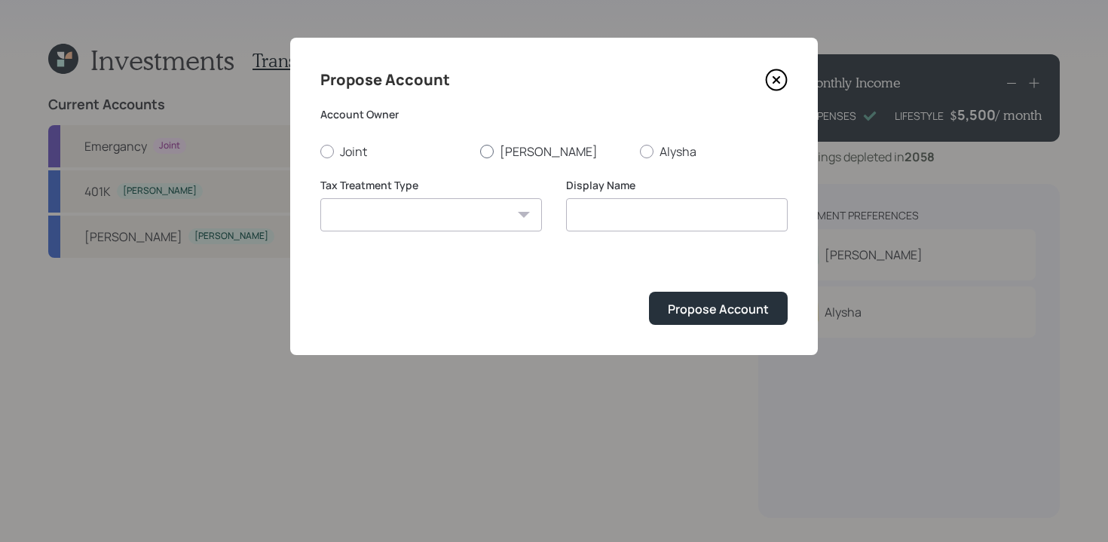
click at [491, 150] on div at bounding box center [487, 152] width 14 height 14
click at [480, 151] on input "[PERSON_NAME]" at bounding box center [479, 151] width 1 height 1
radio input "true"
click at [531, 213] on select "[PERSON_NAME] Taxable Traditional" at bounding box center [431, 214] width 222 height 33
select select "taxable"
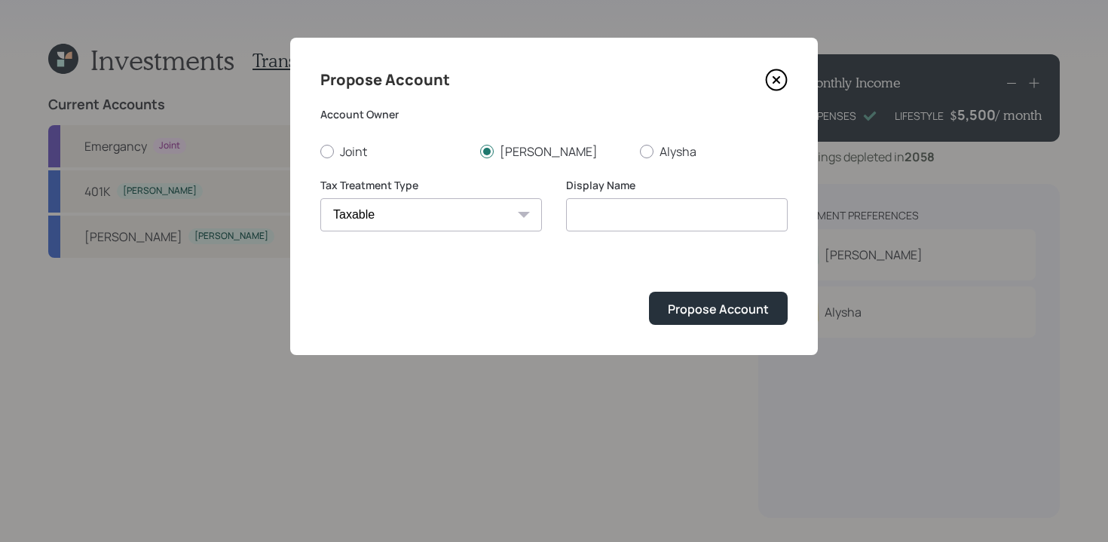
click at [320, 198] on select "[PERSON_NAME] Taxable Traditional" at bounding box center [431, 214] width 222 height 33
type input "Taxable"
click at [489, 211] on select "[PERSON_NAME] Taxable Traditional" at bounding box center [431, 214] width 222 height 33
select select "traditional"
click at [320, 198] on select "[PERSON_NAME] Taxable Traditional" at bounding box center [431, 214] width 222 height 33
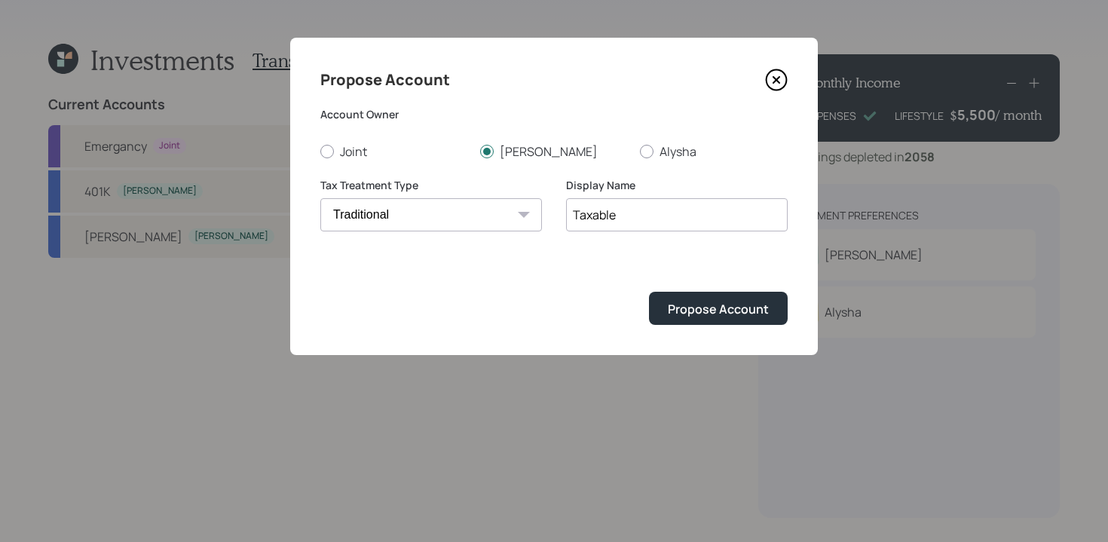
click at [614, 216] on input "Taxable" at bounding box center [677, 214] width 222 height 33
drag, startPoint x: 624, startPoint y: 216, endPoint x: 549, endPoint y: 214, distance: 74.7
click at [549, 214] on div "Tax Treatment Type [PERSON_NAME] Taxable Traditional Display Name Taxable" at bounding box center [553, 214] width 467 height 72
type input "T IRA"
click at [756, 313] on div "Propose Account" at bounding box center [718, 309] width 101 height 17
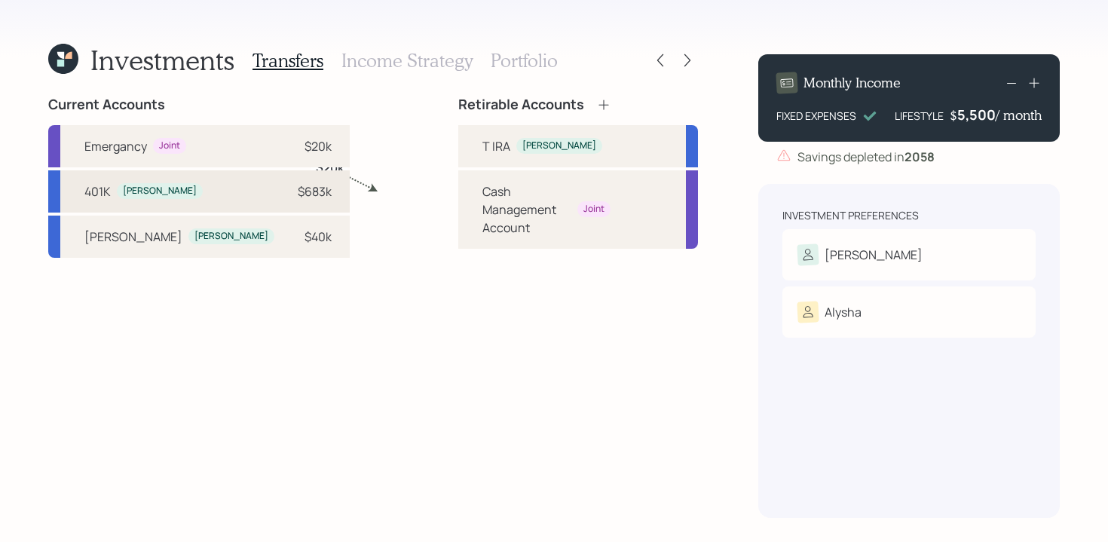
click at [298, 191] on div "$683k" at bounding box center [315, 191] width 34 height 18
click at [482, 151] on div "T IRA" at bounding box center [496, 146] width 28 height 18
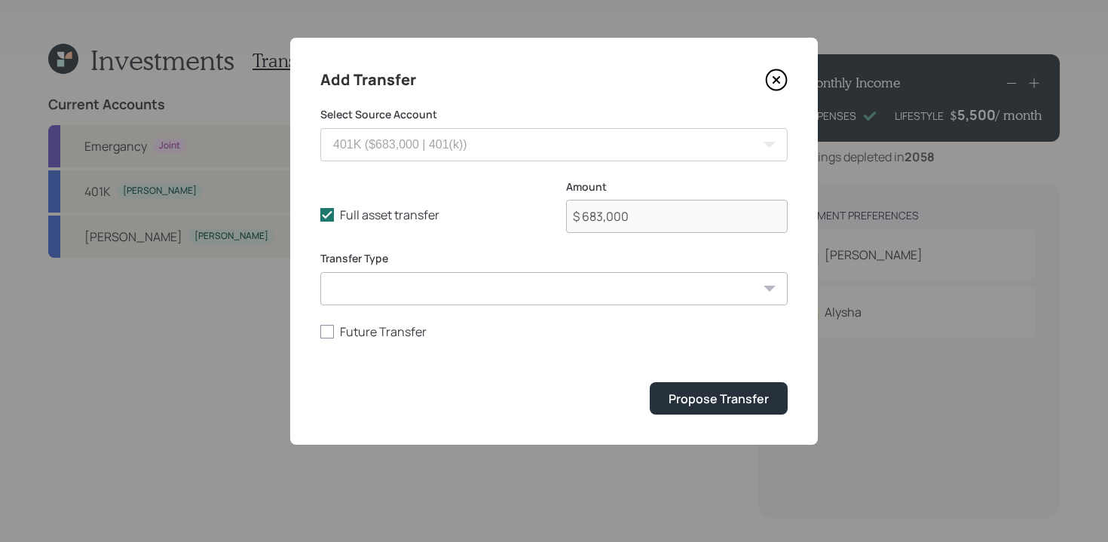
click at [510, 294] on select "ACAT Transfer Non ACAT Transfer Capitalize Rollover Rollover Deposit" at bounding box center [553, 288] width 467 height 33
select select "acat_transfer"
click at [320, 272] on select "ACAT Transfer Non ACAT Transfer Capitalize Rollover Rollover Deposit" at bounding box center [553, 288] width 467 height 33
click at [726, 396] on div "Propose Transfer" at bounding box center [719, 398] width 100 height 17
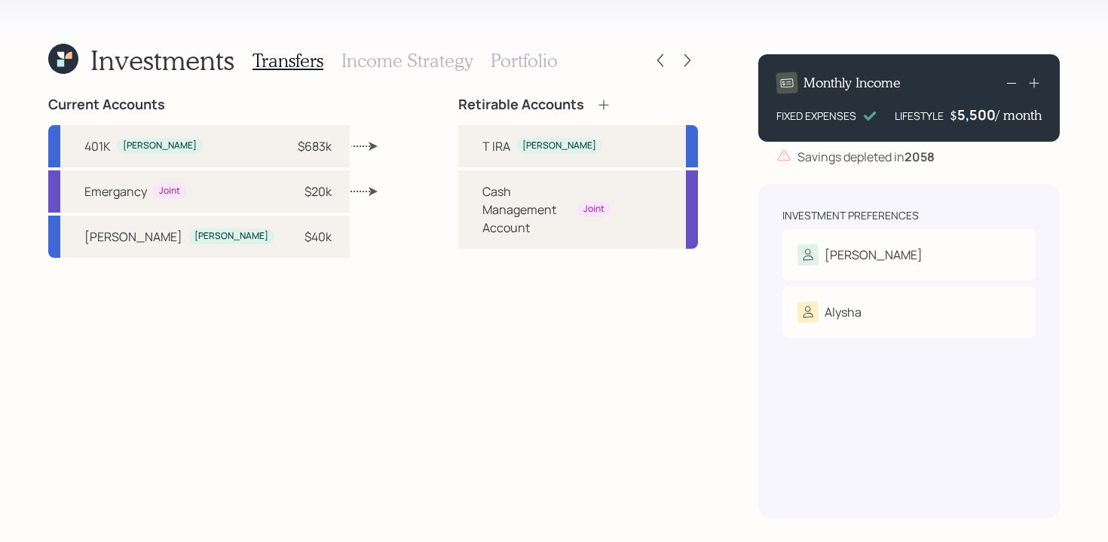
click at [596, 103] on icon at bounding box center [603, 104] width 15 height 15
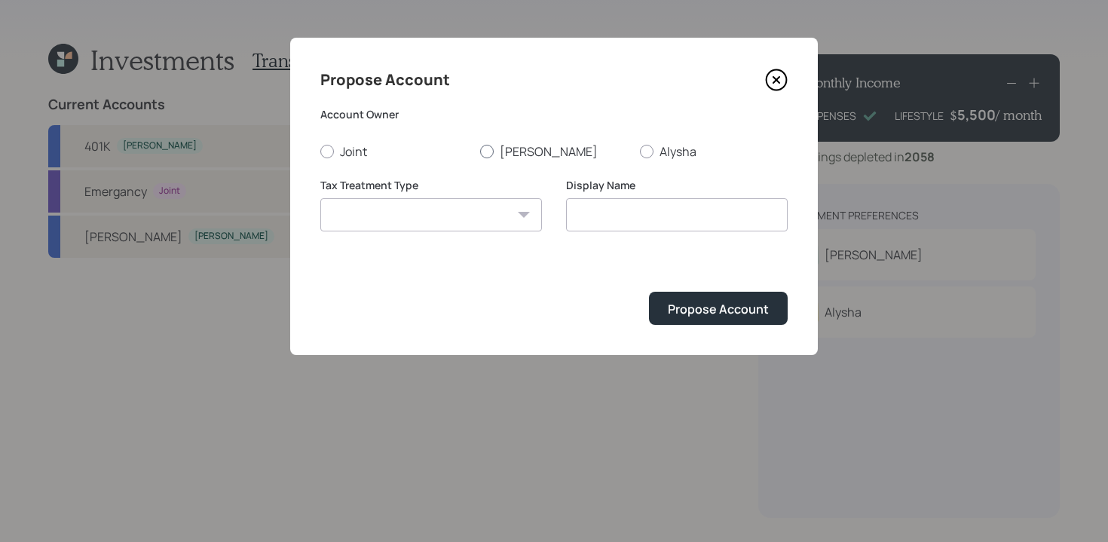
click at [489, 145] on div at bounding box center [487, 152] width 14 height 14
click at [480, 151] on input "[PERSON_NAME]" at bounding box center [479, 151] width 1 height 1
radio input "true"
click at [489, 219] on select "[PERSON_NAME] Taxable Traditional" at bounding box center [431, 214] width 222 height 33
select select "[PERSON_NAME]"
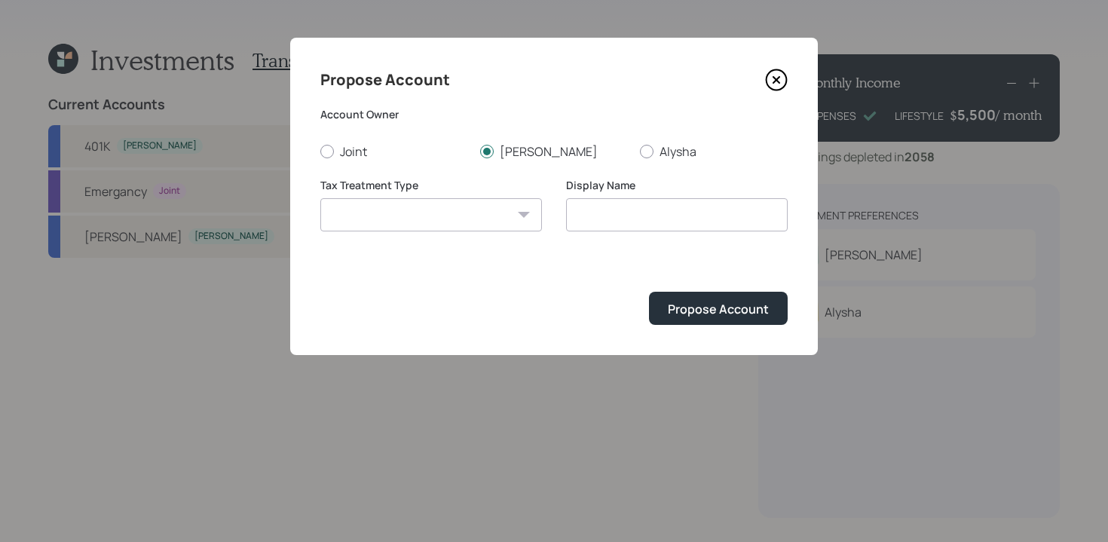
click at [320, 198] on select "[PERSON_NAME] Taxable Traditional" at bounding box center [431, 214] width 222 height 33
click at [632, 216] on input "[PERSON_NAME]" at bounding box center [677, 214] width 222 height 33
type input "R"
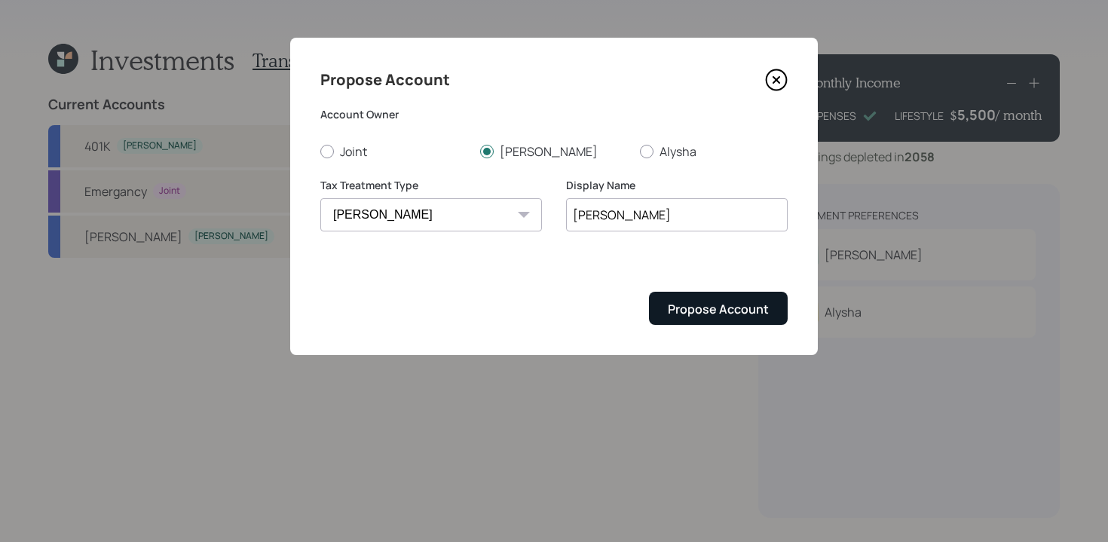
type input "[PERSON_NAME]"
click at [744, 323] on button "Propose Account" at bounding box center [718, 308] width 139 height 32
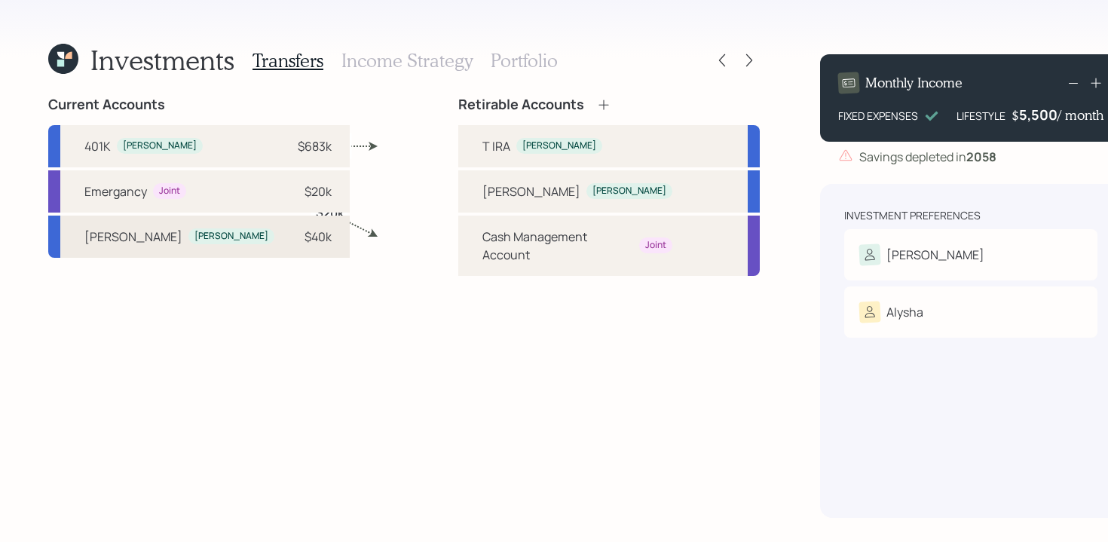
click at [286, 236] on div "$40k" at bounding box center [308, 237] width 45 height 18
click at [482, 194] on div "[PERSON_NAME]" at bounding box center [531, 191] width 98 height 18
select select "7ccecf11-7f97-4271-9000-40b36f597e40"
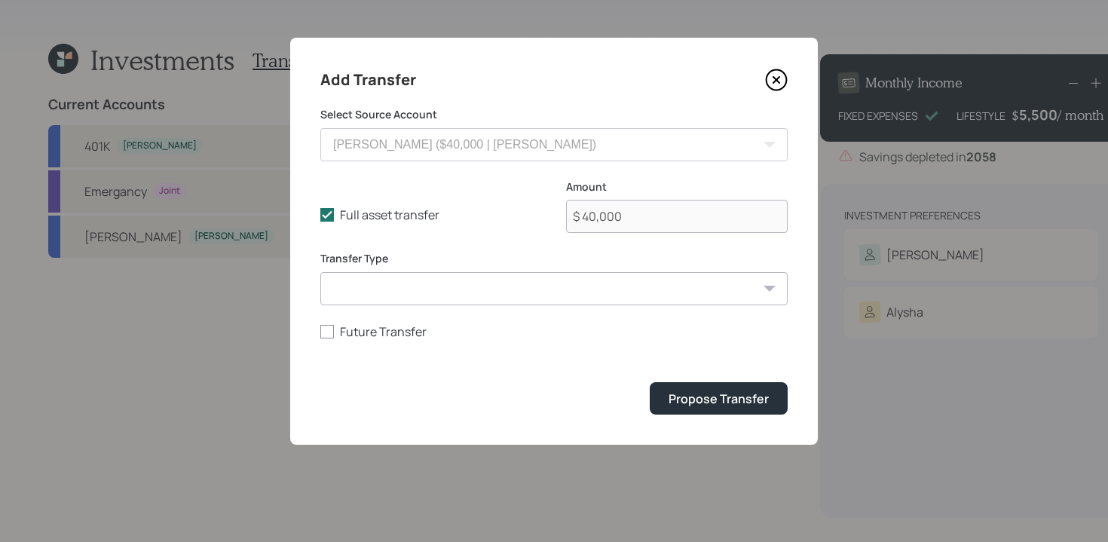
click at [567, 286] on select "ACAT Transfer Non ACAT Transfer Capitalize Rollover Rollover Deposit" at bounding box center [553, 288] width 467 height 33
select select "acat_transfer"
click at [320, 272] on select "ACAT Transfer Non ACAT Transfer Capitalize Rollover Rollover Deposit" at bounding box center [553, 288] width 467 height 33
click at [683, 392] on div "Propose Transfer" at bounding box center [719, 398] width 100 height 17
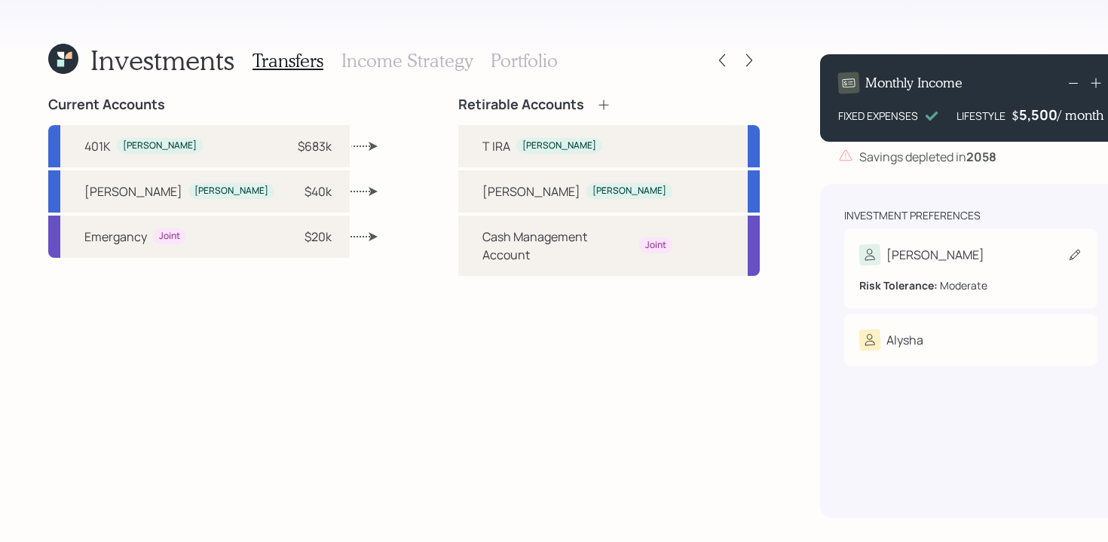
click at [935, 253] on div "[PERSON_NAME]" at bounding box center [970, 254] width 223 height 21
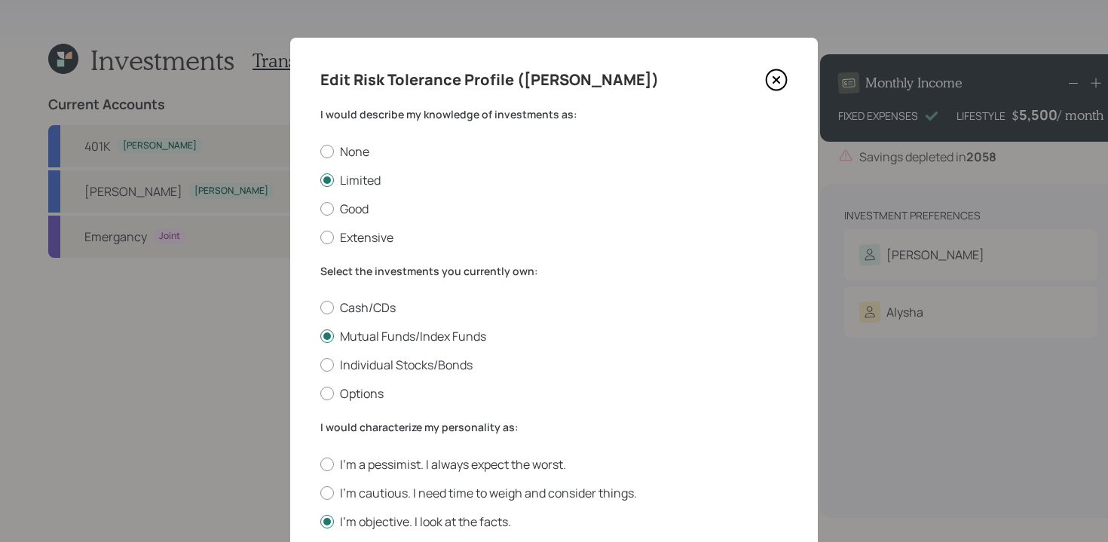
click at [779, 76] on icon at bounding box center [776, 80] width 23 height 23
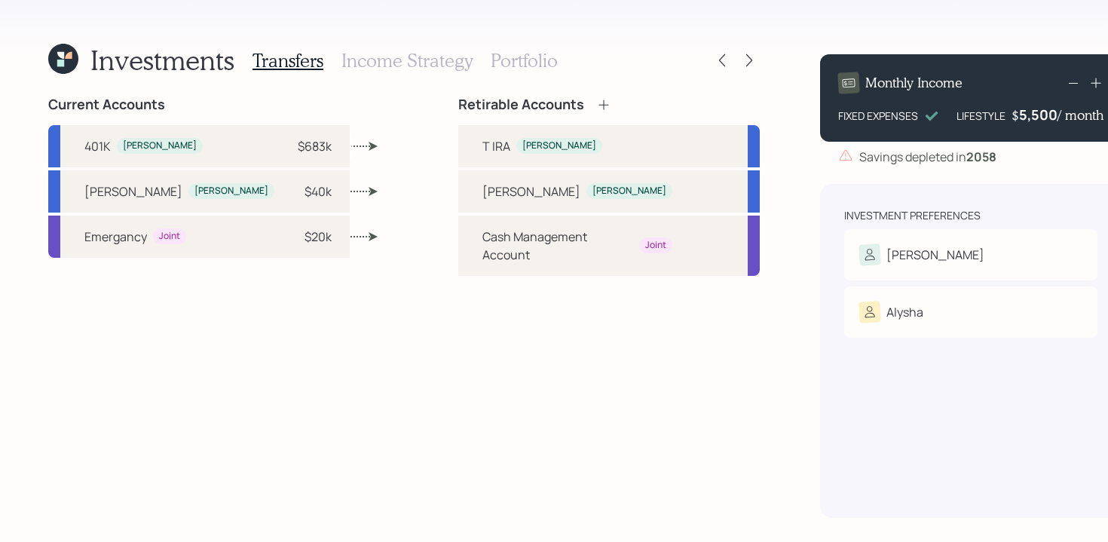
click at [426, 65] on h3 "Income Strategy" at bounding box center [406, 61] width 131 height 22
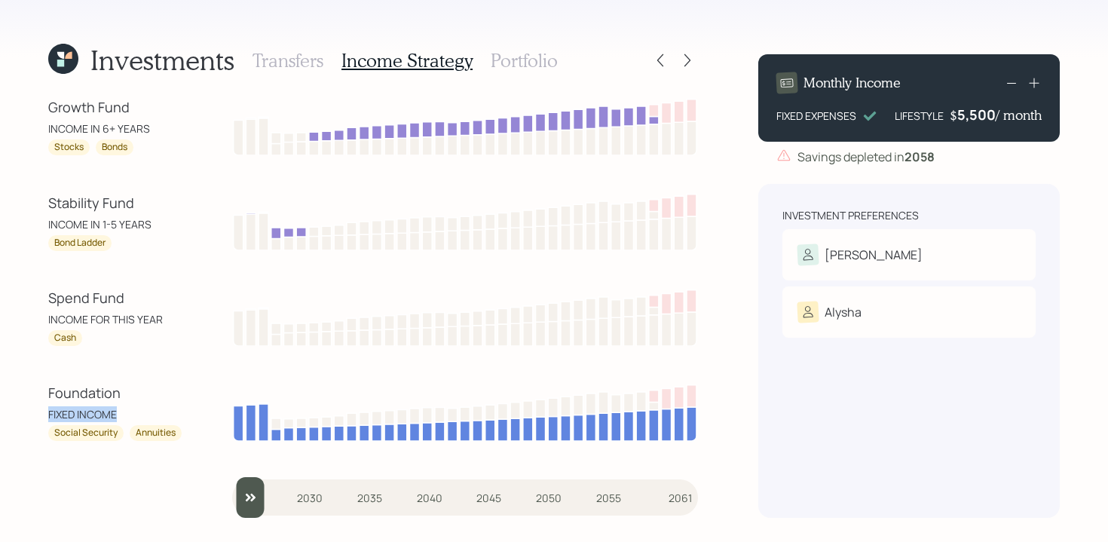
drag, startPoint x: 48, startPoint y: 412, endPoint x: 116, endPoint y: 415, distance: 67.9
click at [116, 415] on div "FIXED INCOME" at bounding box center [116, 414] width 136 height 16
click at [130, 447] on div "Growth Fund INCOME IN 6+ YEARS Stocks Bonds Stability Fund INCOME IN 1-5 YEARS …" at bounding box center [373, 306] width 650 height 421
drag, startPoint x: 54, startPoint y: 430, endPoint x: 123, endPoint y: 436, distance: 69.5
click at [123, 436] on div "Social Security Annuities" at bounding box center [116, 433] width 136 height 16
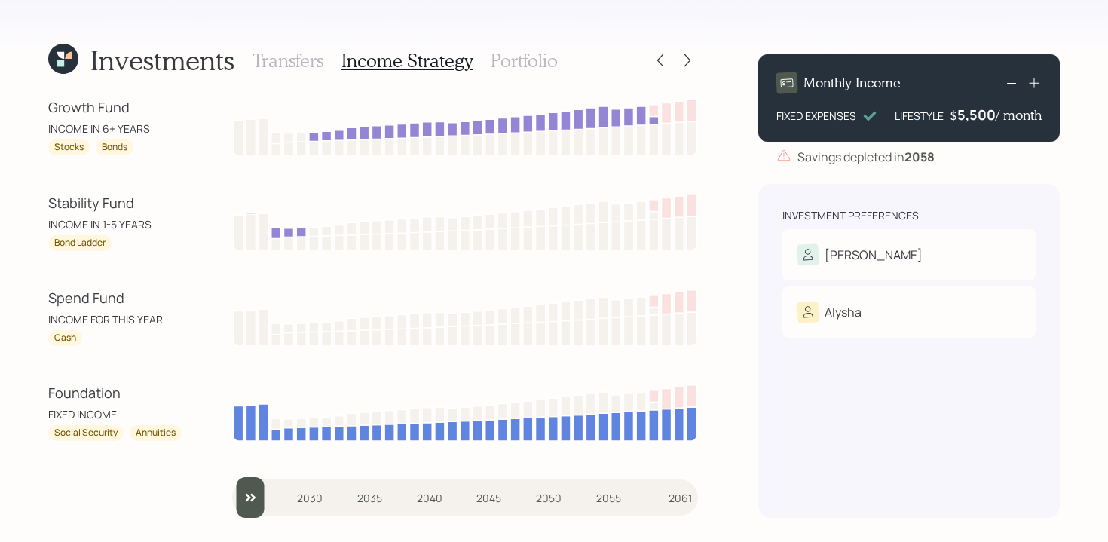
click at [123, 456] on div "Growth Fund INCOME IN 6+ YEARS Stocks Bonds Stability Fund INCOME IN 1-5 YEARS …" at bounding box center [373, 306] width 650 height 421
